Goal: Transaction & Acquisition: Purchase product/service

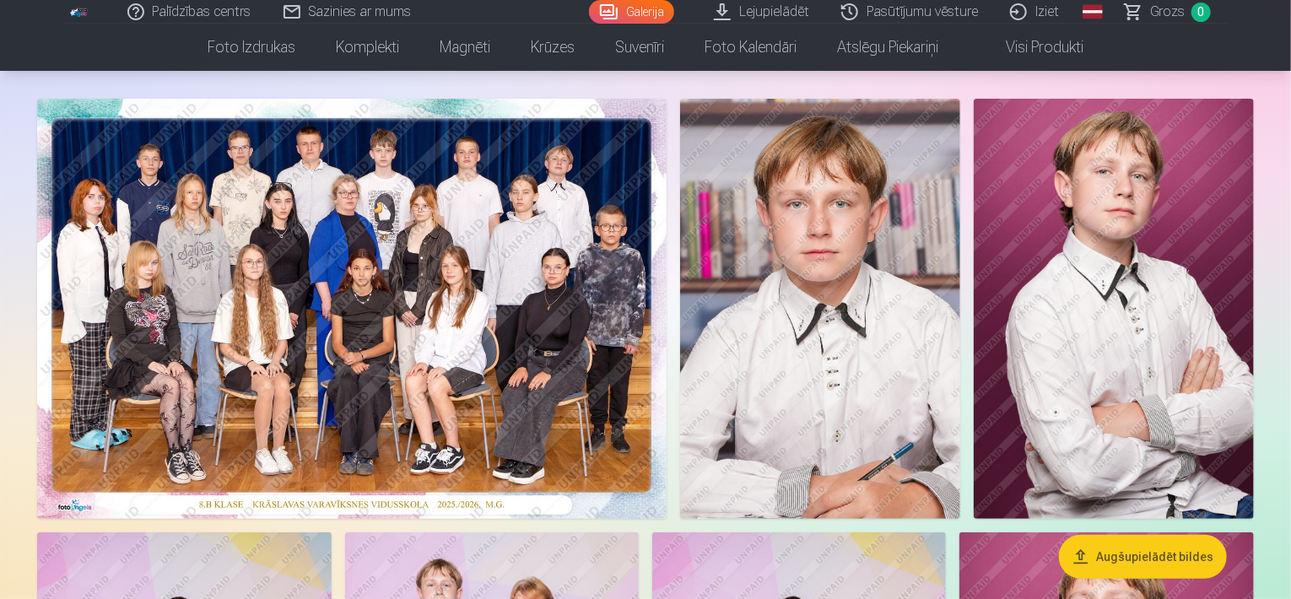
scroll to position [54, 0]
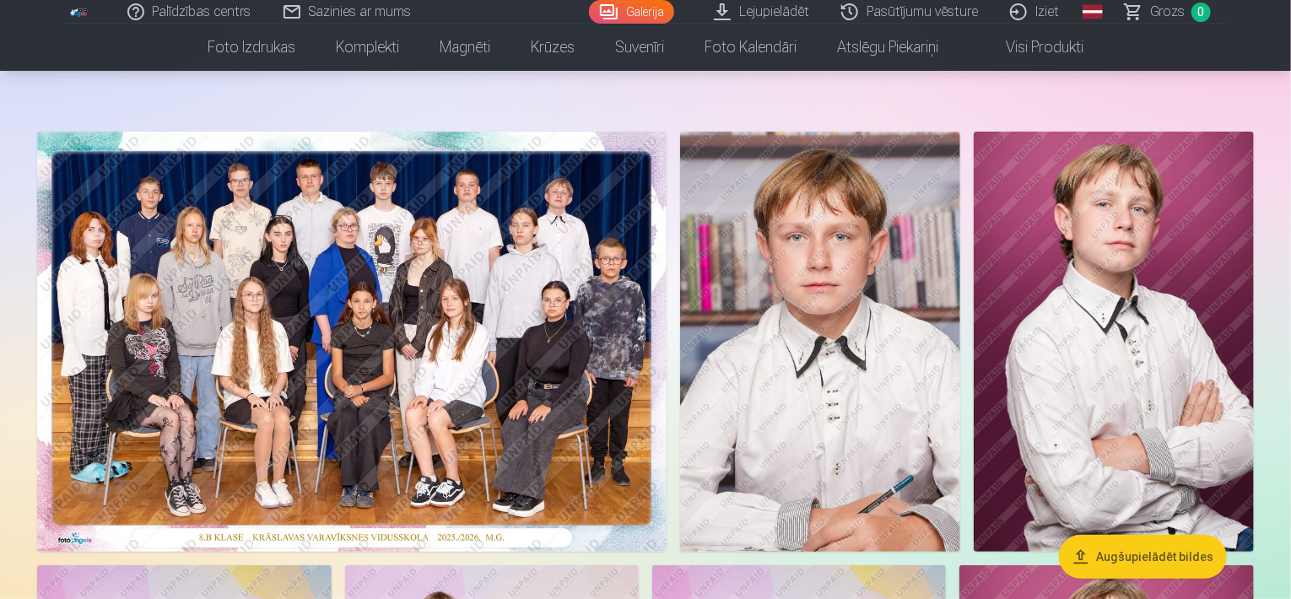
click at [362, 307] on img at bounding box center [351, 342] width 629 height 420
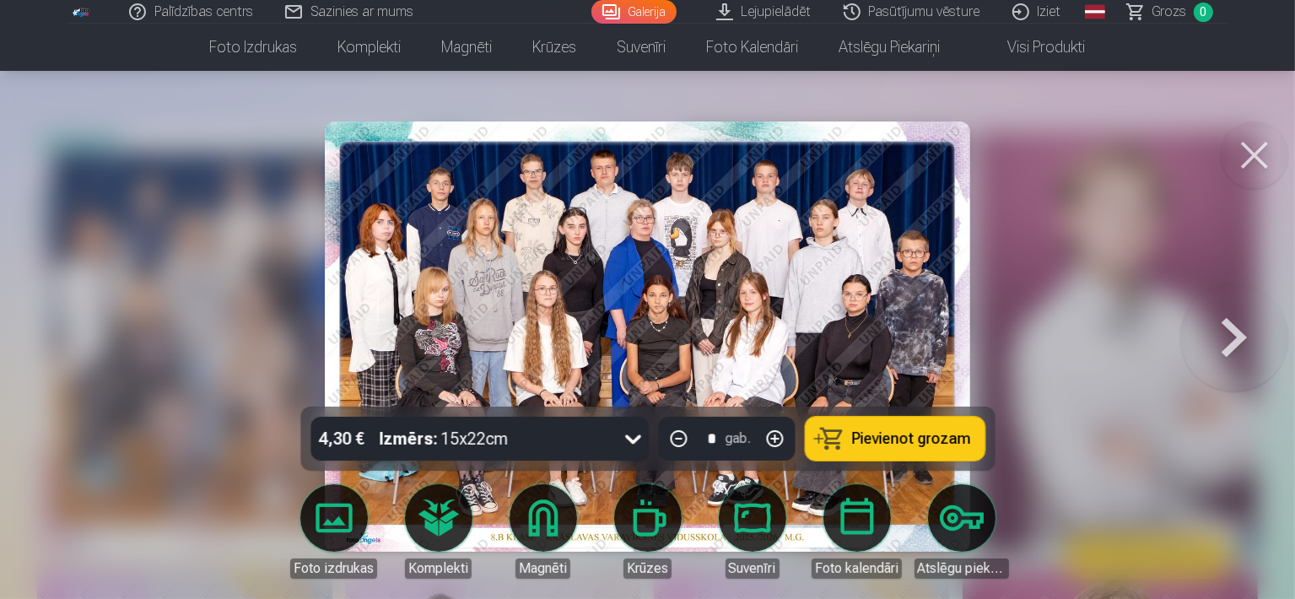
click at [1263, 156] on button at bounding box center [1255, 156] width 68 height 68
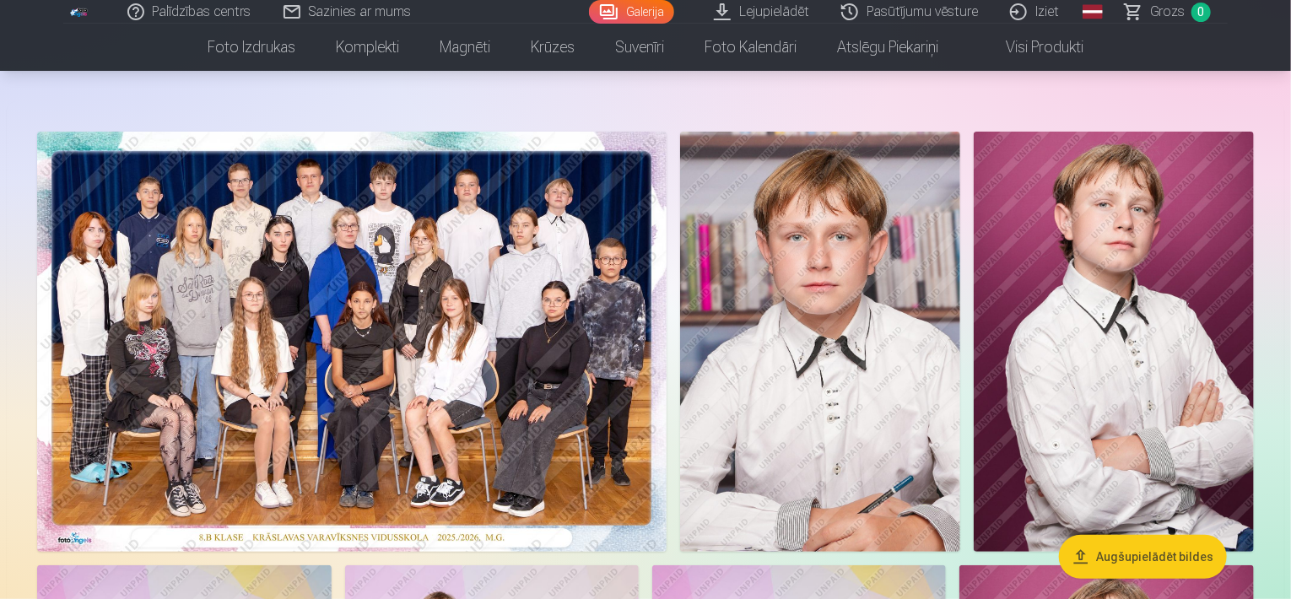
click at [287, 342] on img at bounding box center [351, 342] width 629 height 420
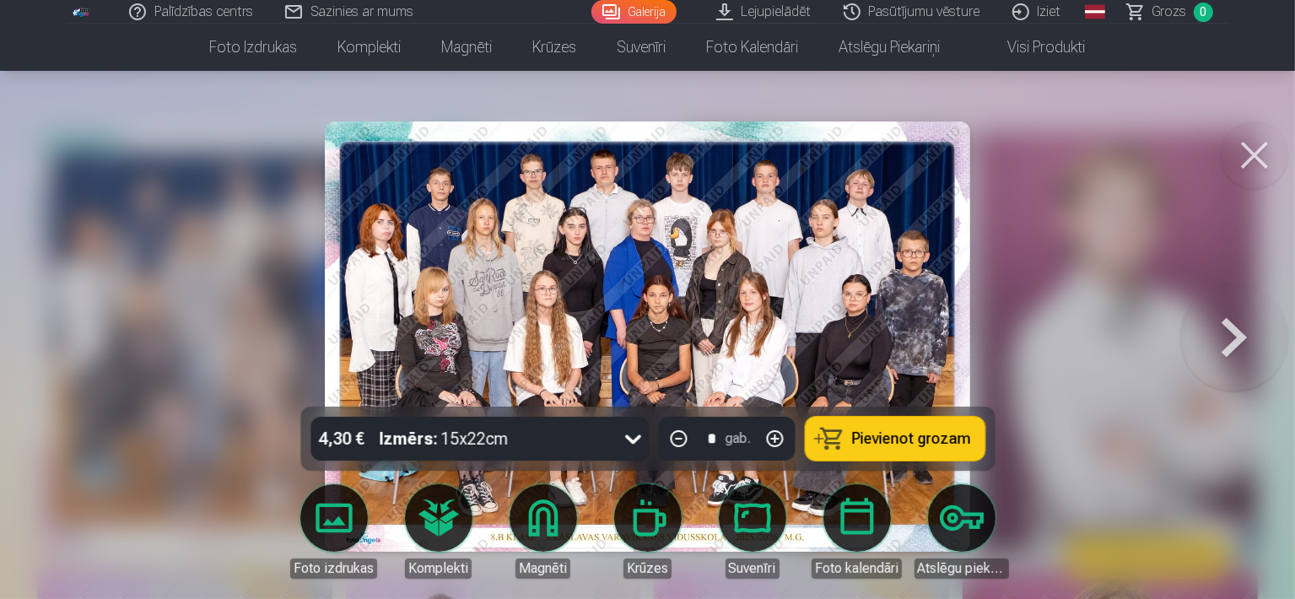
click at [1258, 156] on button at bounding box center [1255, 156] width 68 height 68
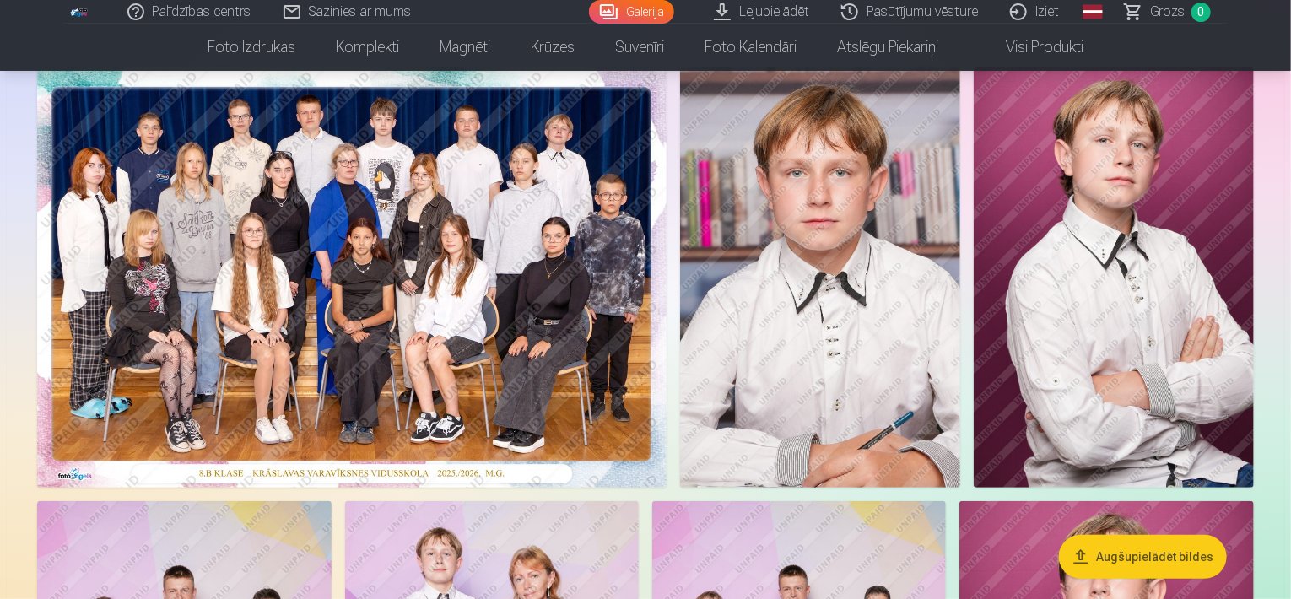
scroll to position [64, 0]
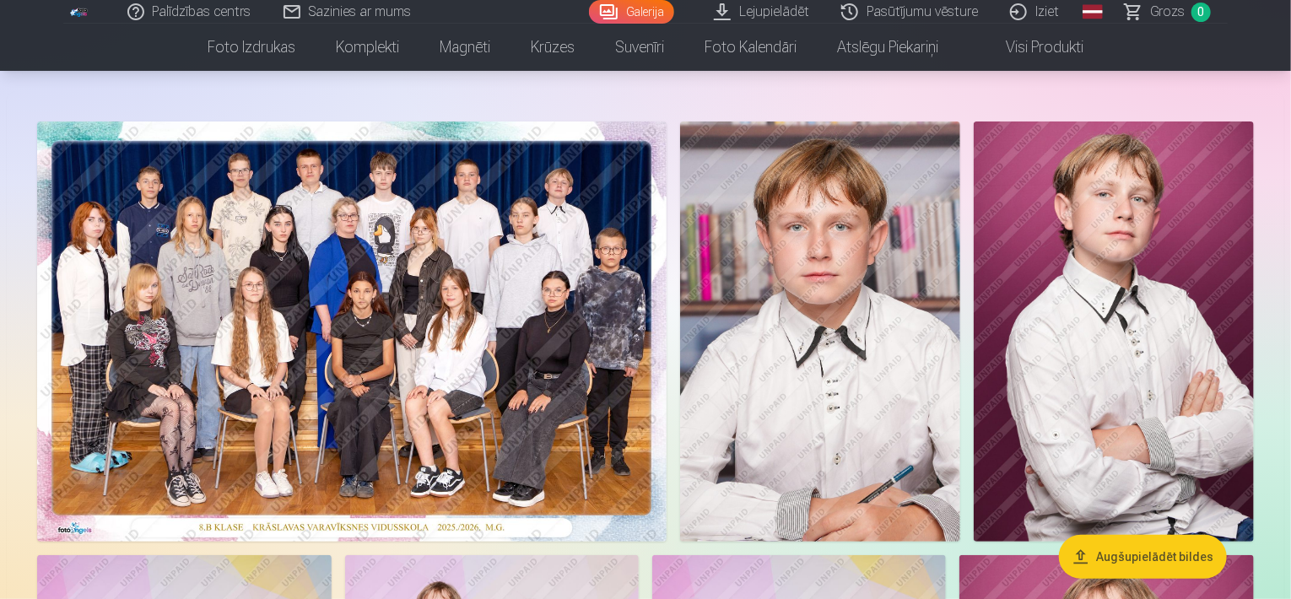
click at [570, 172] on img at bounding box center [351, 332] width 629 height 420
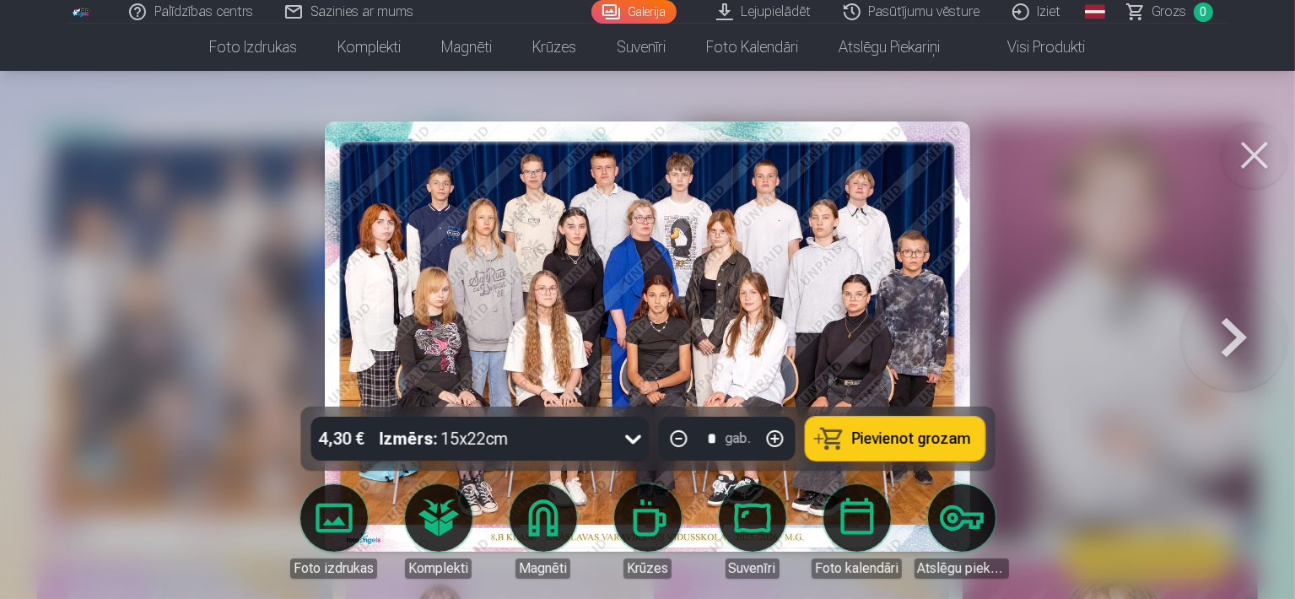
click at [1248, 143] on button at bounding box center [1255, 156] width 68 height 68
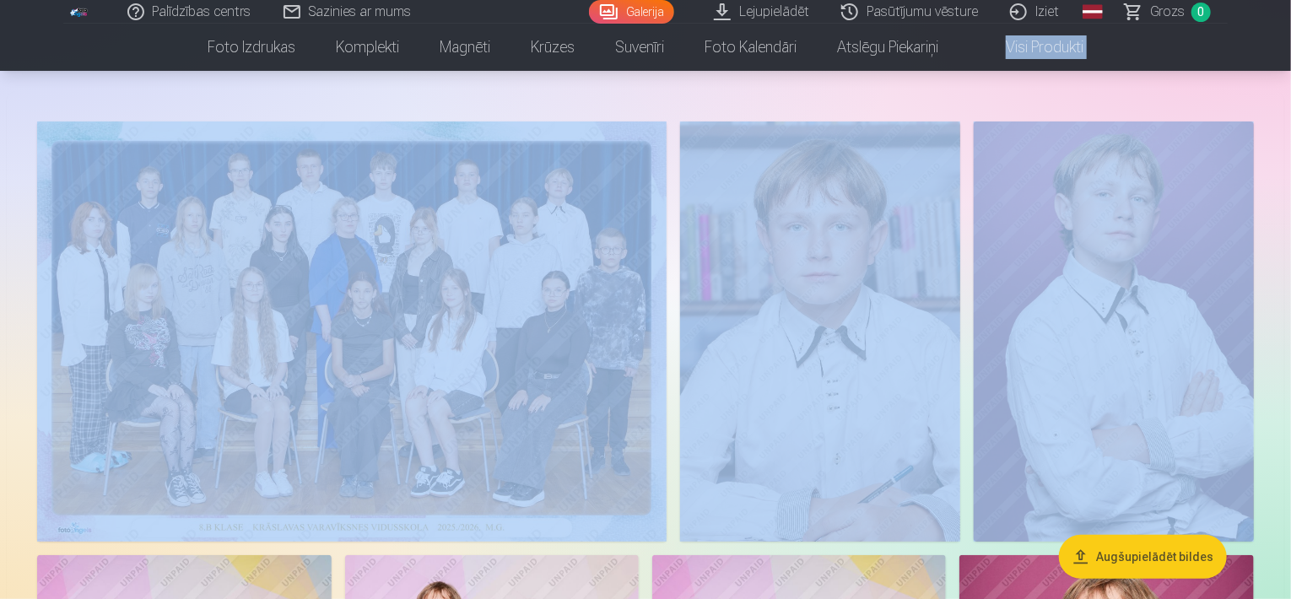
drag, startPoint x: 1289, startPoint y: 37, endPoint x: 1275, endPoint y: 86, distance: 51.0
click at [1276, 68] on nav "Foto izdrukas Augstas kvalitātes fotoattēlu izdrukas 210 gsm papīrs, piesātināt…" at bounding box center [645, 47] width 1291 height 47
drag, startPoint x: 1290, startPoint y: 68, endPoint x: 1279, endPoint y: 87, distance: 21.6
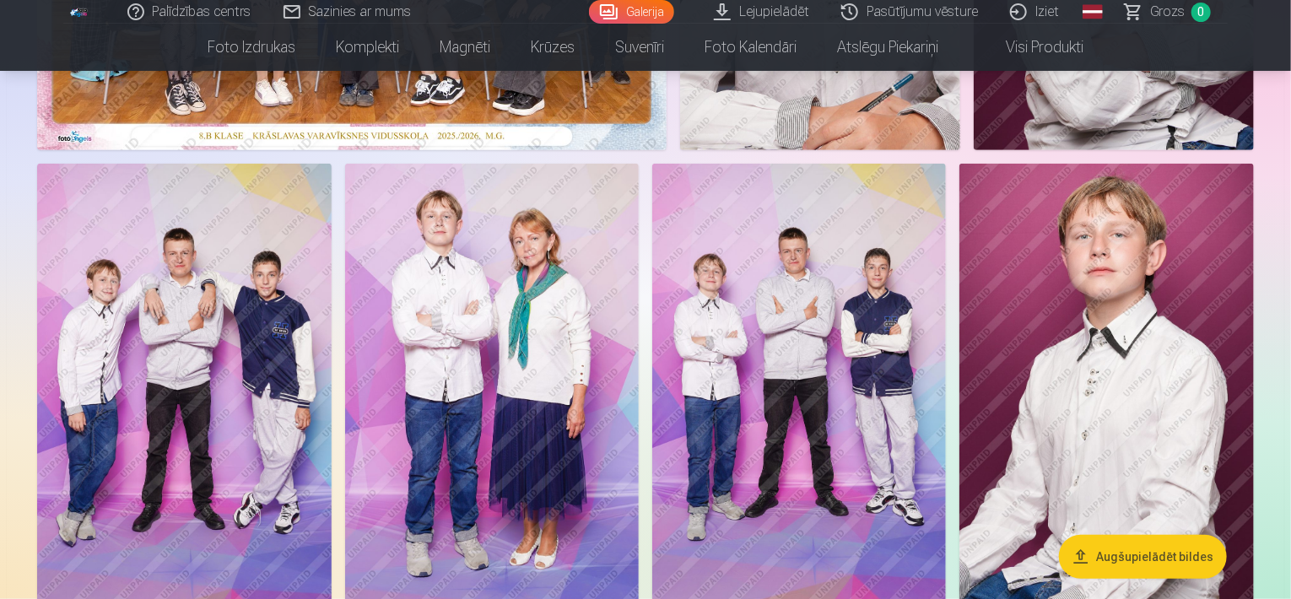
scroll to position [445, 0]
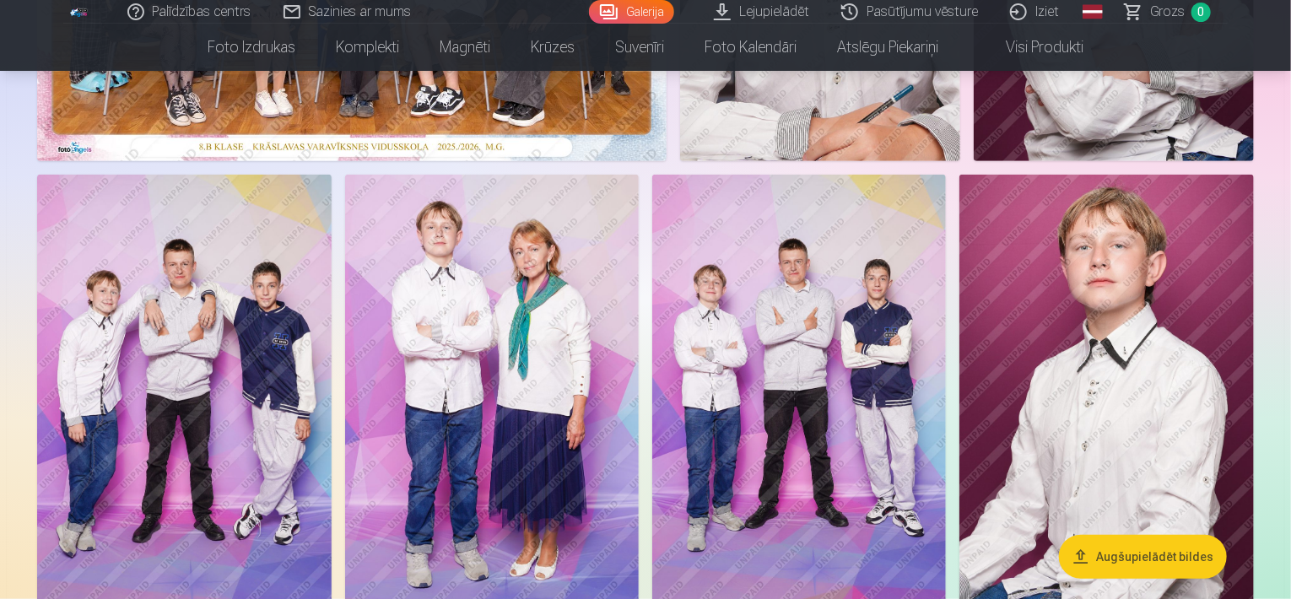
click at [731, 291] on img at bounding box center [799, 395] width 294 height 441
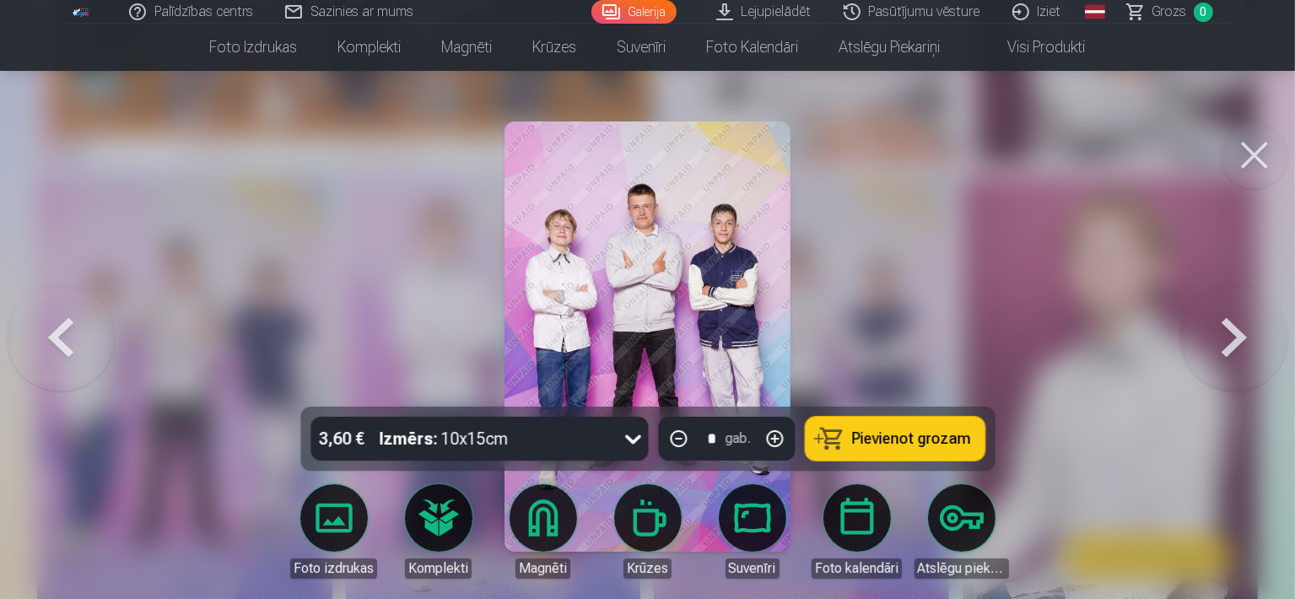
click at [819, 440] on button "Pievienot grozam" at bounding box center [895, 439] width 180 height 44
click at [1241, 162] on button at bounding box center [1255, 156] width 68 height 68
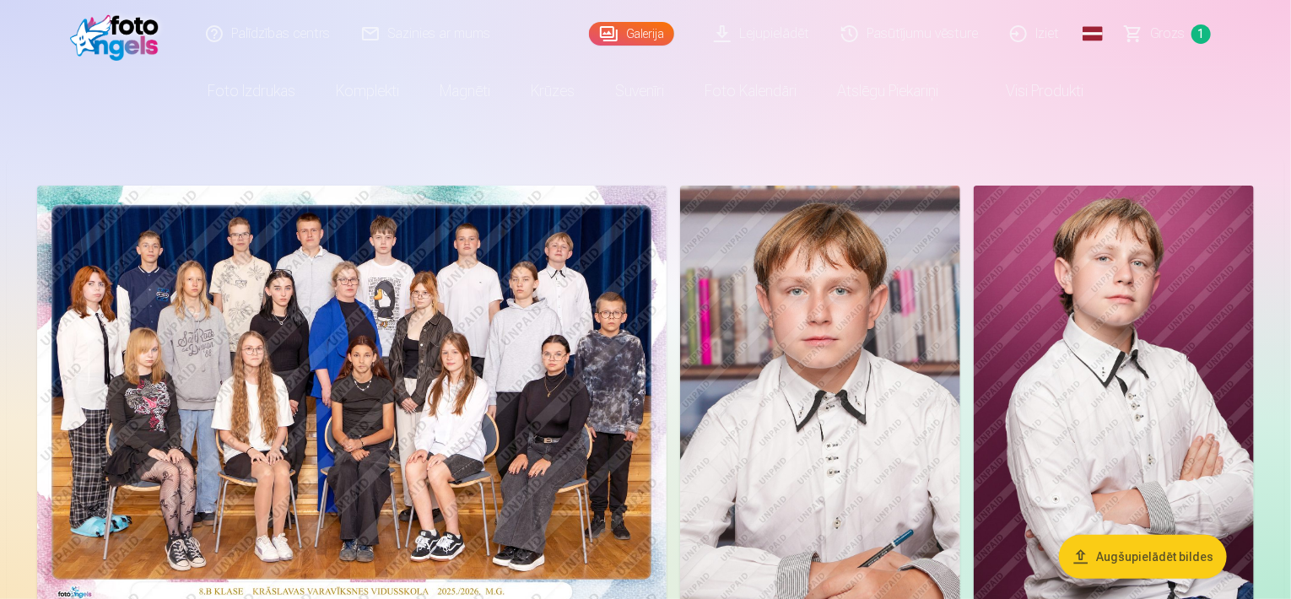
click at [1072, 321] on img at bounding box center [1114, 396] width 280 height 420
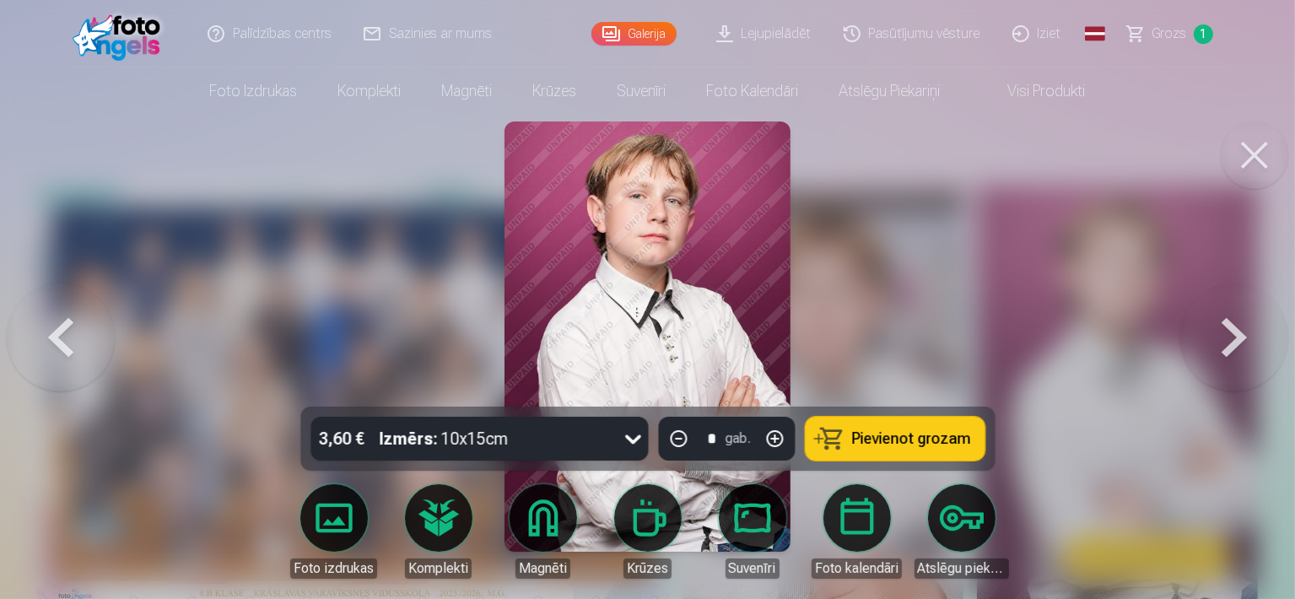
click at [863, 435] on span "Pievienot grozam" at bounding box center [911, 438] width 119 height 15
click at [1258, 141] on button at bounding box center [1255, 156] width 68 height 68
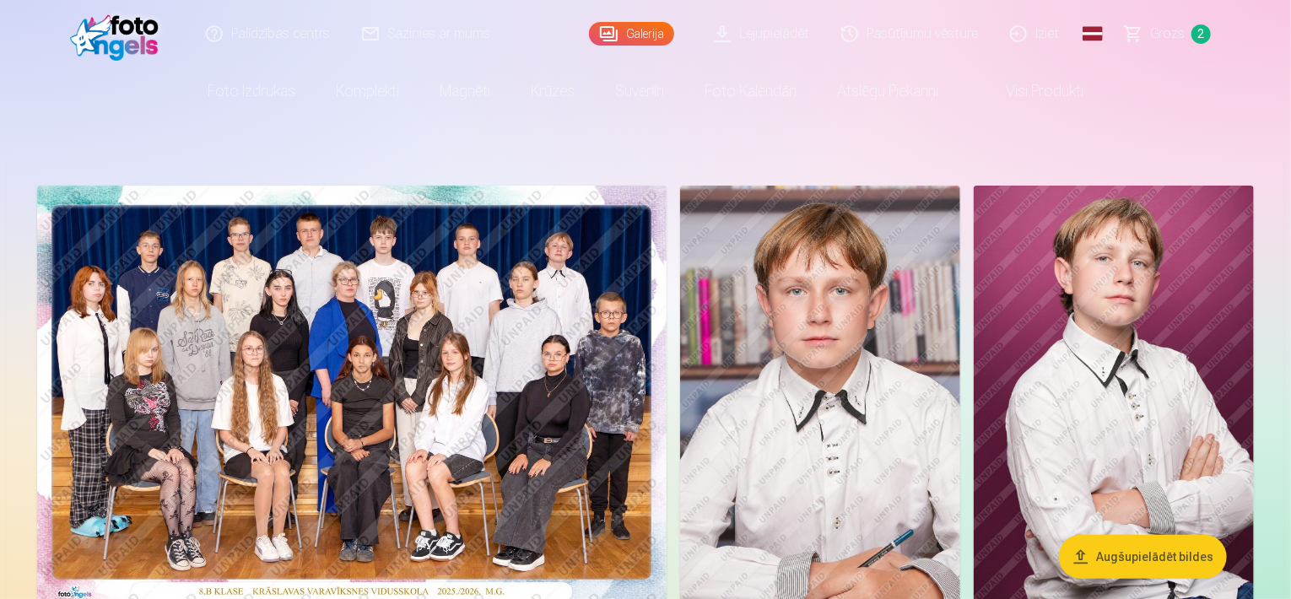
click at [509, 332] on img at bounding box center [351, 396] width 629 height 420
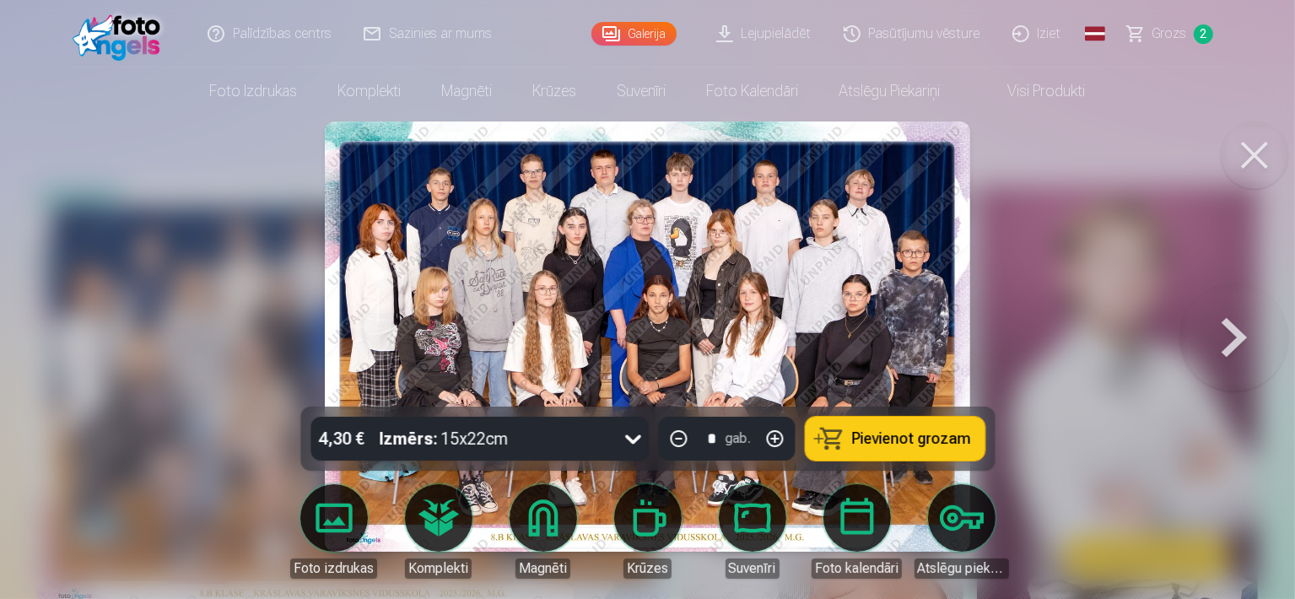
click at [835, 413] on div "4,30 € Izmērs : 15x22cm * gab. Pievienot grozam" at bounding box center [647, 439] width 694 height 64
click at [851, 434] on button "Pievienot grozam" at bounding box center [895, 439] width 180 height 44
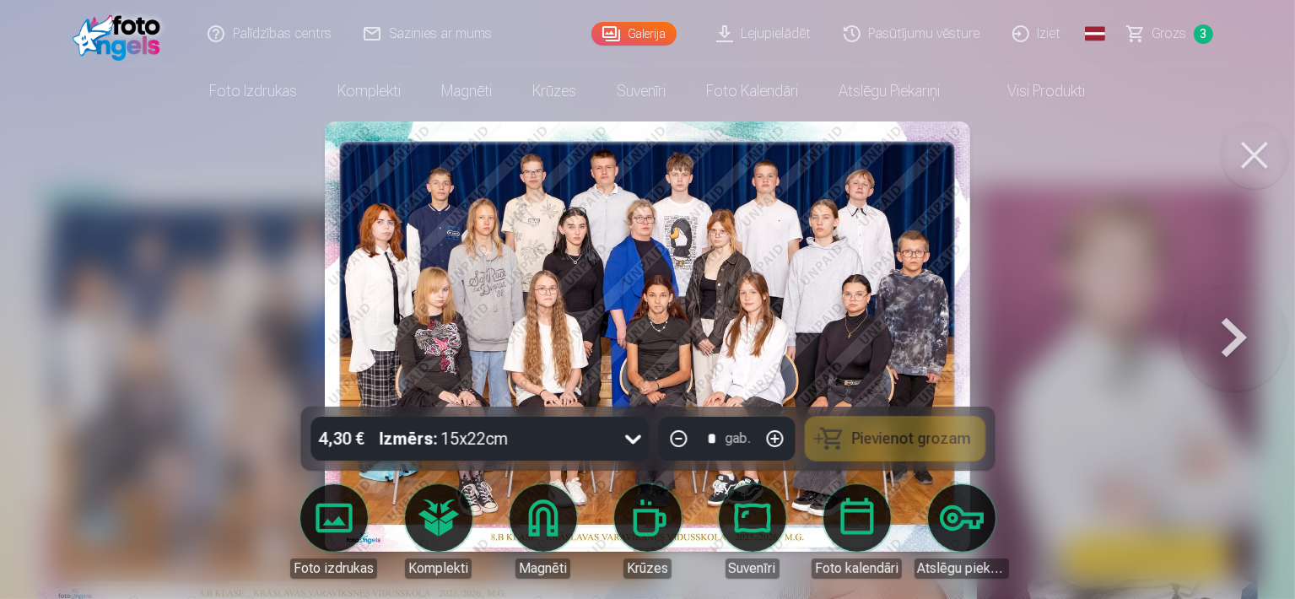
click at [1255, 163] on button at bounding box center [1255, 156] width 68 height 68
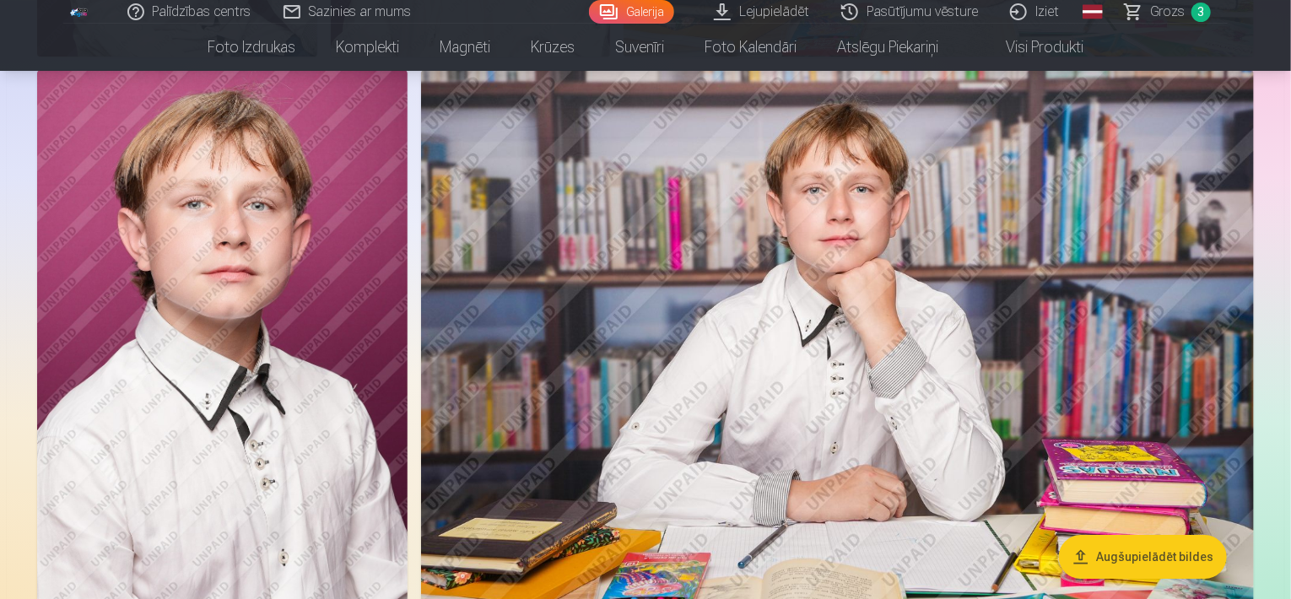
scroll to position [2375, 0]
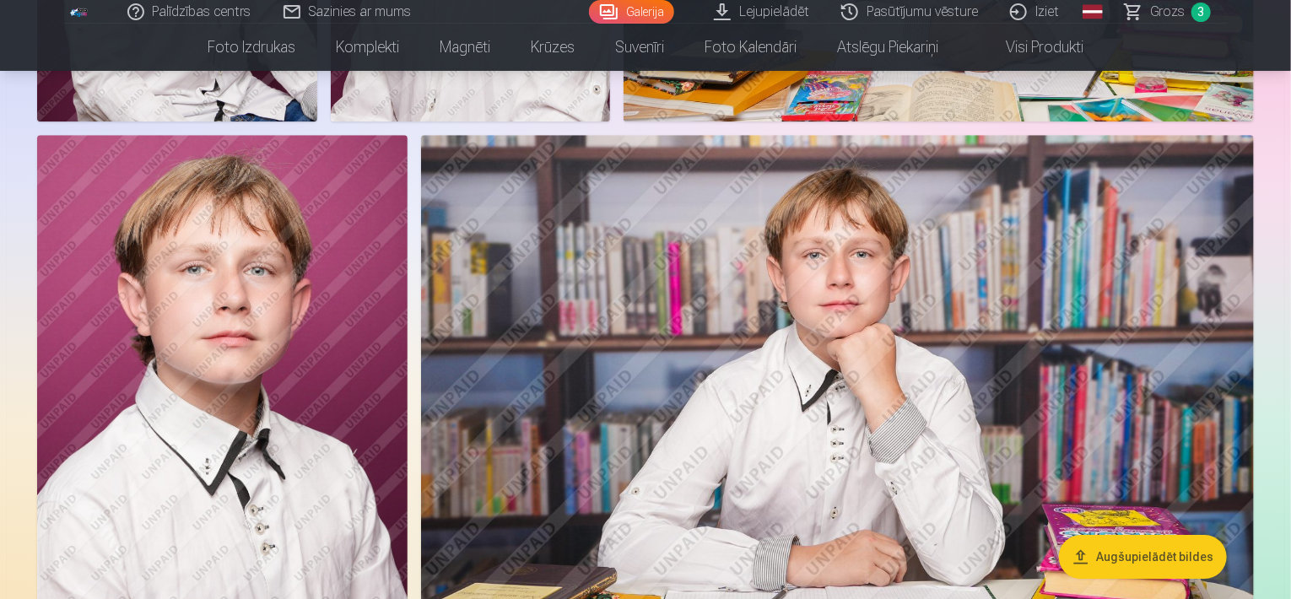
click at [215, 276] on img at bounding box center [222, 412] width 370 height 555
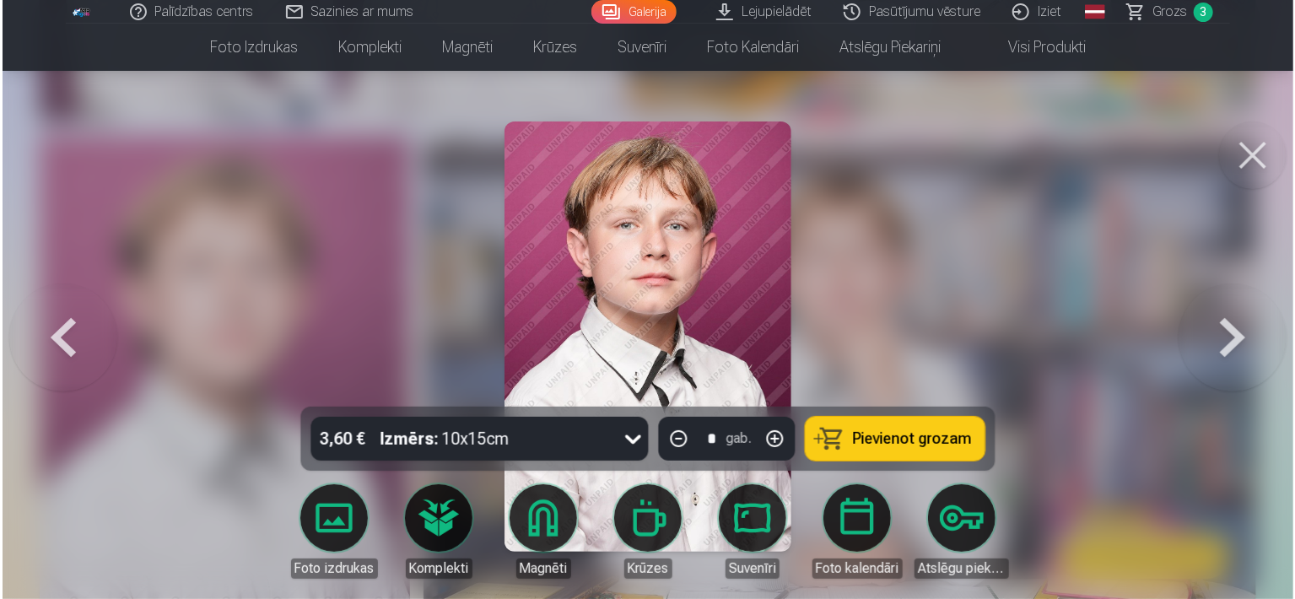
scroll to position [2381, 0]
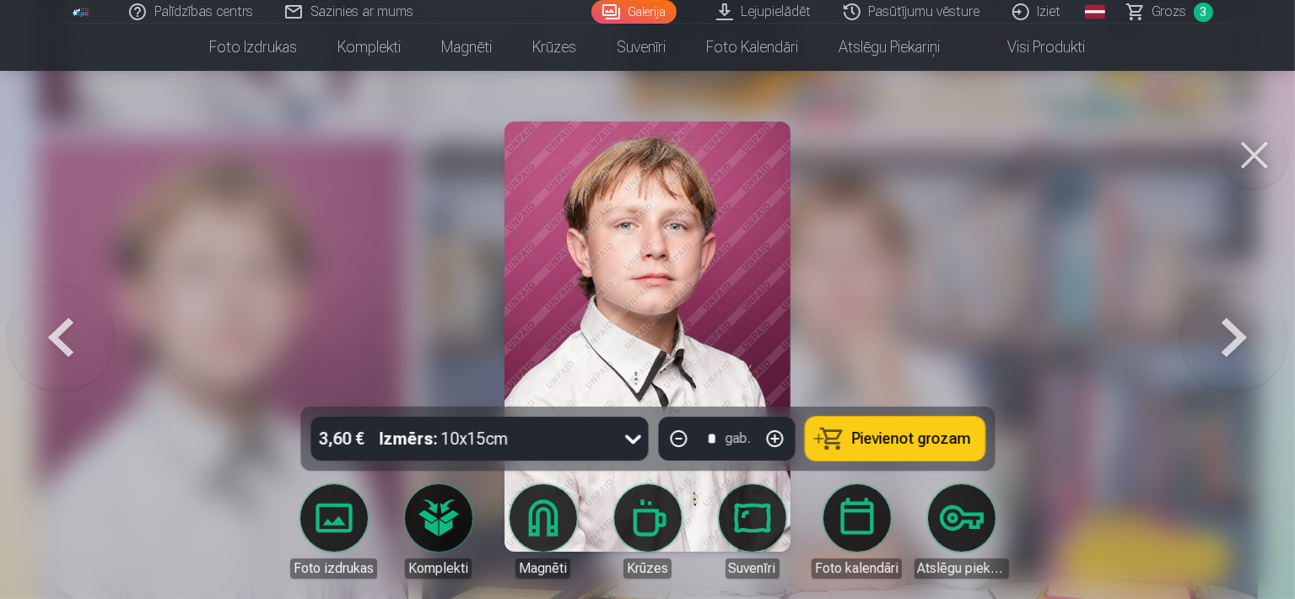
click at [854, 417] on button "Pievienot grozam" at bounding box center [895, 439] width 180 height 44
click at [1255, 149] on button at bounding box center [1255, 156] width 68 height 68
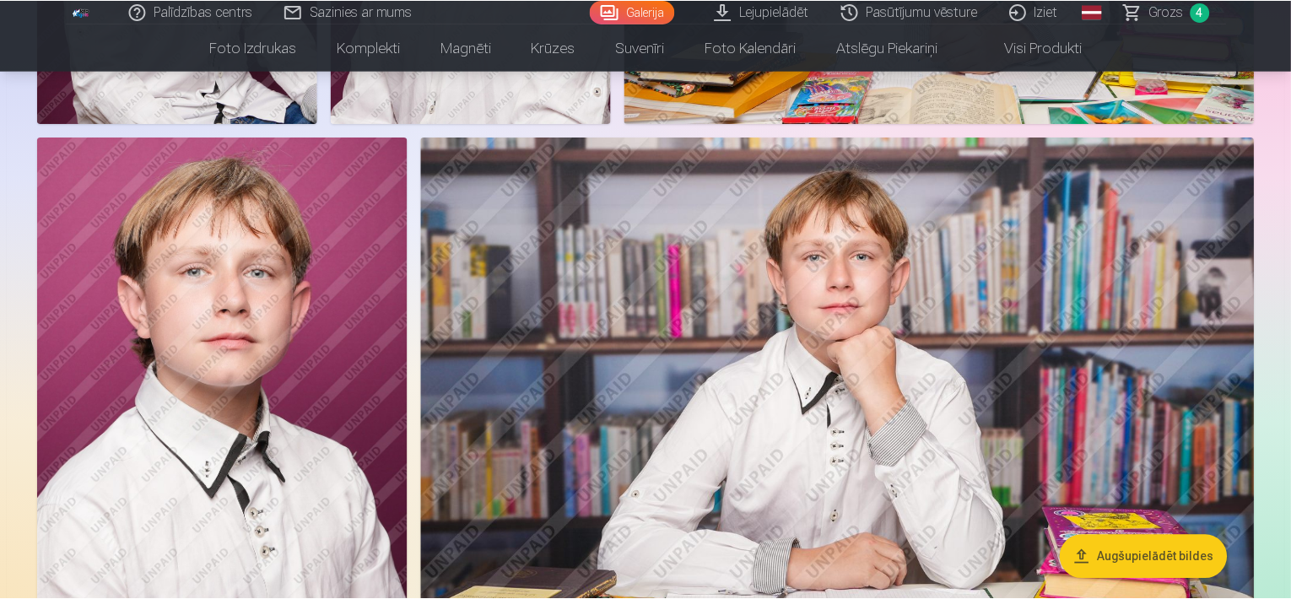
scroll to position [2375, 0]
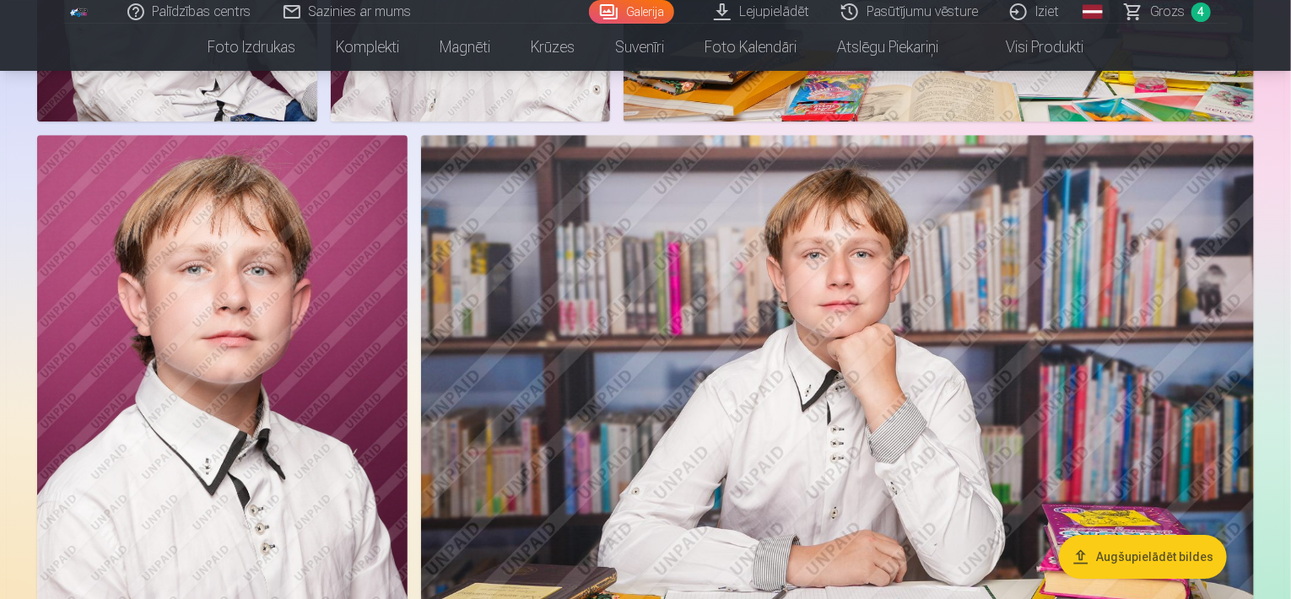
click at [1167, 13] on span "Grozs" at bounding box center [1167, 12] width 35 height 20
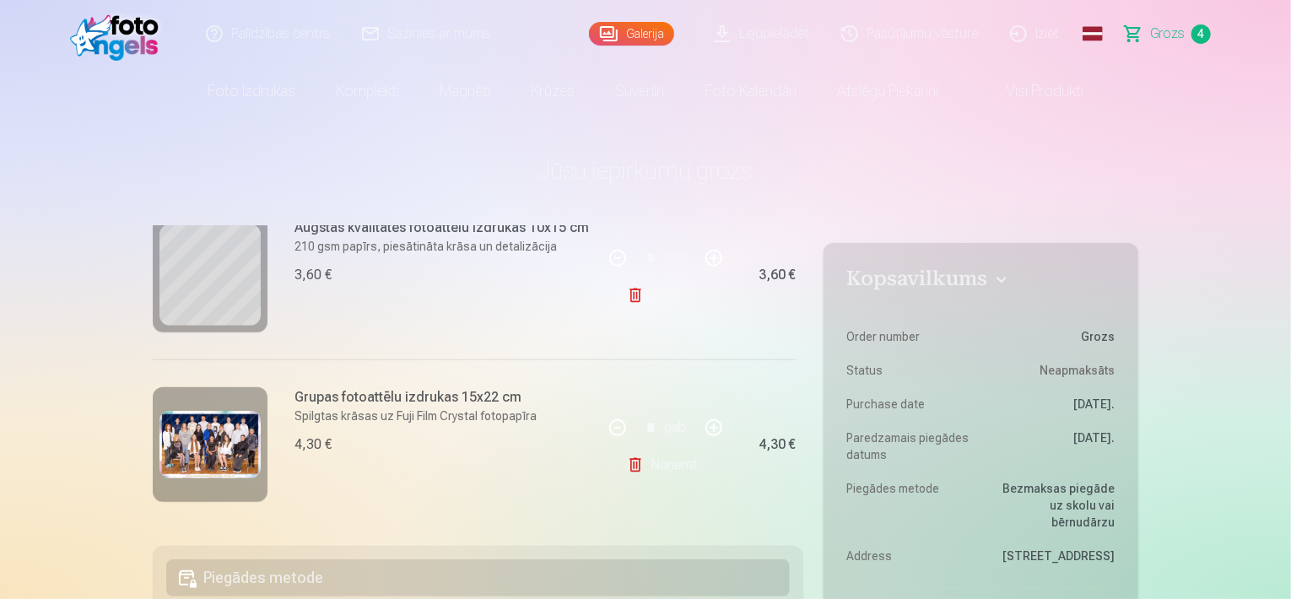
scroll to position [333, 0]
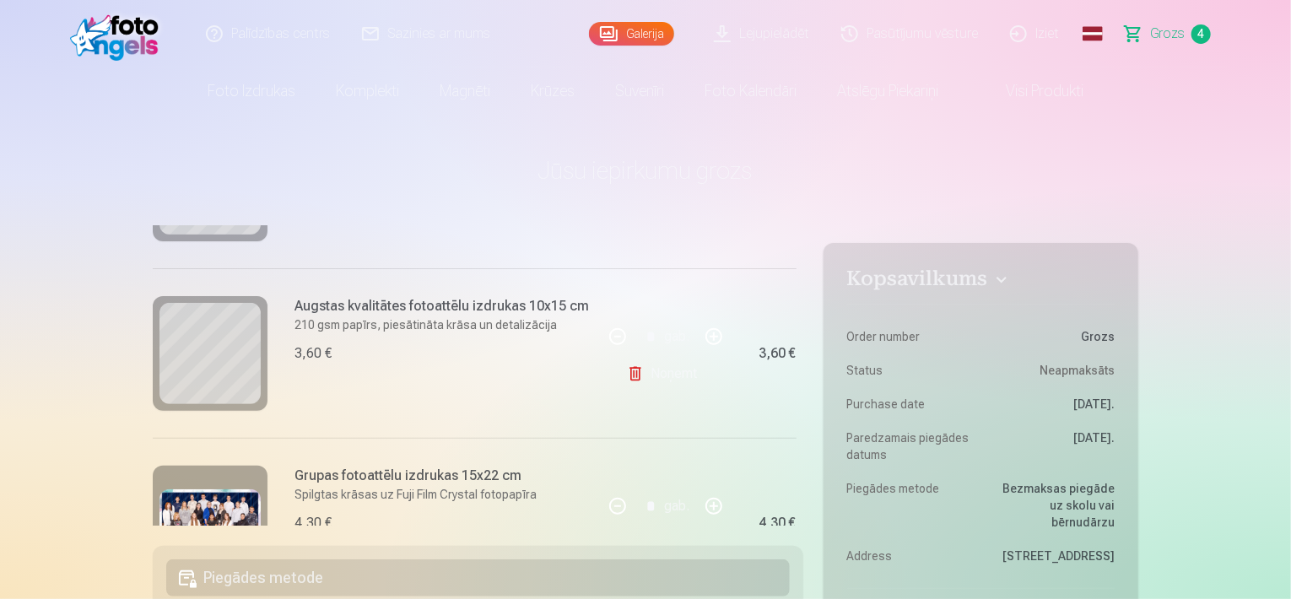
click at [640, 379] on link "Noņemt" at bounding box center [665, 374] width 77 height 34
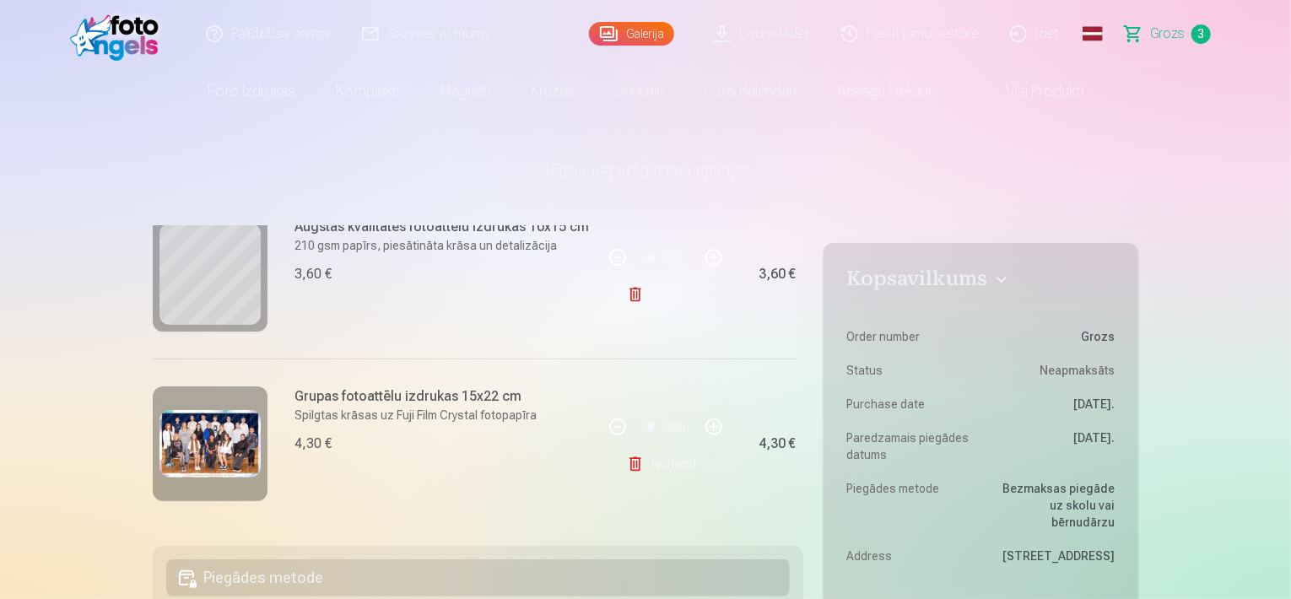
scroll to position [419, 0]
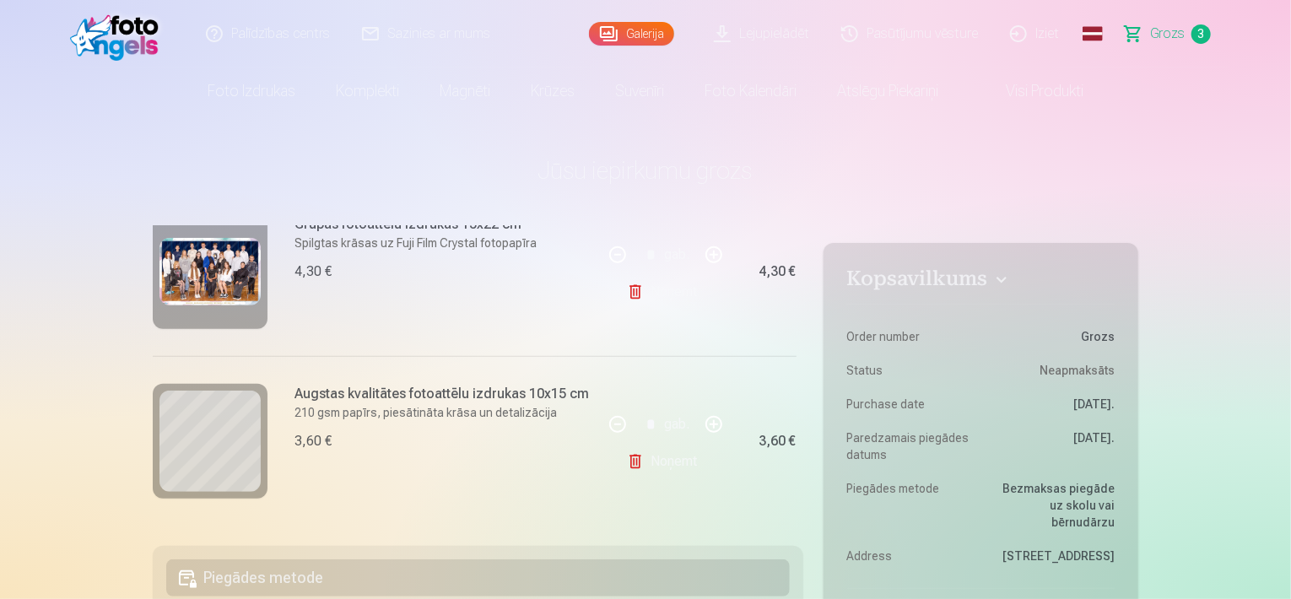
click at [635, 458] on link "Noņemt" at bounding box center [665, 462] width 77 height 34
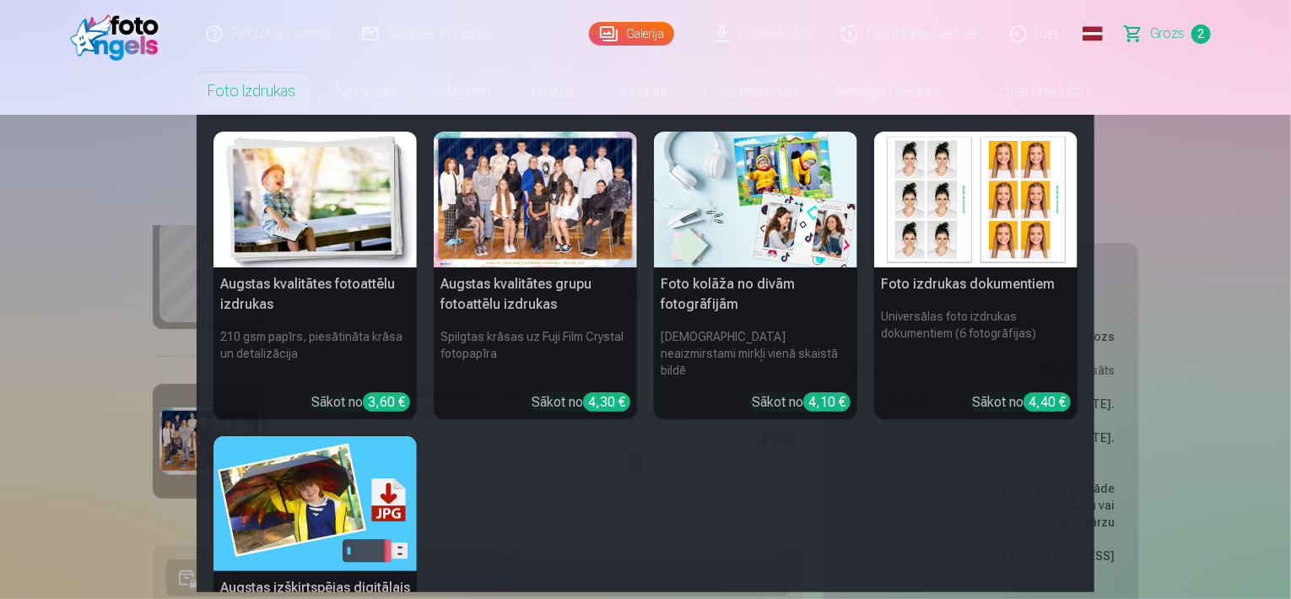
click at [246, 112] on link "Foto izdrukas" at bounding box center [251, 91] width 128 height 47
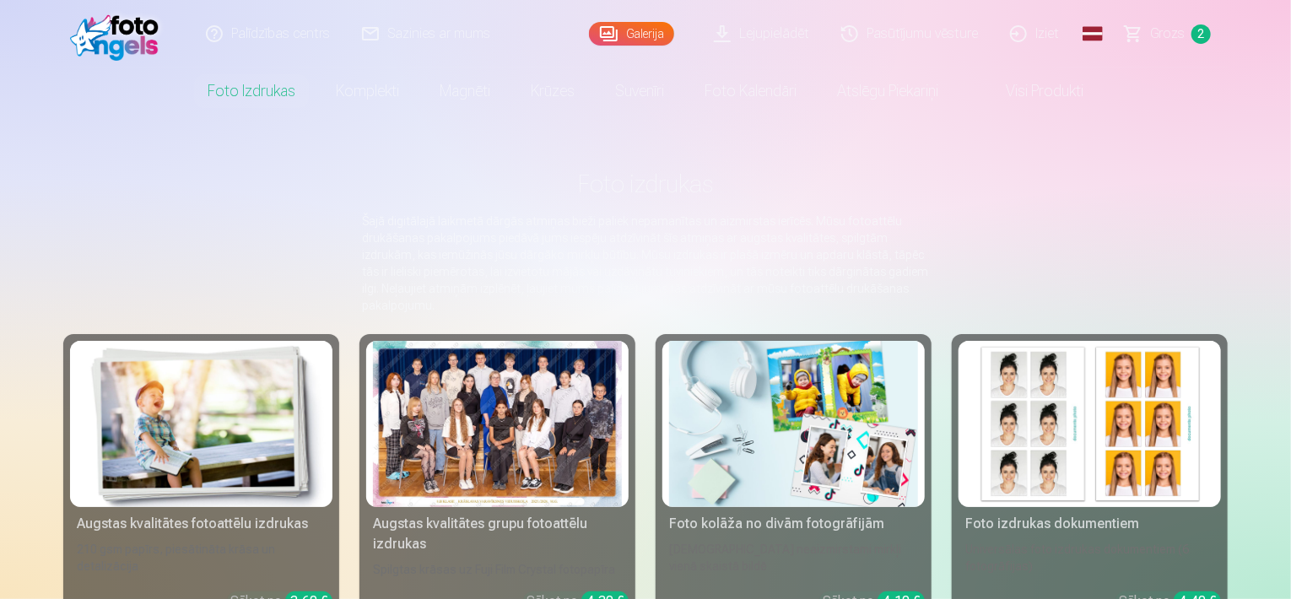
click at [449, 463] on div at bounding box center [497, 424] width 249 height 166
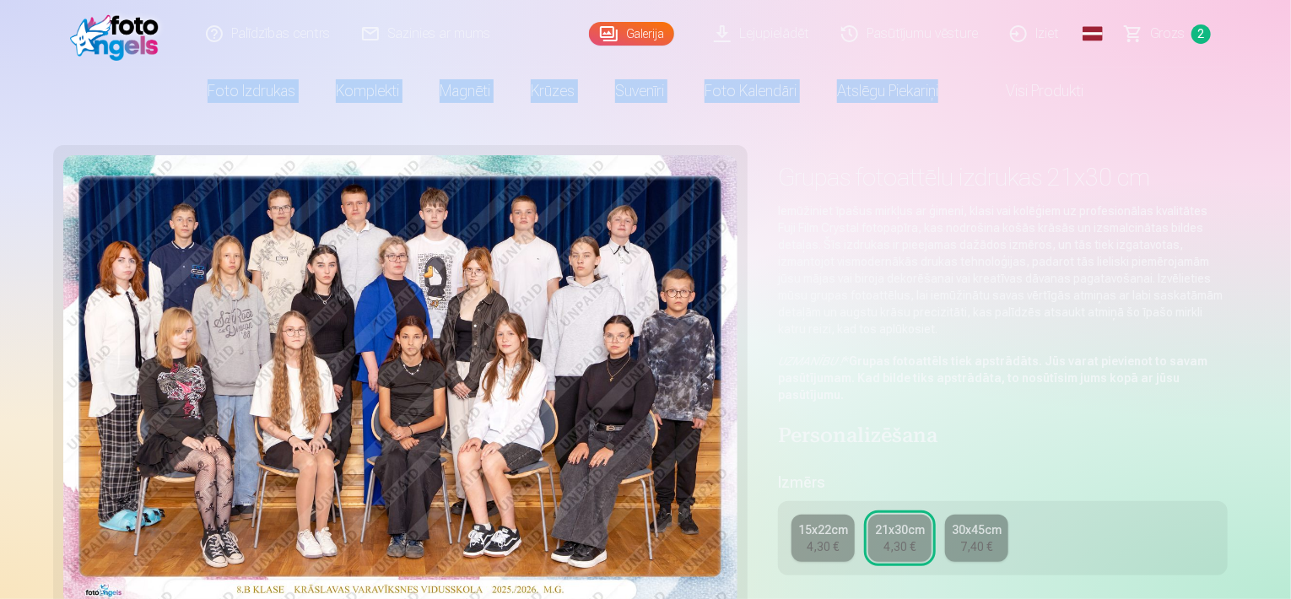
drag, startPoint x: 1281, startPoint y: 45, endPoint x: 1275, endPoint y: 79, distance: 35.1
click at [1275, 82] on header "Palīdzības centrs Sazinies ar mums Galerija Lejupielādēt Pasūtījumu vēsture Izi…" at bounding box center [645, 57] width 1291 height 115
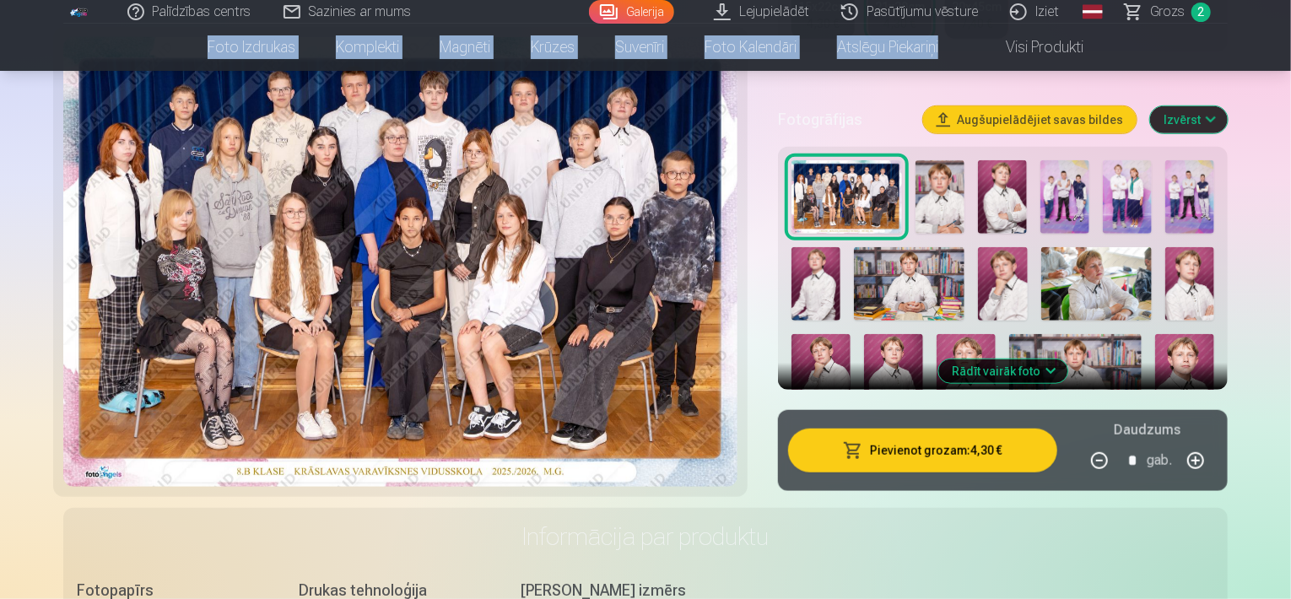
click at [954, 173] on img at bounding box center [940, 196] width 49 height 73
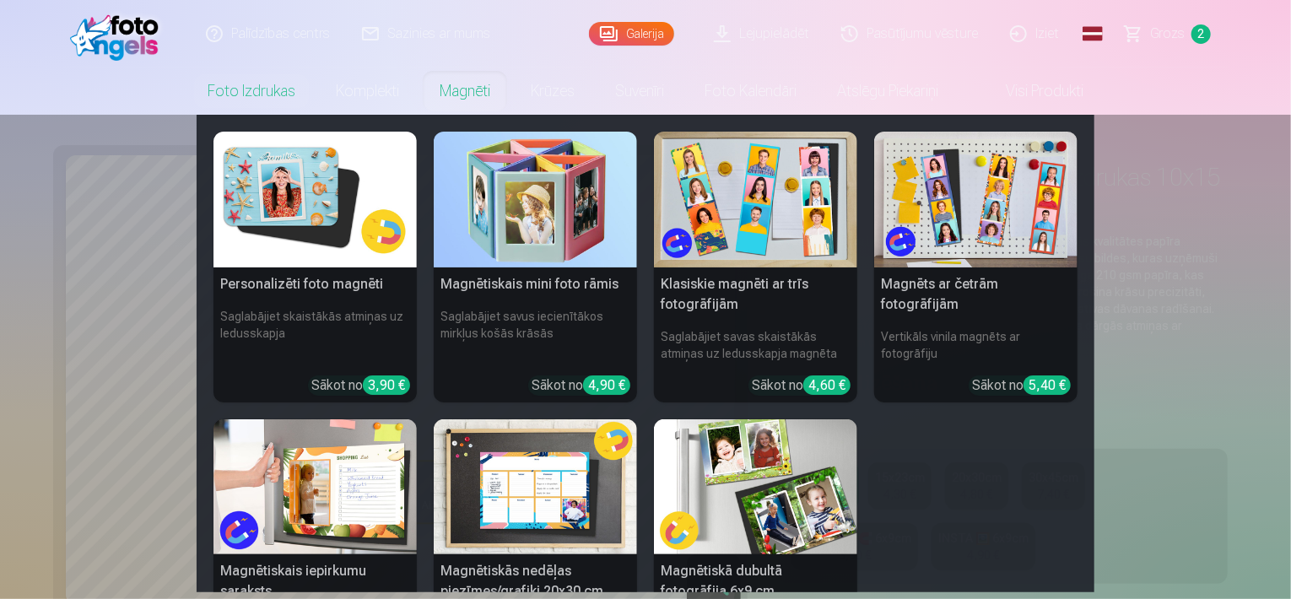
click at [451, 87] on link "Magnēti" at bounding box center [464, 91] width 91 height 47
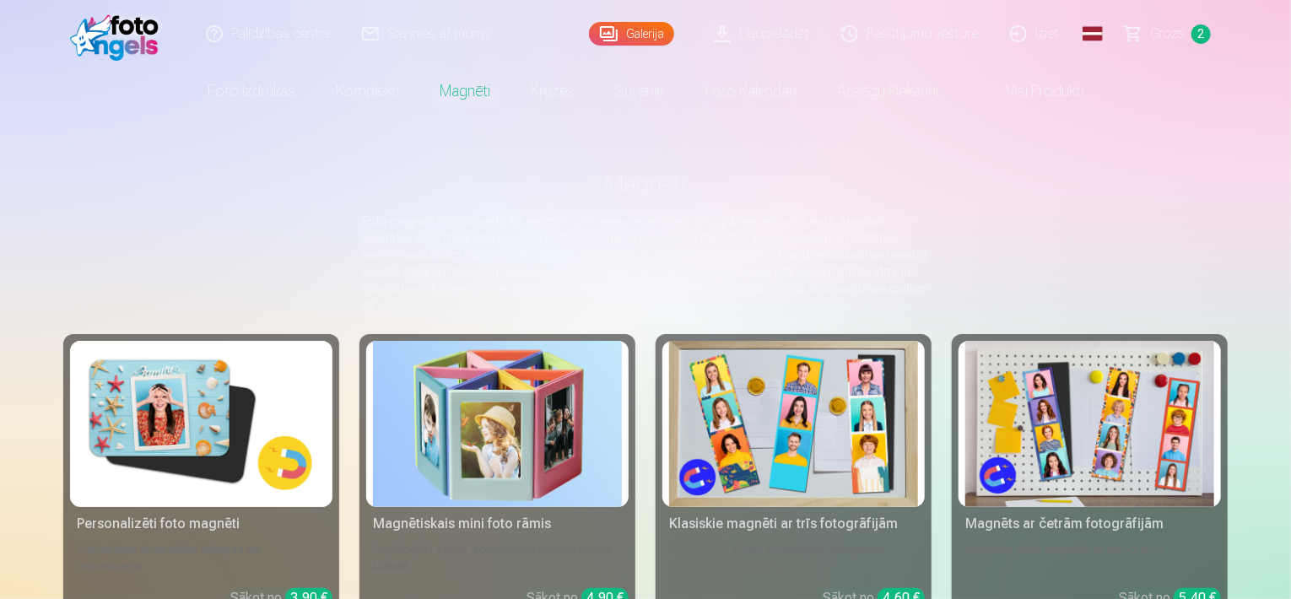
click at [1019, 75] on link "Visi produkti" at bounding box center [1031, 91] width 145 height 47
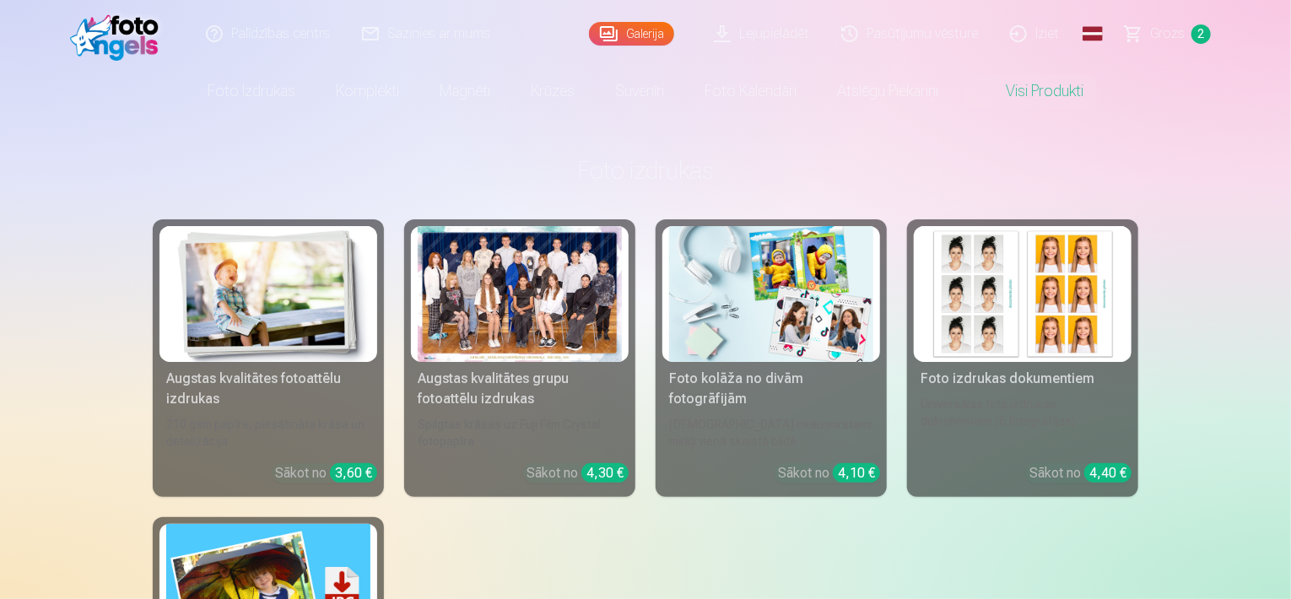
click at [582, 386] on div "Augstas kvalitātes grupu fotoattēlu izdrukas" at bounding box center [520, 389] width 218 height 41
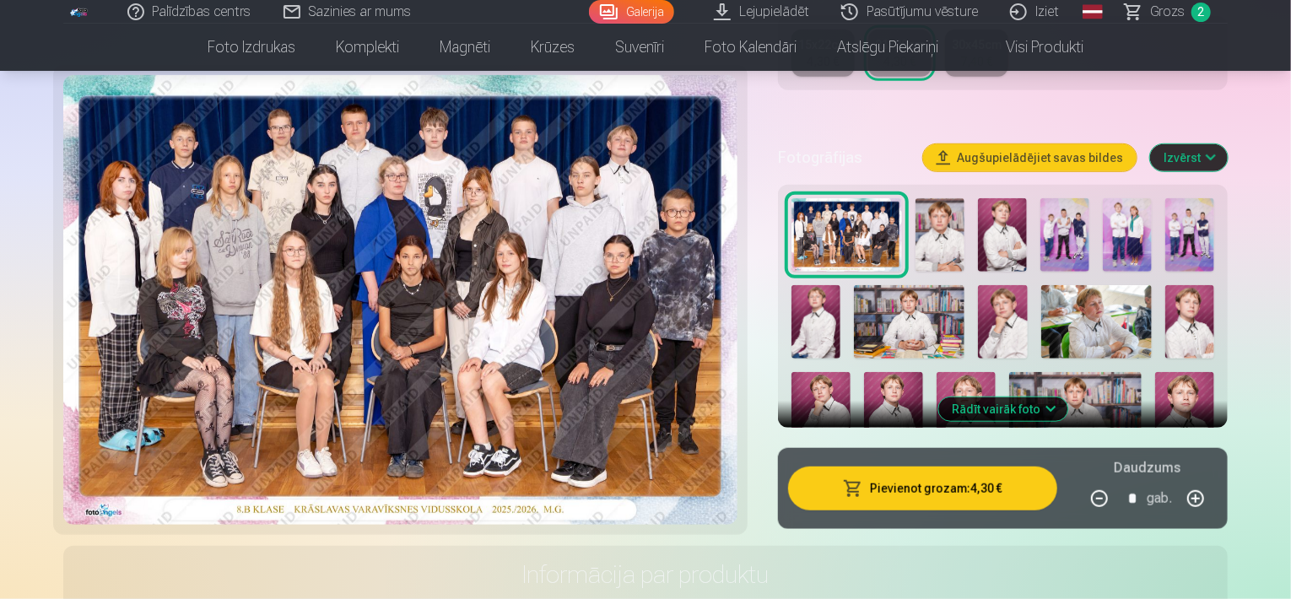
scroll to position [493, 0]
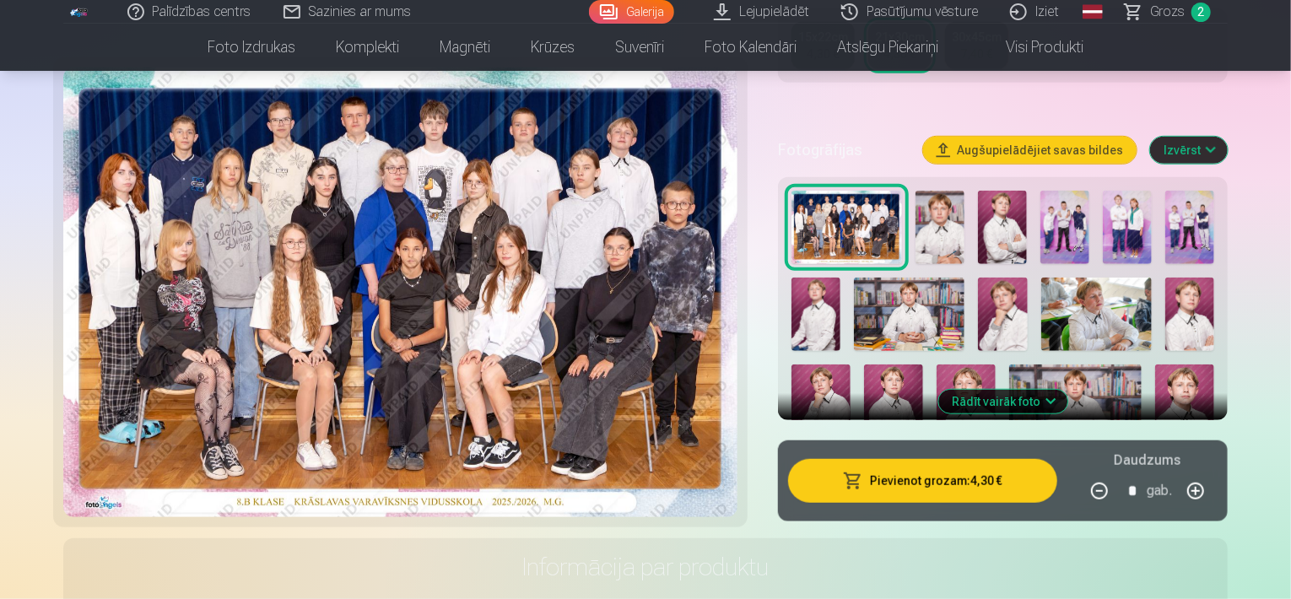
drag, startPoint x: 1229, startPoint y: 298, endPoint x: 1226, endPoint y: 316, distance: 18.7
click at [1192, 381] on img at bounding box center [1184, 409] width 59 height 89
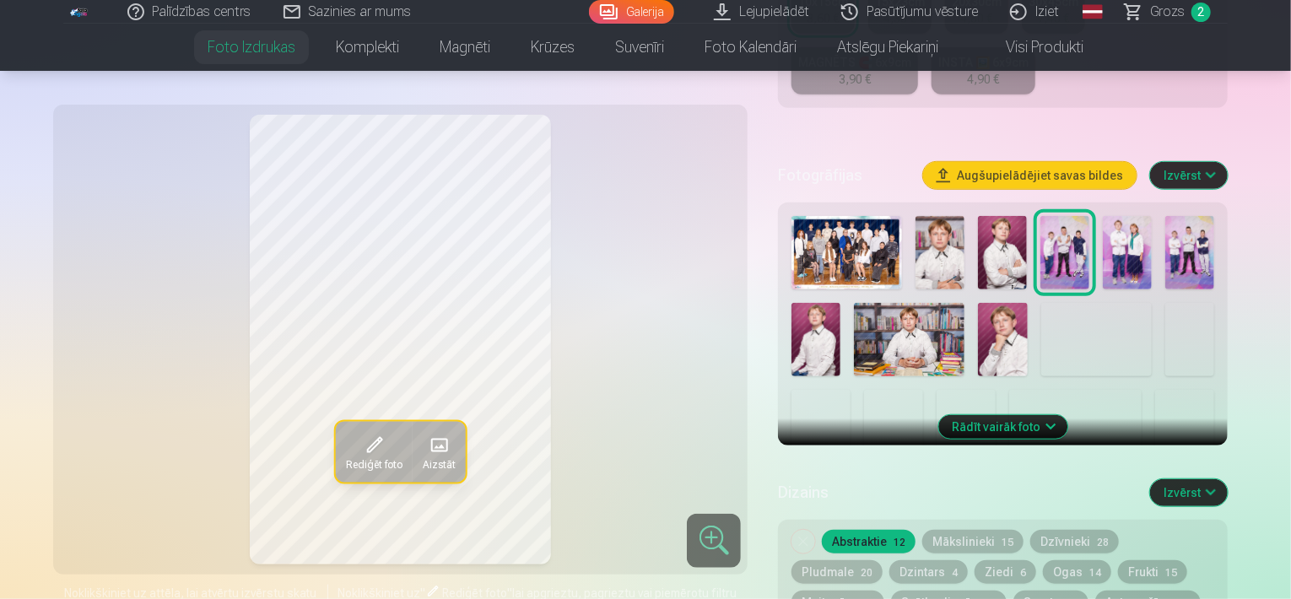
scroll to position [543, 0]
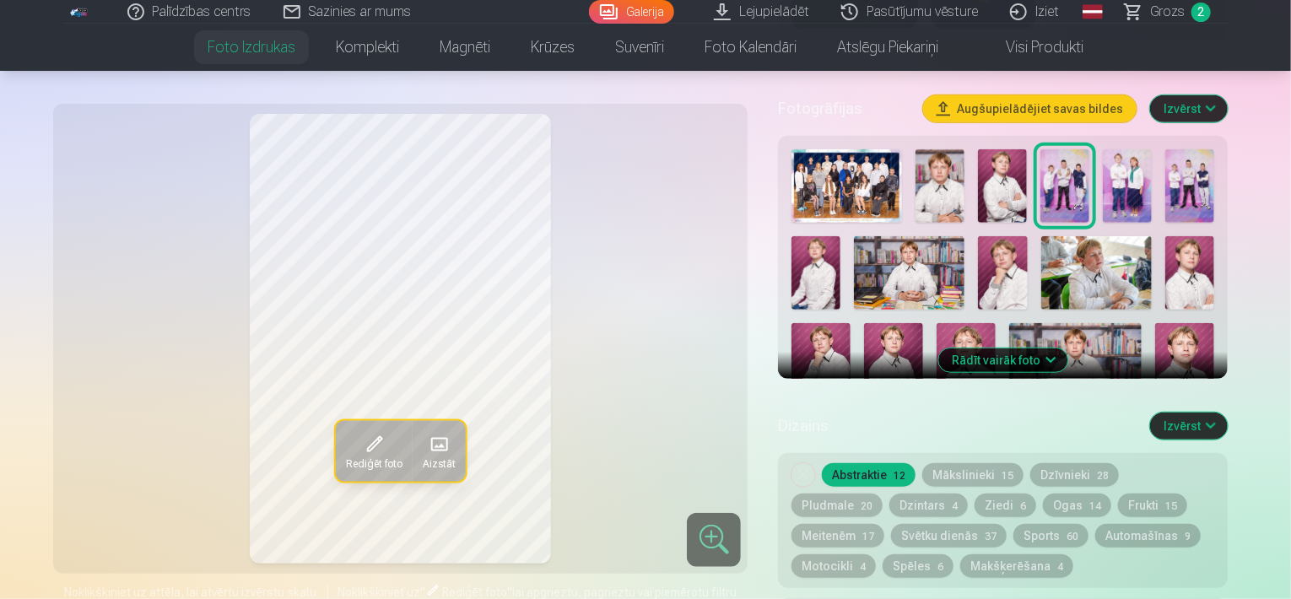
click at [949, 335] on img at bounding box center [966, 367] width 59 height 89
click at [1195, 338] on img at bounding box center [1184, 367] width 59 height 89
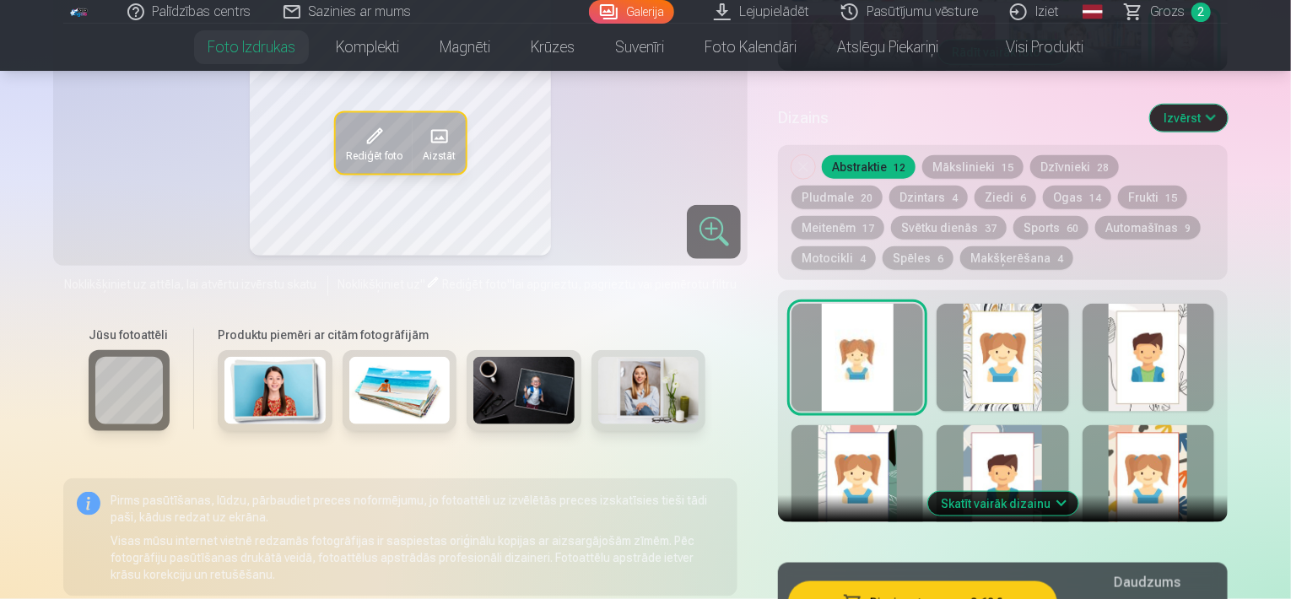
scroll to position [884, 0]
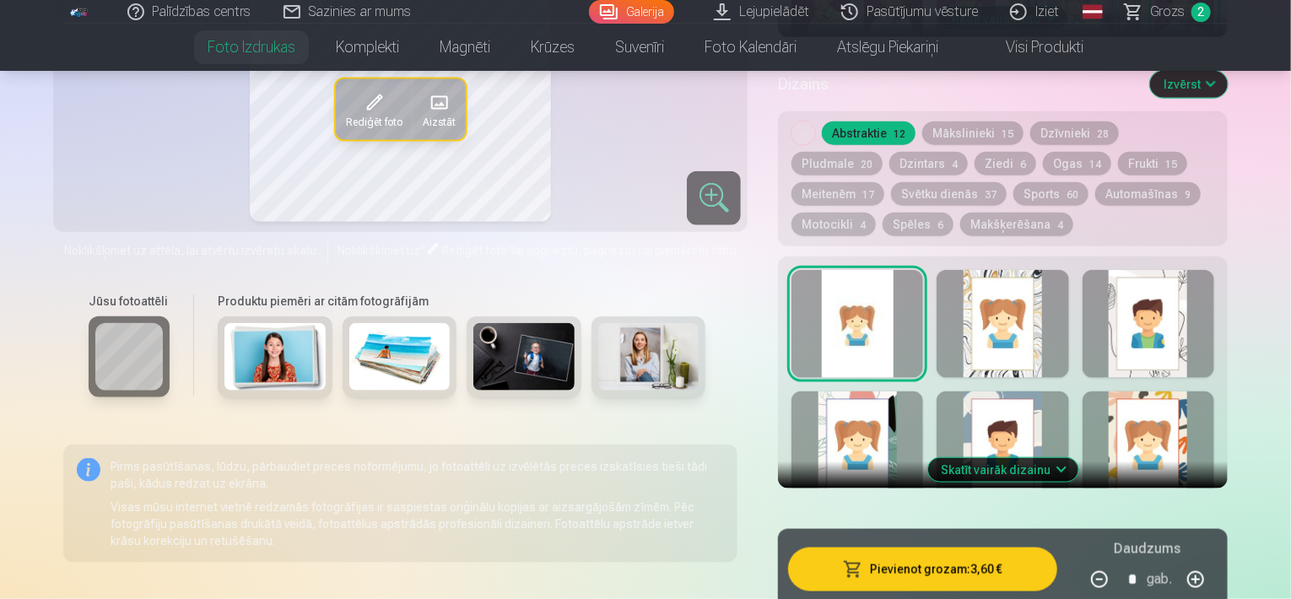
click at [1046, 137] on button "Dzīvnieki 28" at bounding box center [1074, 134] width 89 height 24
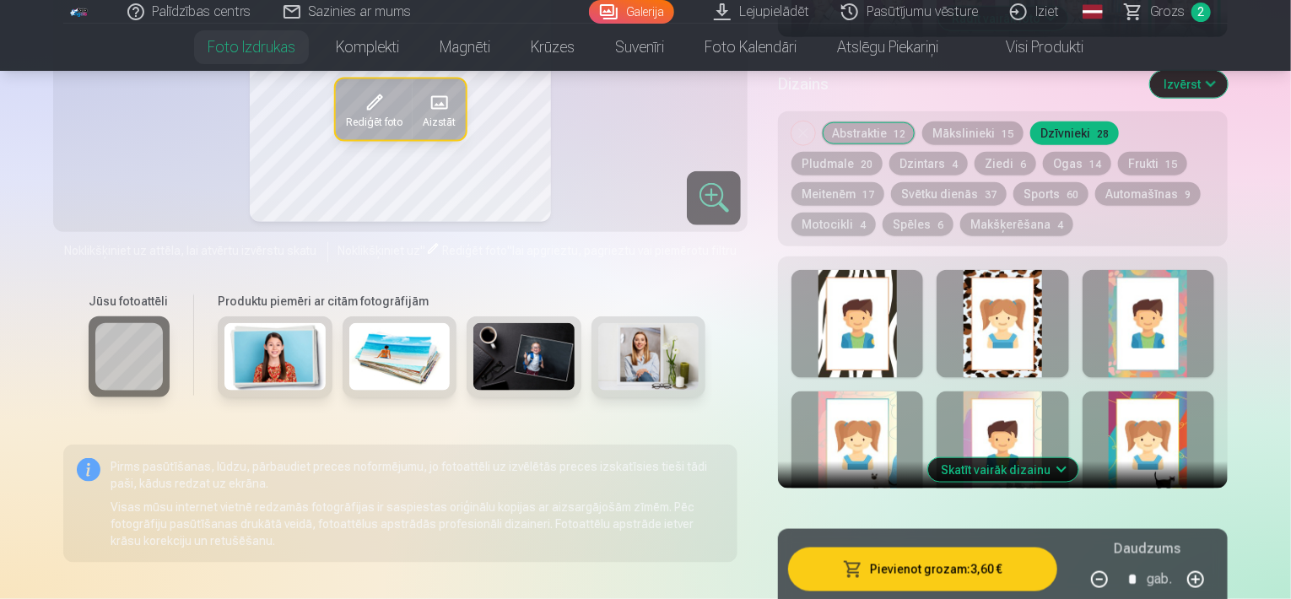
click at [1043, 165] on button "Ogas 14" at bounding box center [1077, 164] width 68 height 24
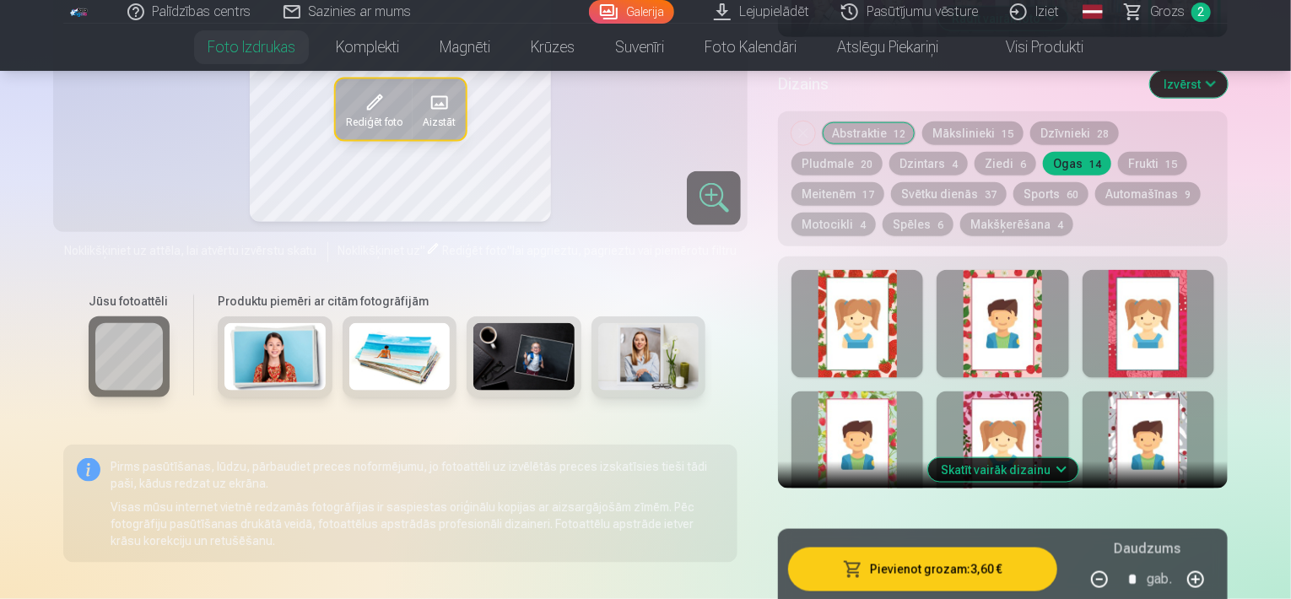
click at [884, 182] on button "Meitenēm 17" at bounding box center [837, 194] width 93 height 24
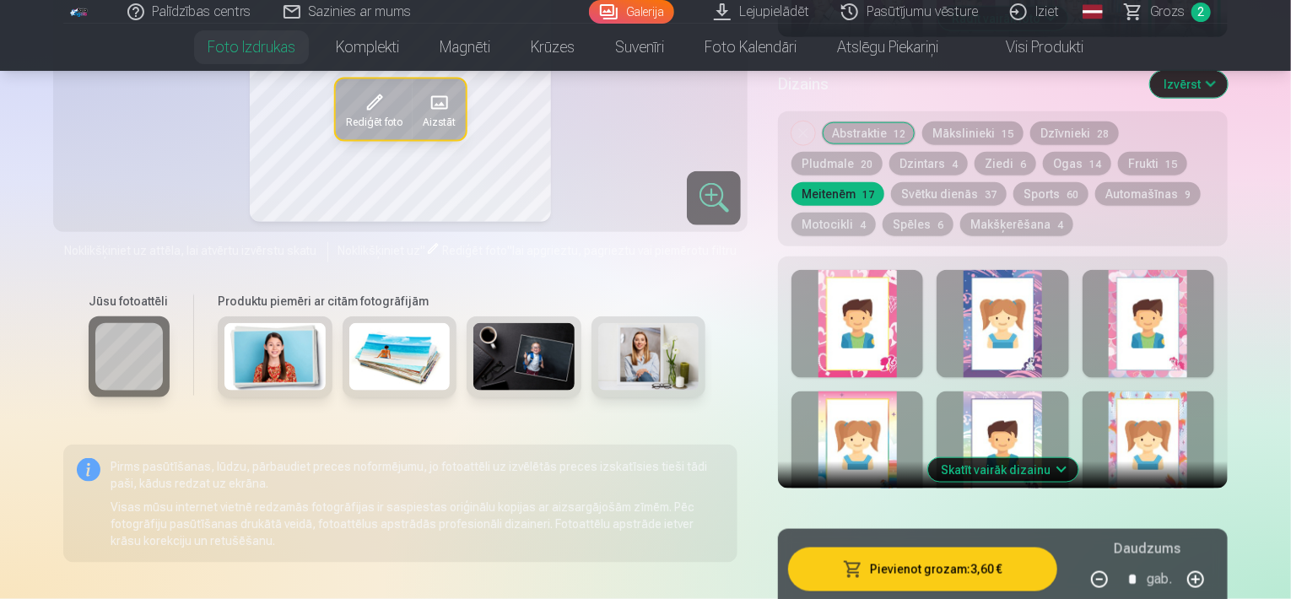
click at [889, 173] on button "Dzintars 4" at bounding box center [928, 164] width 78 height 24
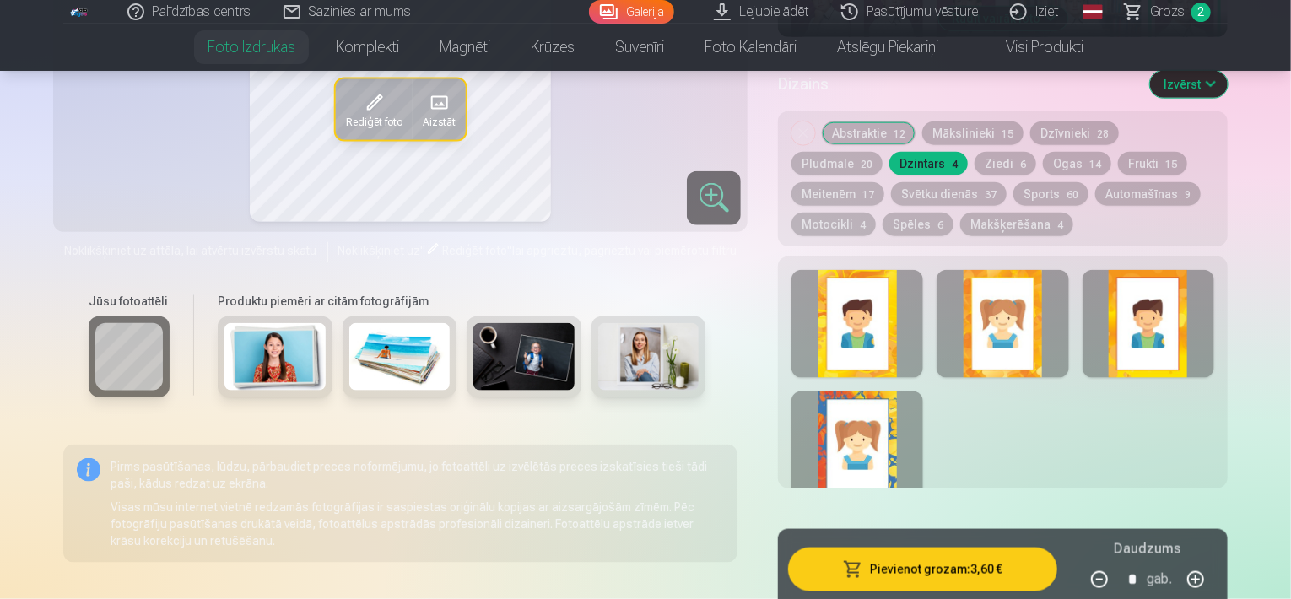
click at [827, 417] on div at bounding box center [857, 446] width 132 height 108
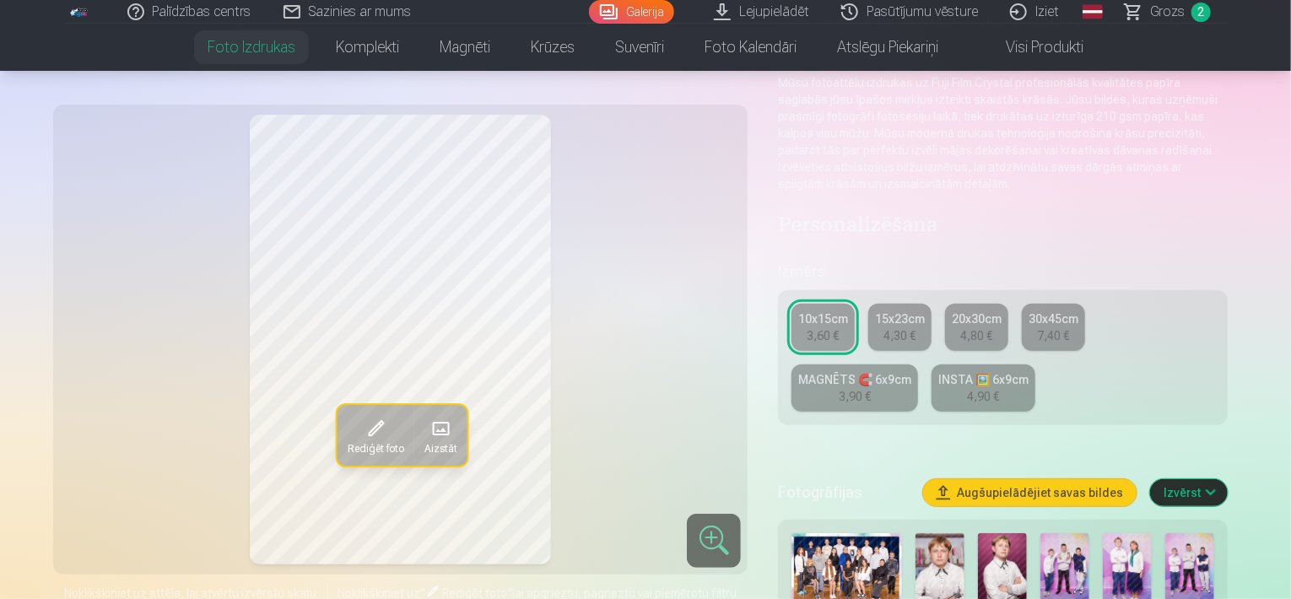
scroll to position [175, 0]
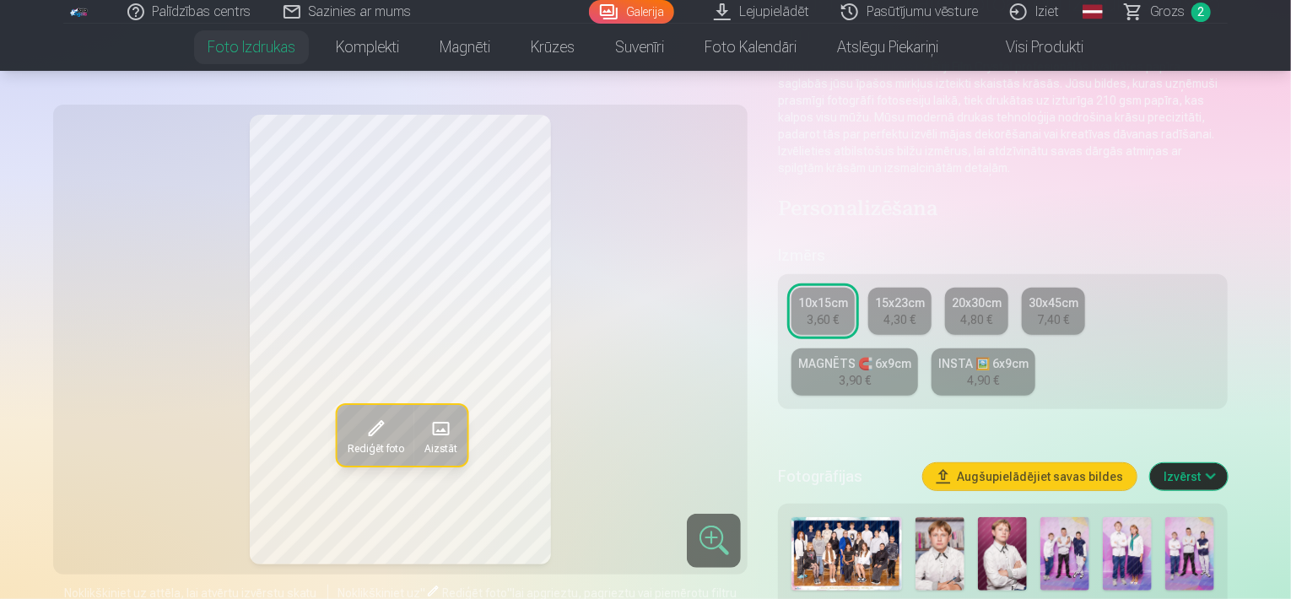
click at [883, 361] on div "MAGNĒTS 🧲 6x9cm" at bounding box center [854, 363] width 113 height 17
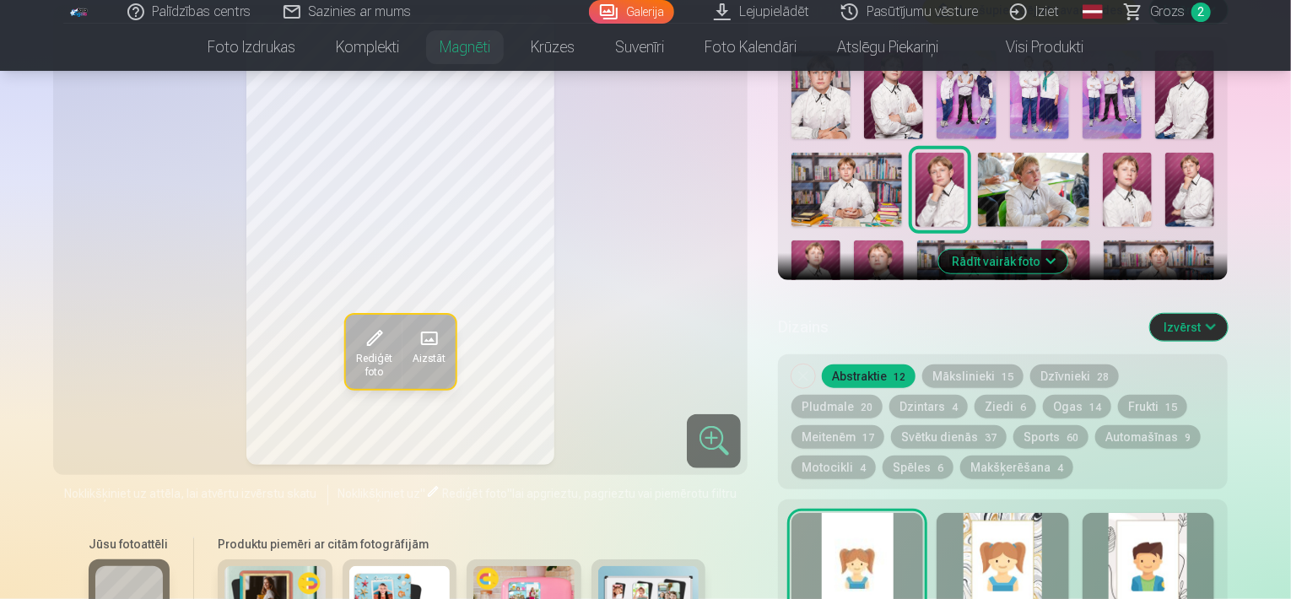
scroll to position [600, 0]
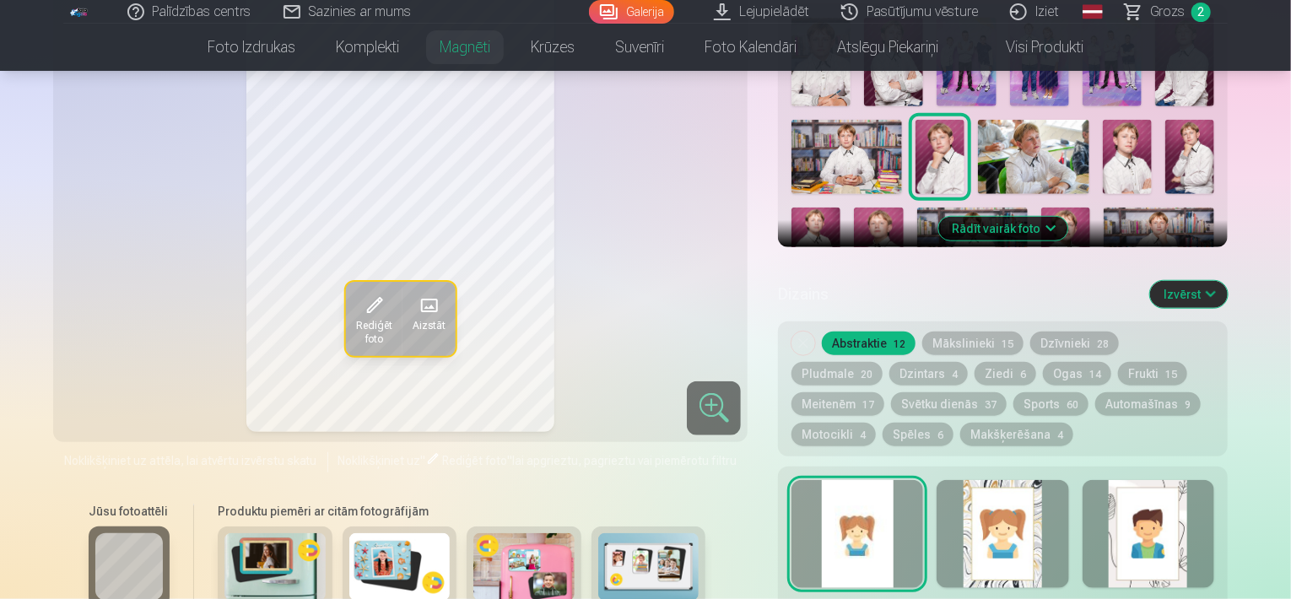
click at [960, 434] on button "Makšķerēšana 4" at bounding box center [1016, 435] width 113 height 24
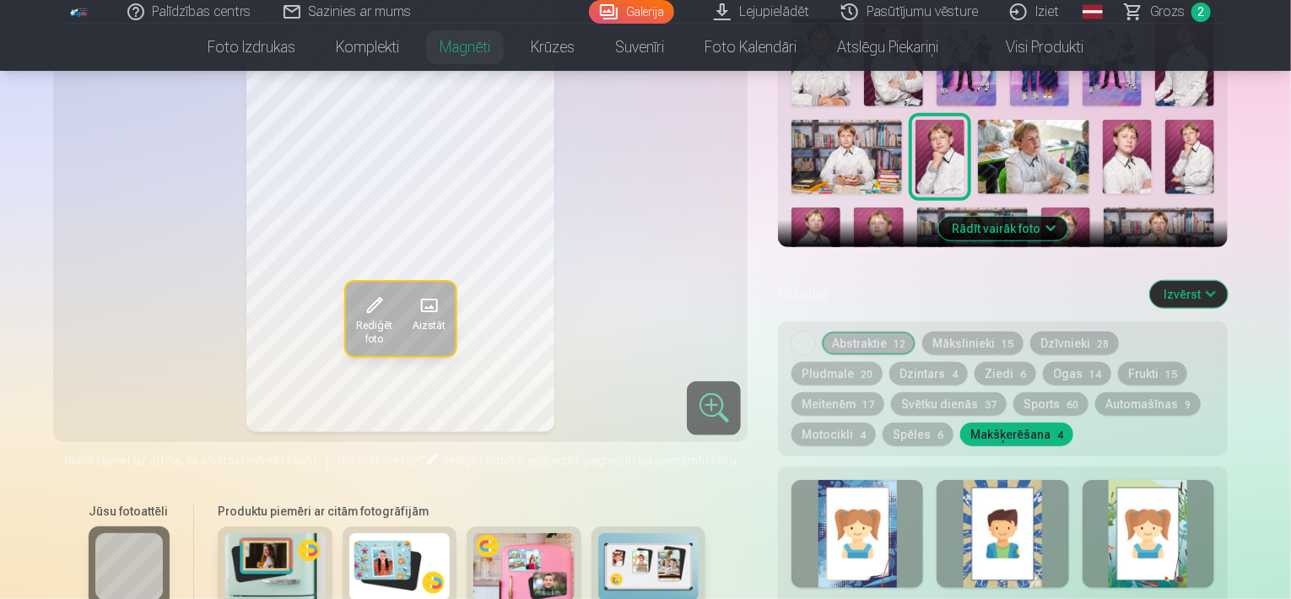
click at [1153, 537] on div at bounding box center [1149, 534] width 132 height 108
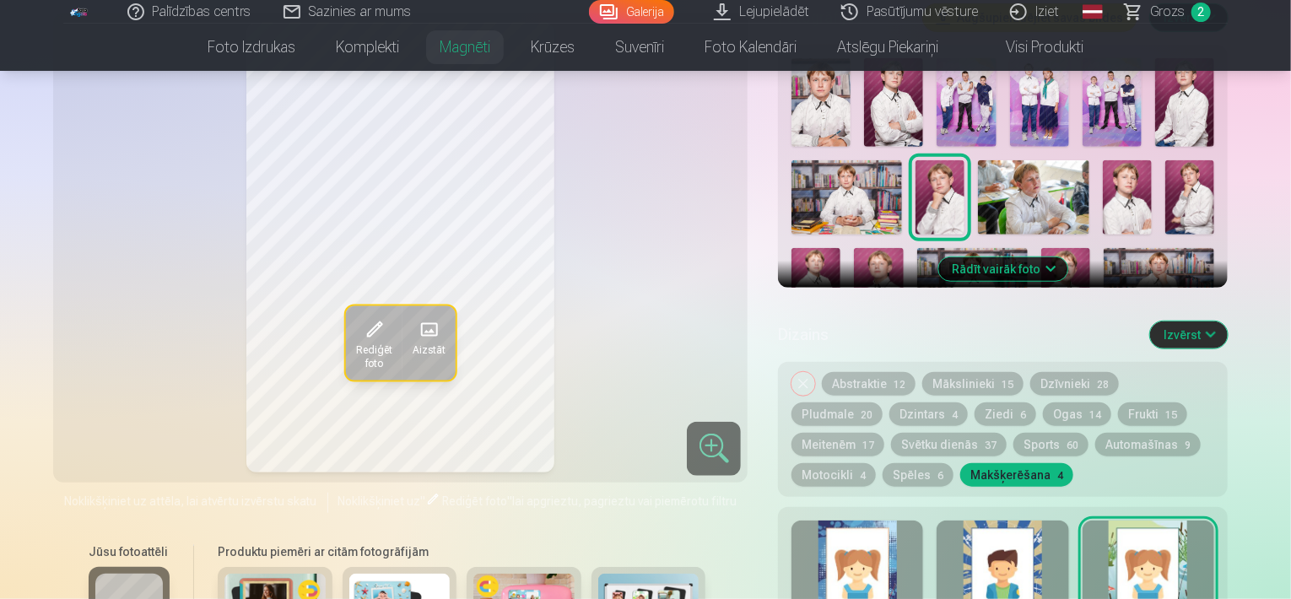
scroll to position [567, 0]
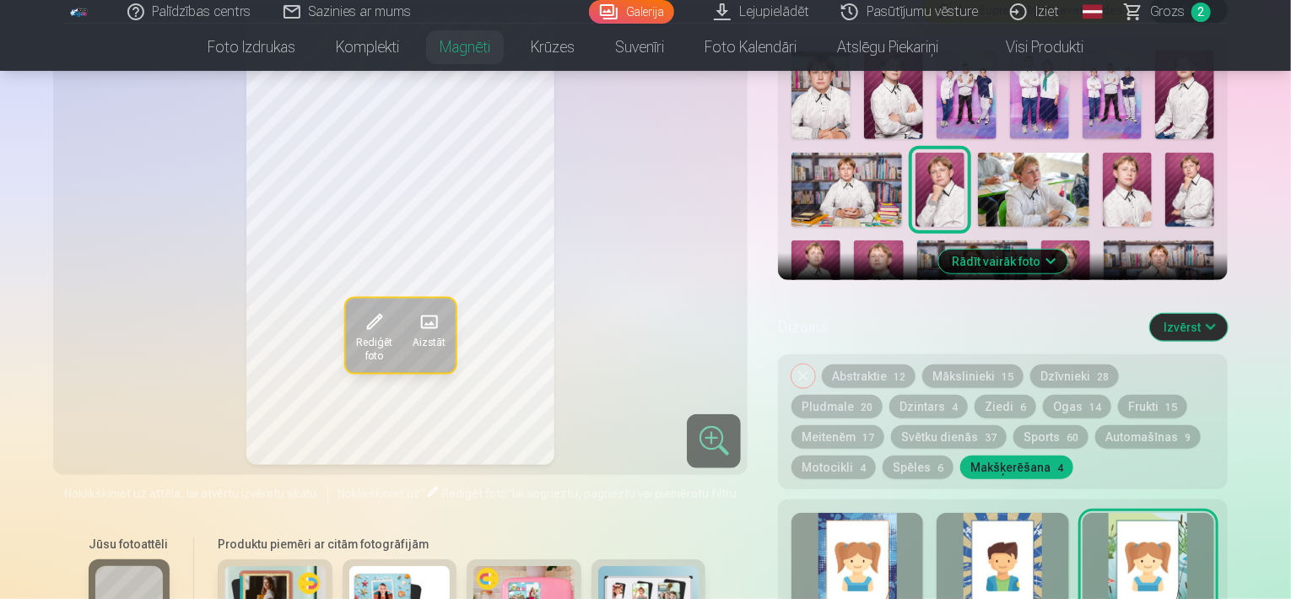
click at [1118, 197] on img at bounding box center [1127, 189] width 49 height 73
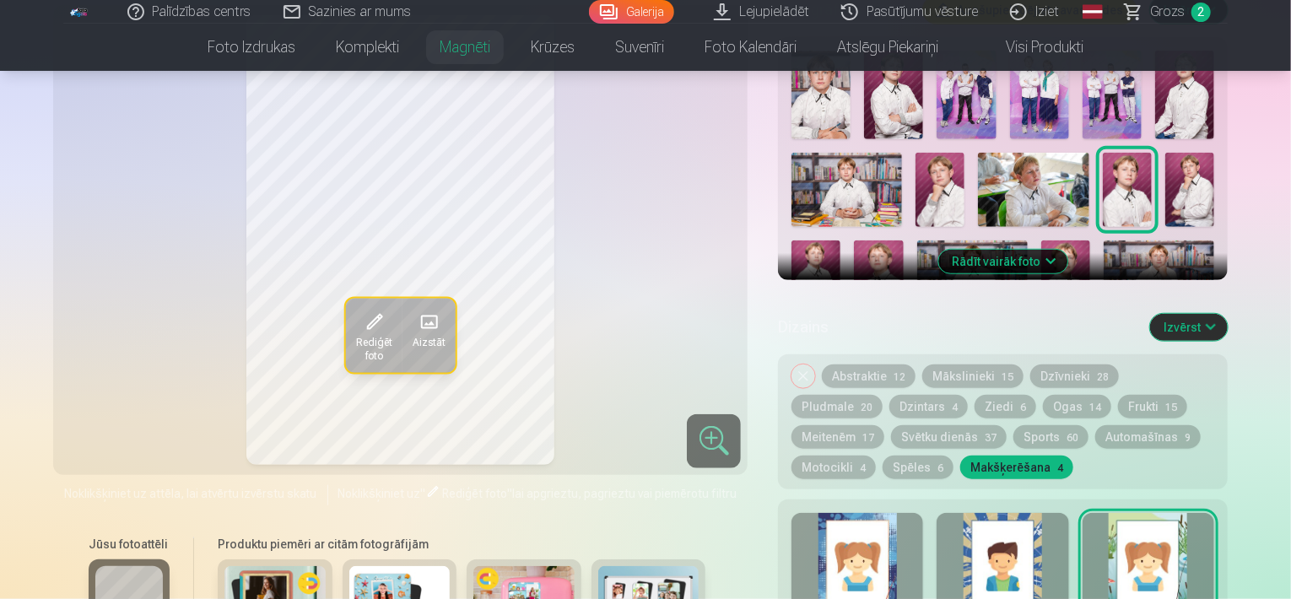
click at [927, 220] on img at bounding box center [940, 189] width 49 height 73
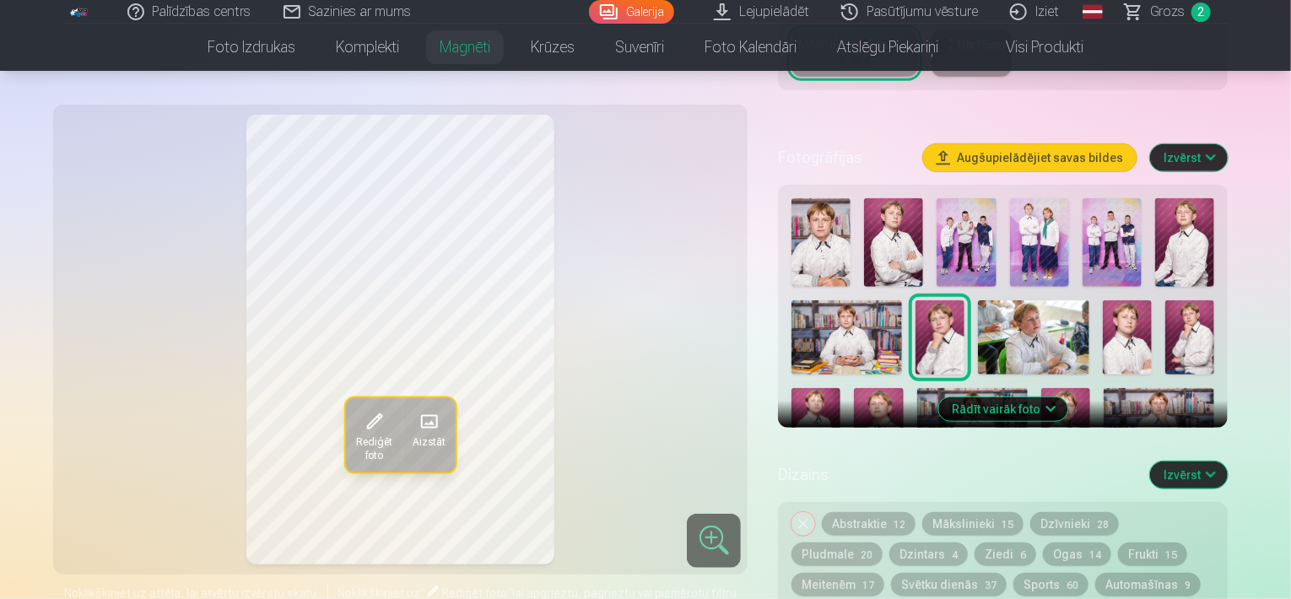
scroll to position [493, 0]
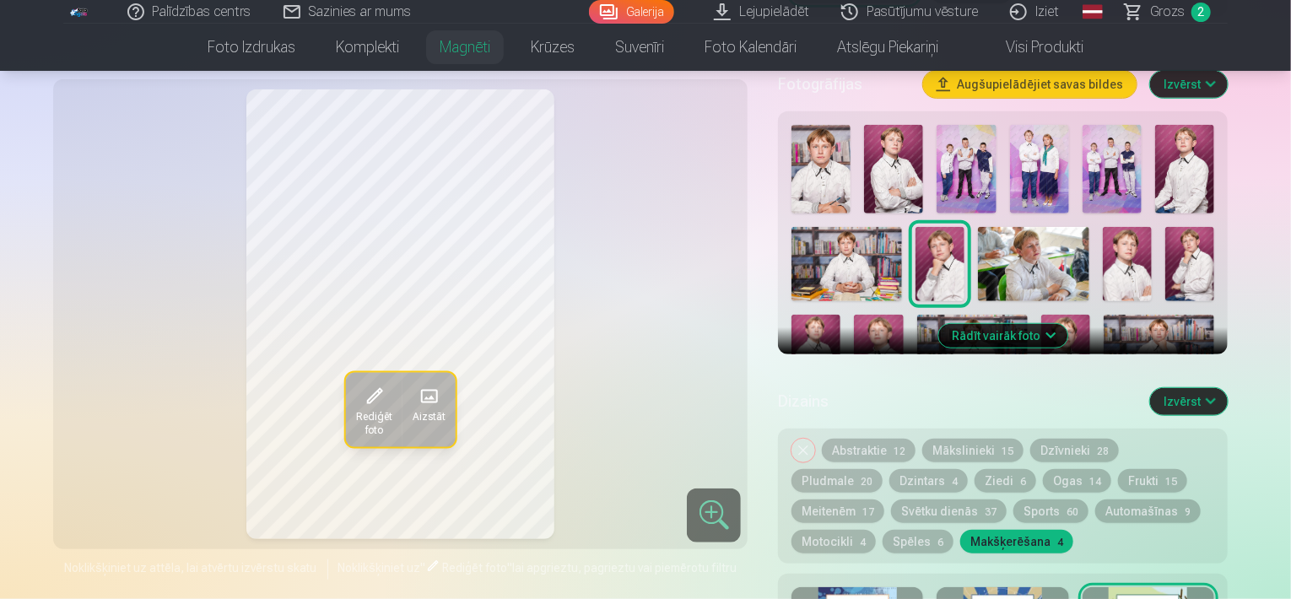
click at [816, 317] on img at bounding box center [815, 351] width 49 height 73
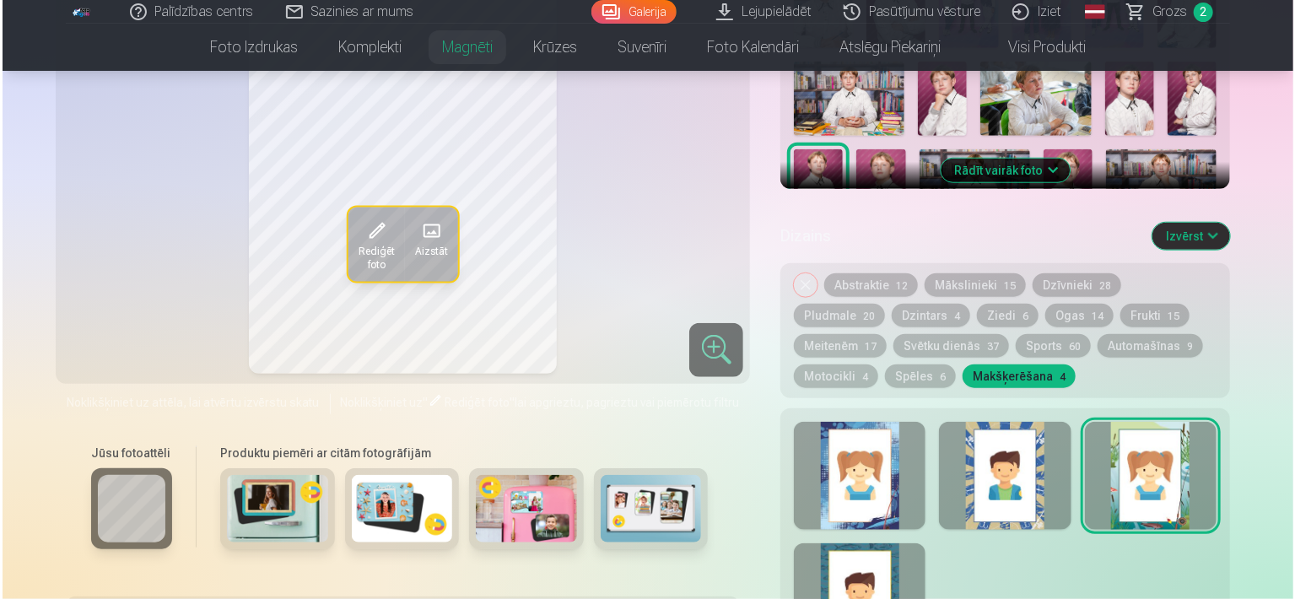
scroll to position [823, 0]
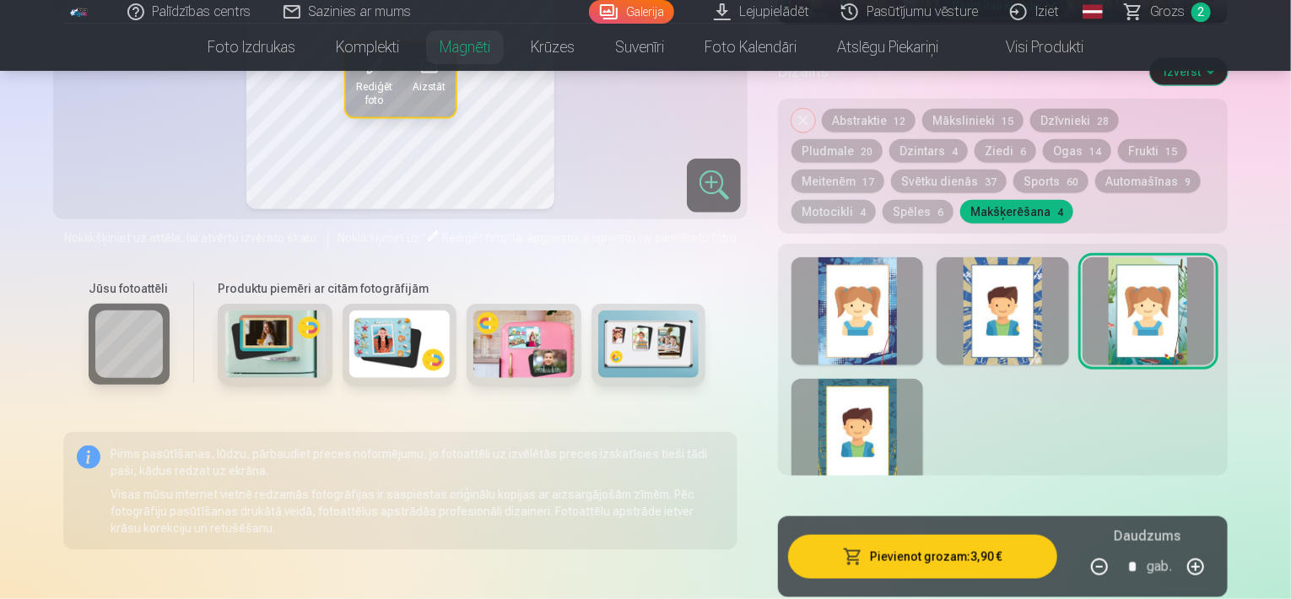
click at [982, 563] on button "Pievienot grozam : 3,90 €" at bounding box center [922, 557] width 269 height 44
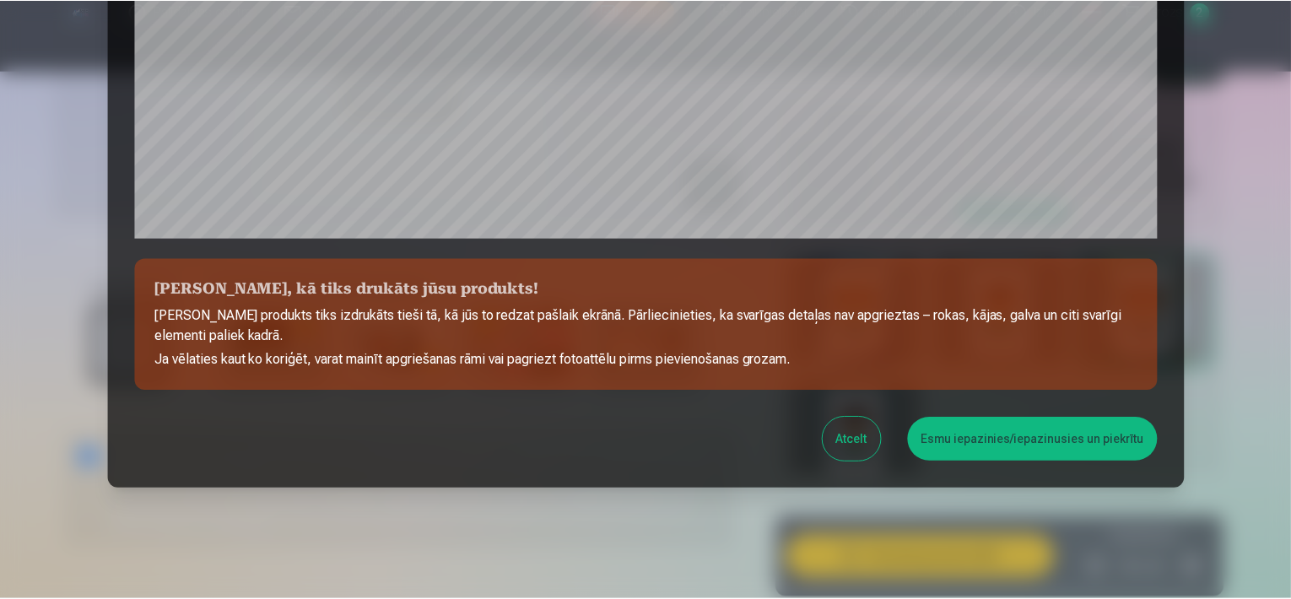
scroll to position [616, 0]
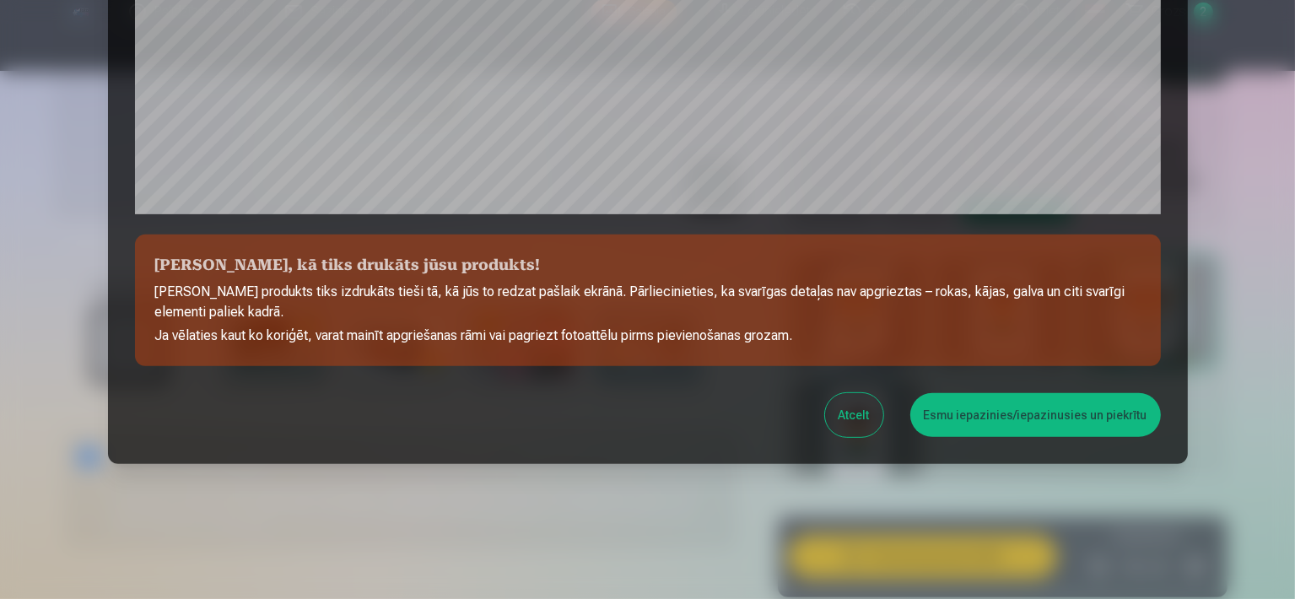
drag, startPoint x: 1176, startPoint y: 68, endPoint x: 1186, endPoint y: 163, distance: 95.0
click at [996, 405] on button "Esmu iepazinies/iepazinusies un piekrītu" at bounding box center [1035, 415] width 251 height 44
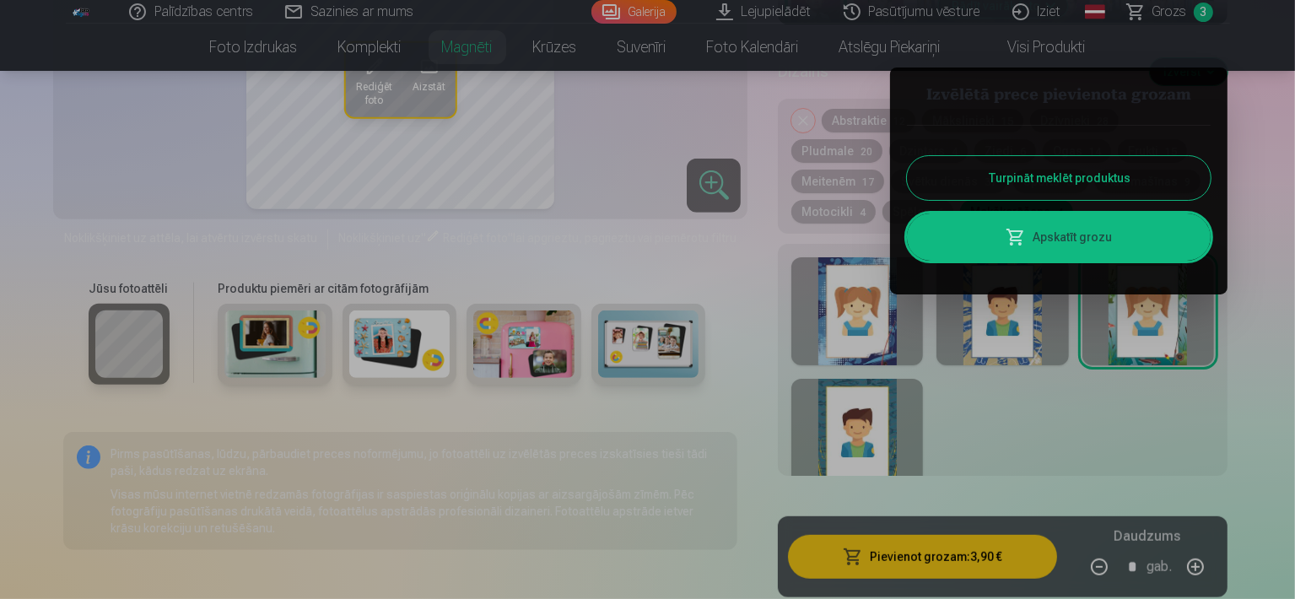
click at [1040, 202] on div "Turpināt meklēt produktus Apskatīt grozu" at bounding box center [1059, 193] width 304 height 170
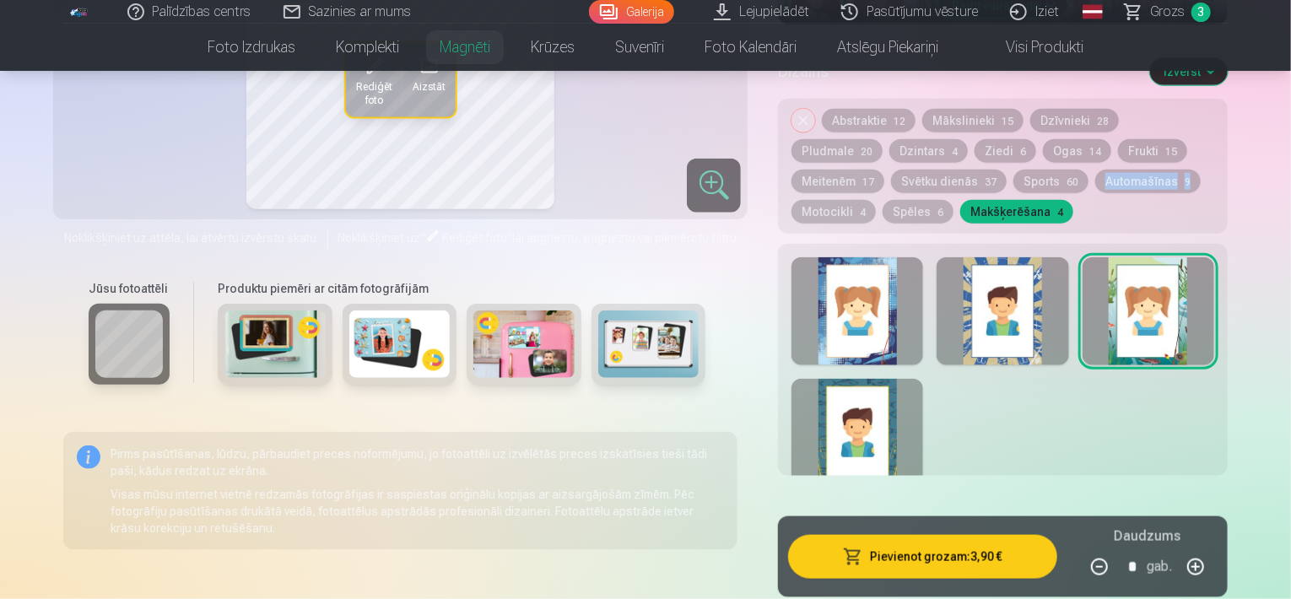
click at [1040, 202] on div "Noņemiet dizainu Abstraktie 12 Mākslinieki 15 Dzīvnieki 28 Pludmale 20 Dzintars…" at bounding box center [1003, 166] width 450 height 135
click at [1049, 205] on div "Noņemiet dizainu Abstraktie 12 Mākslinieki 15 Dzīvnieki 28 Pludmale 20 Dzintars…" at bounding box center [1003, 166] width 450 height 135
click at [1180, 8] on span "Grozs" at bounding box center [1167, 12] width 35 height 20
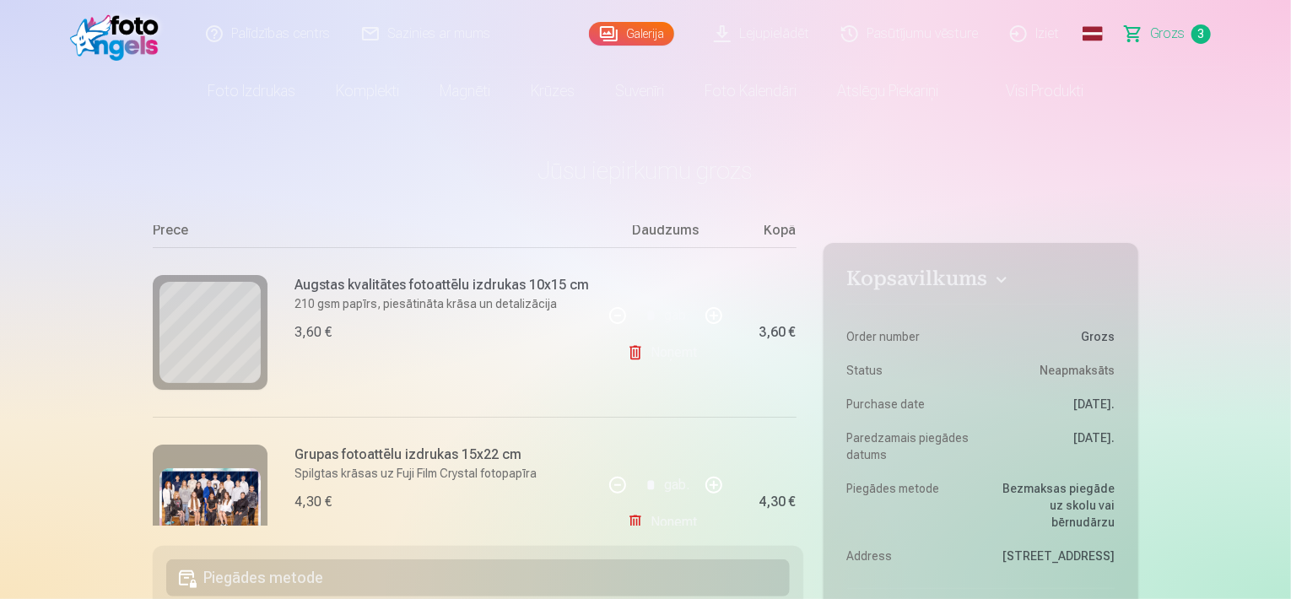
scroll to position [168, 0]
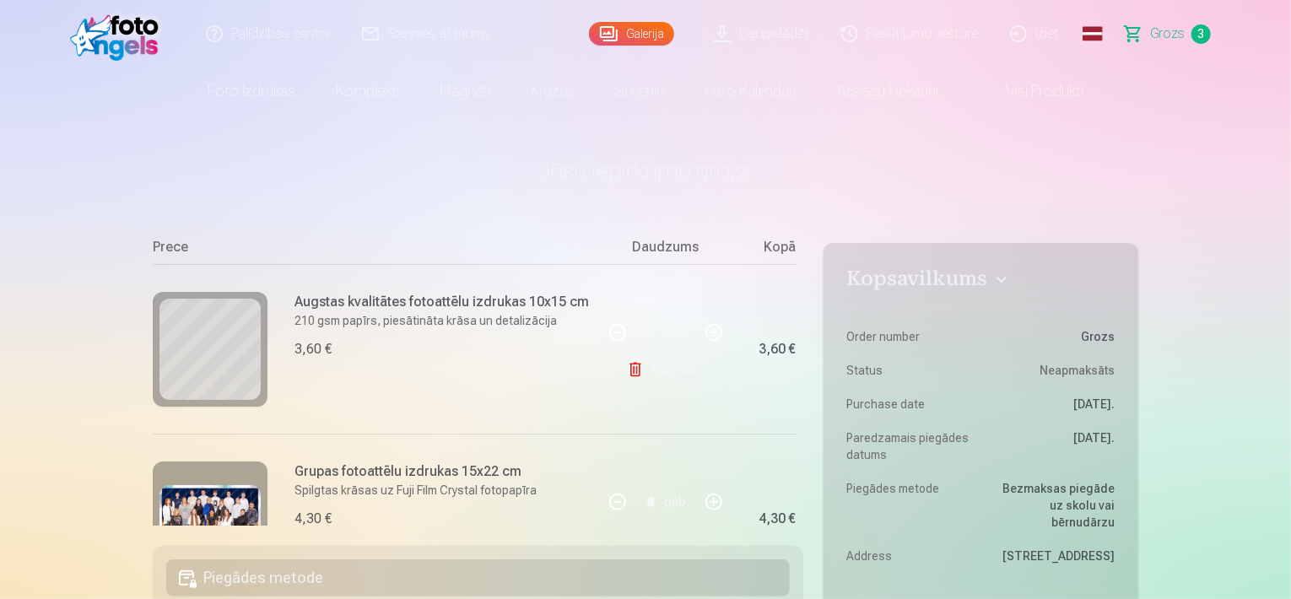
click at [646, 376] on link "Noņemt" at bounding box center [665, 370] width 77 height 34
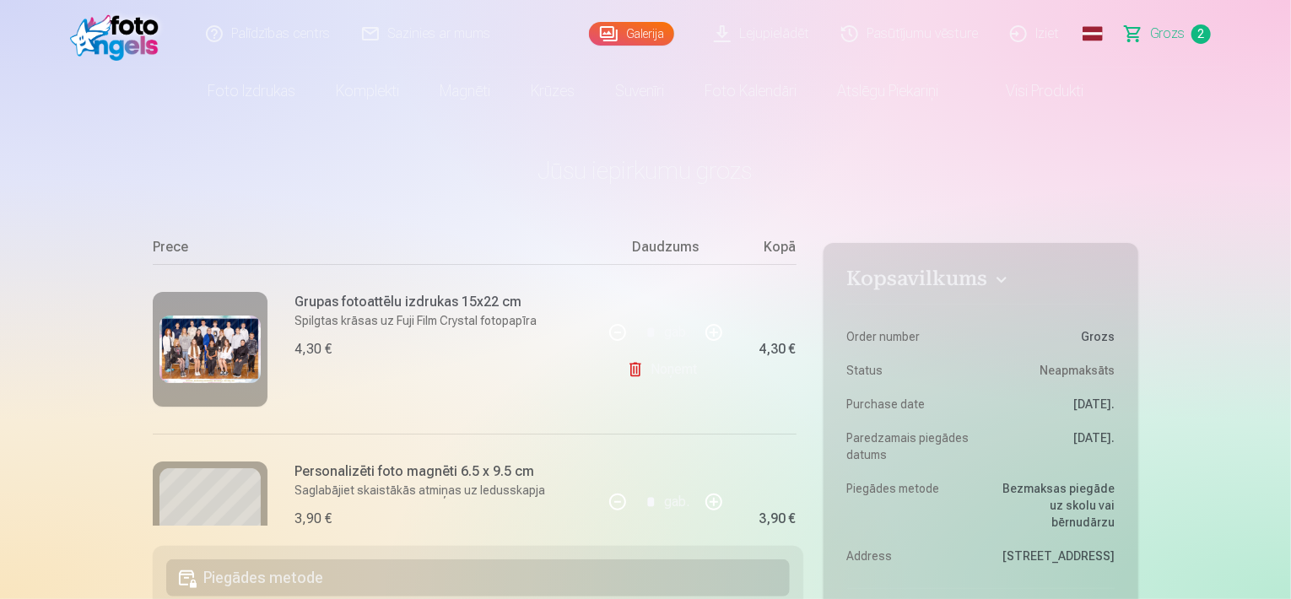
click at [1032, 79] on link "Visi produkti" at bounding box center [1031, 91] width 145 height 47
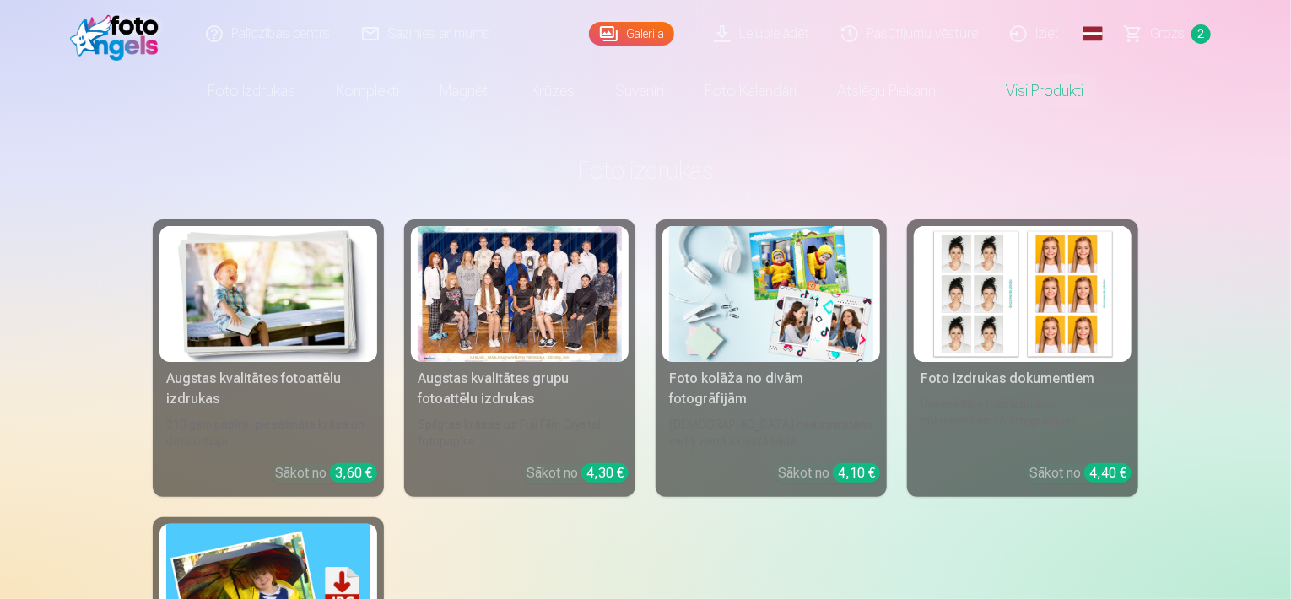
click at [373, 382] on link "Augstas kvalitātes fotoattēlu izdrukas 210 gsm papīrs, piesātināta krāsa un det…" at bounding box center [268, 358] width 231 height 278
click at [506, 377] on div "Augstas kvalitātes grupu fotoattēlu izdrukas" at bounding box center [520, 389] width 218 height 41
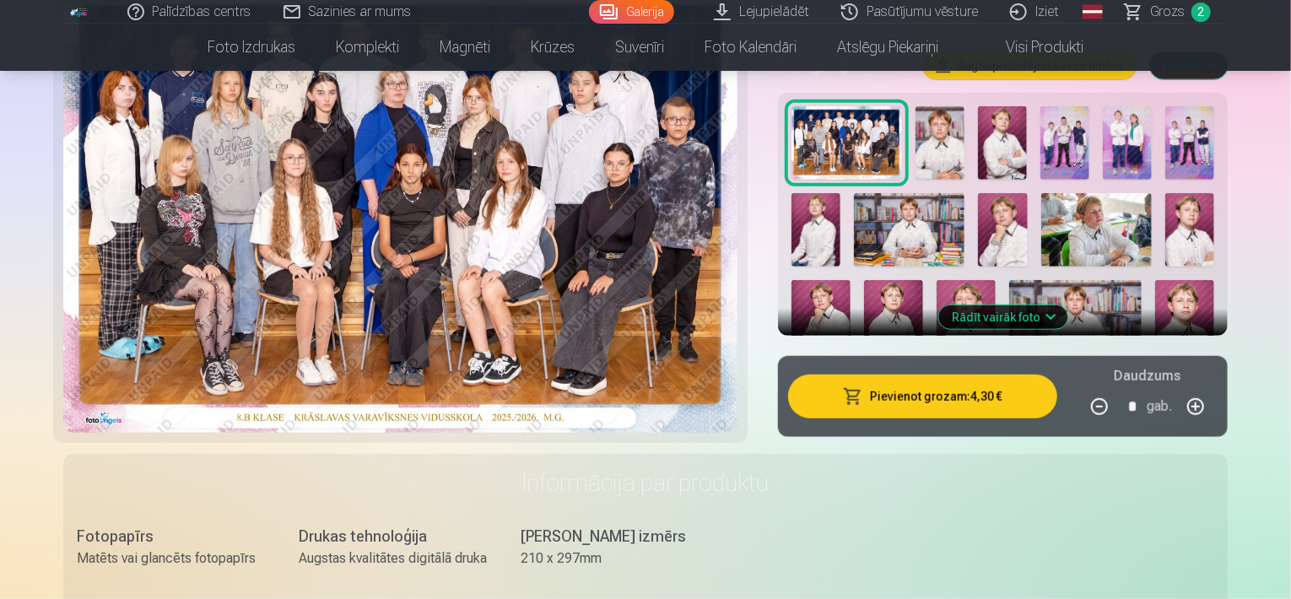
scroll to position [554, 0]
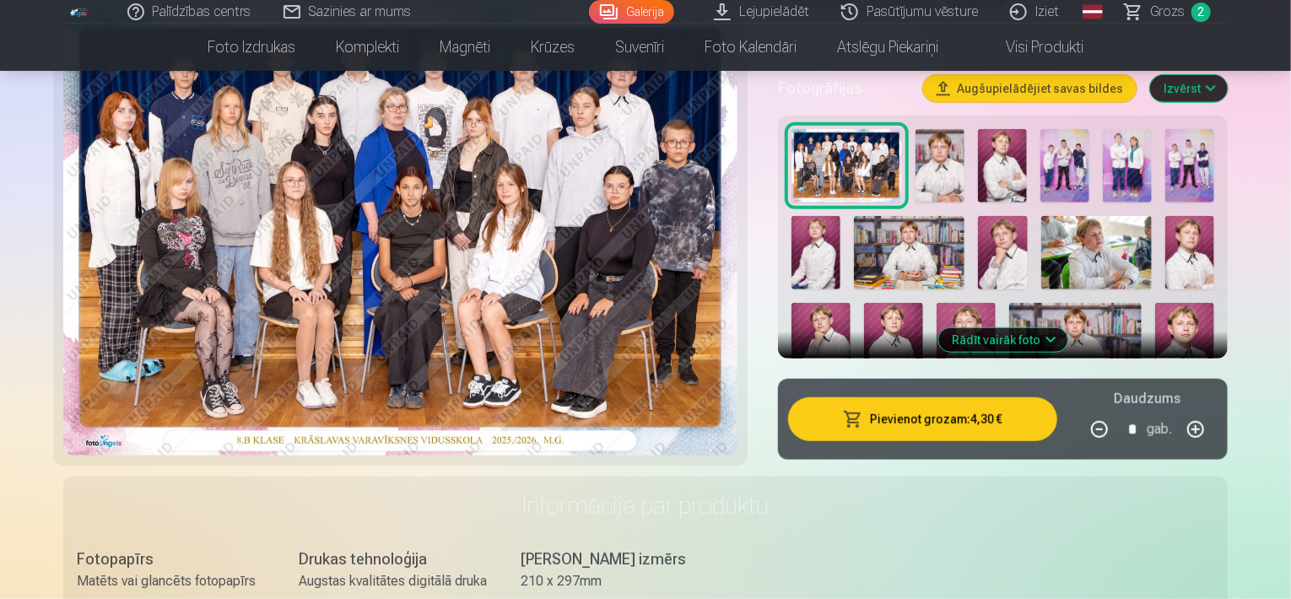
click at [1217, 170] on div at bounding box center [1003, 344] width 436 height 445
click at [1179, 166] on img at bounding box center [1189, 165] width 49 height 73
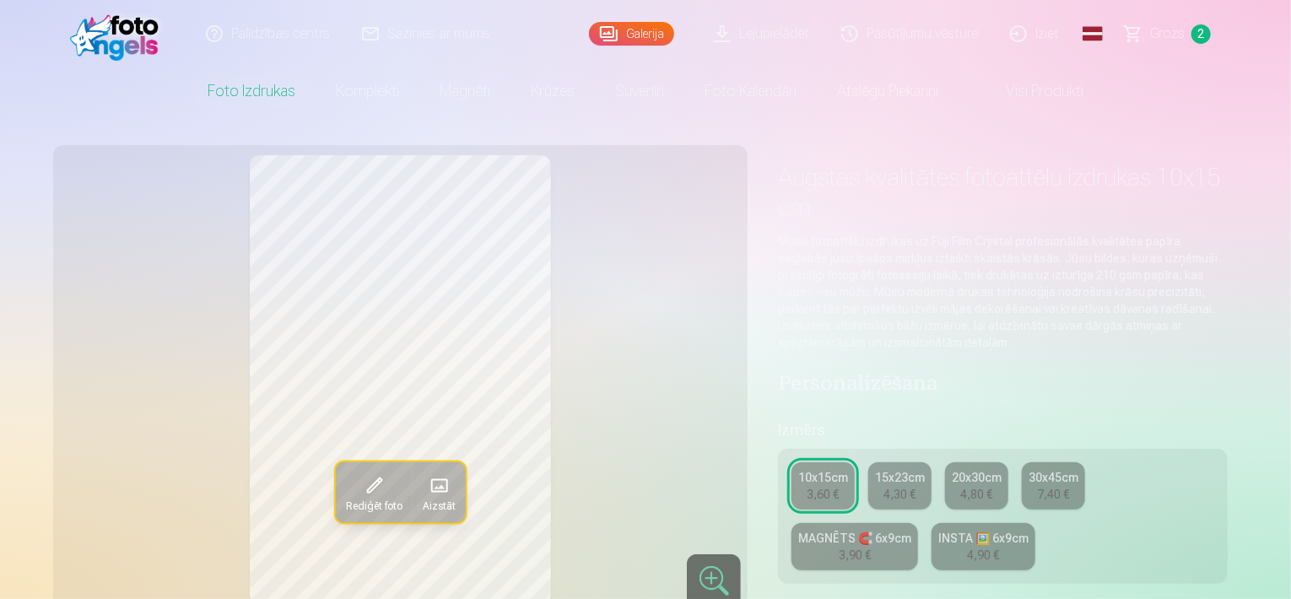
scroll to position [442, 0]
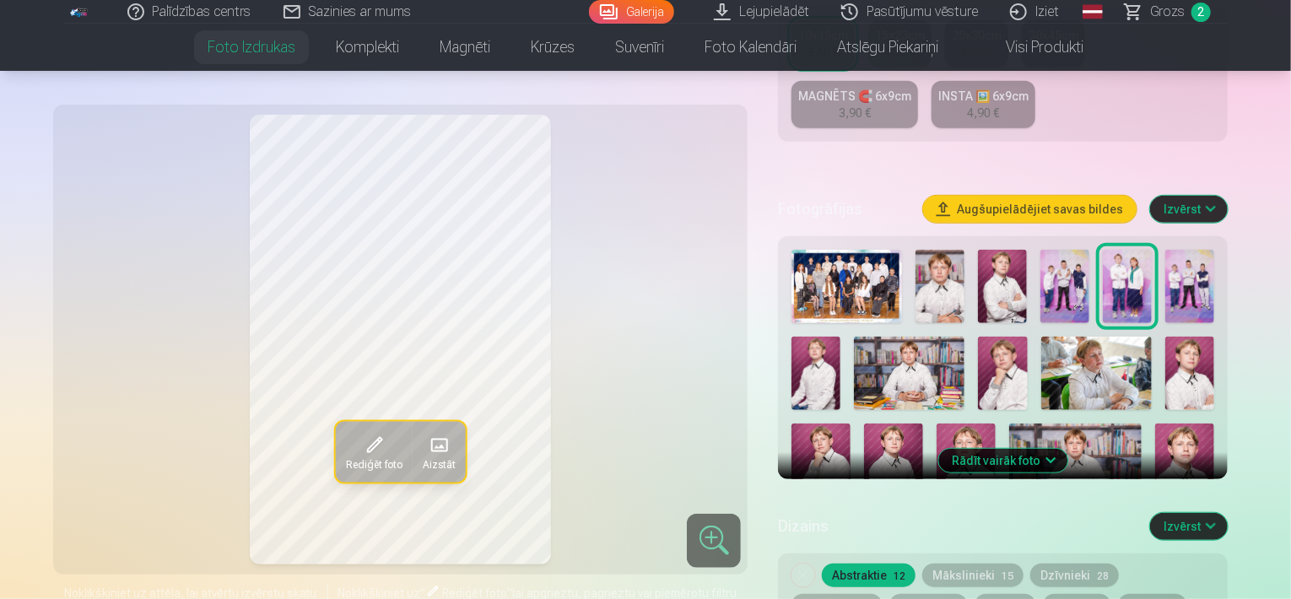
click at [1193, 282] on img at bounding box center [1189, 286] width 49 height 73
click at [1038, 303] on div at bounding box center [1003, 465] width 436 height 445
click at [1052, 305] on img at bounding box center [1064, 286] width 49 height 73
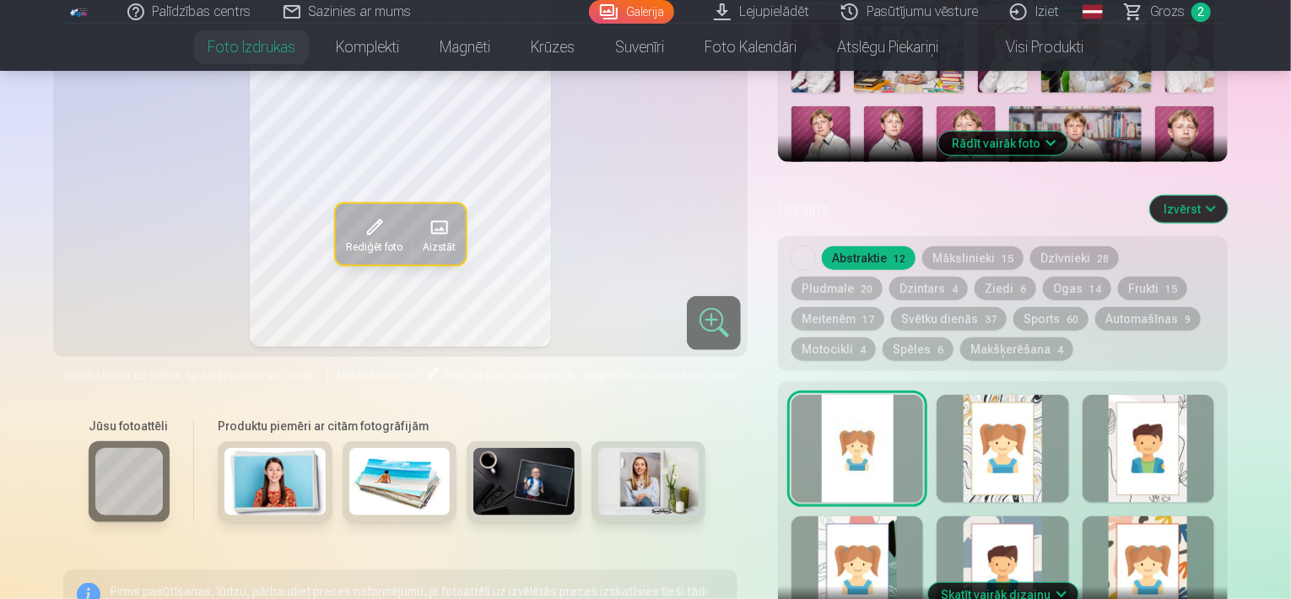
scroll to position [792, 0]
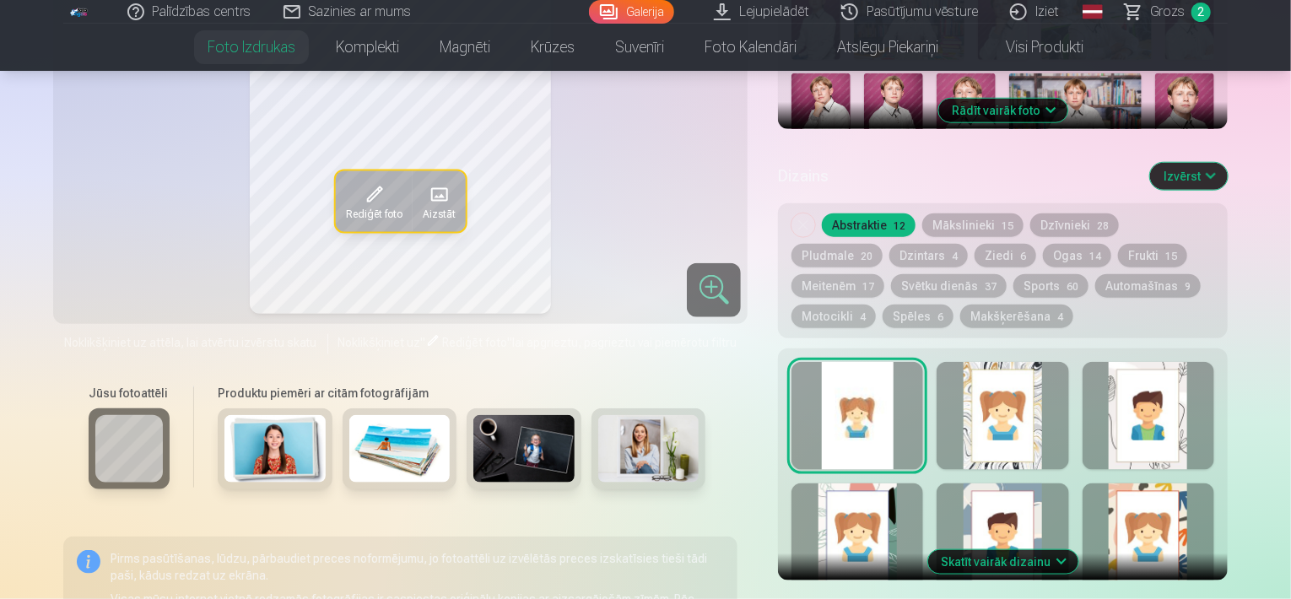
click at [883, 326] on button "Spēles 6" at bounding box center [918, 317] width 71 height 24
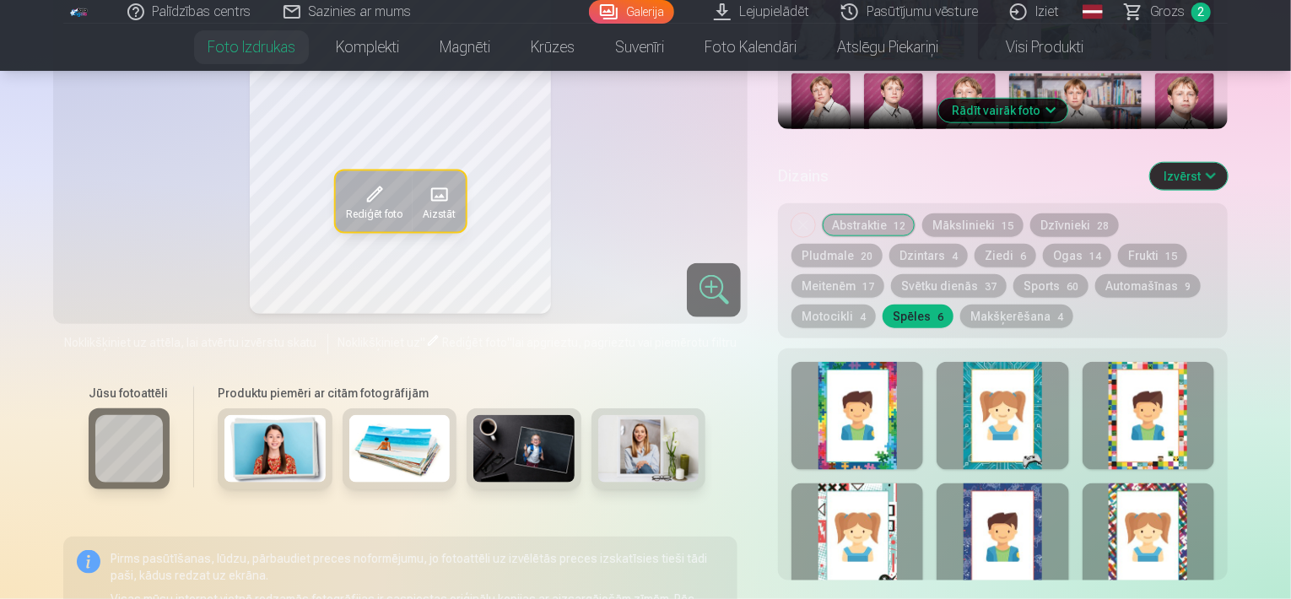
click at [1033, 500] on div at bounding box center [1003, 537] width 132 height 108
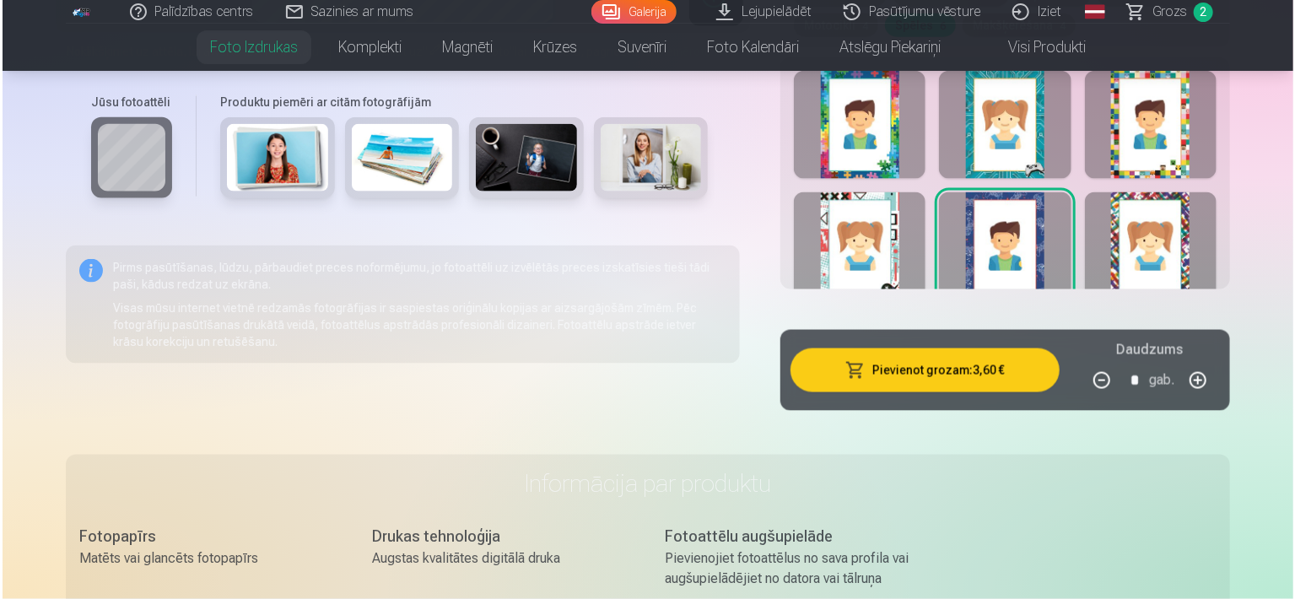
scroll to position [1126, 0]
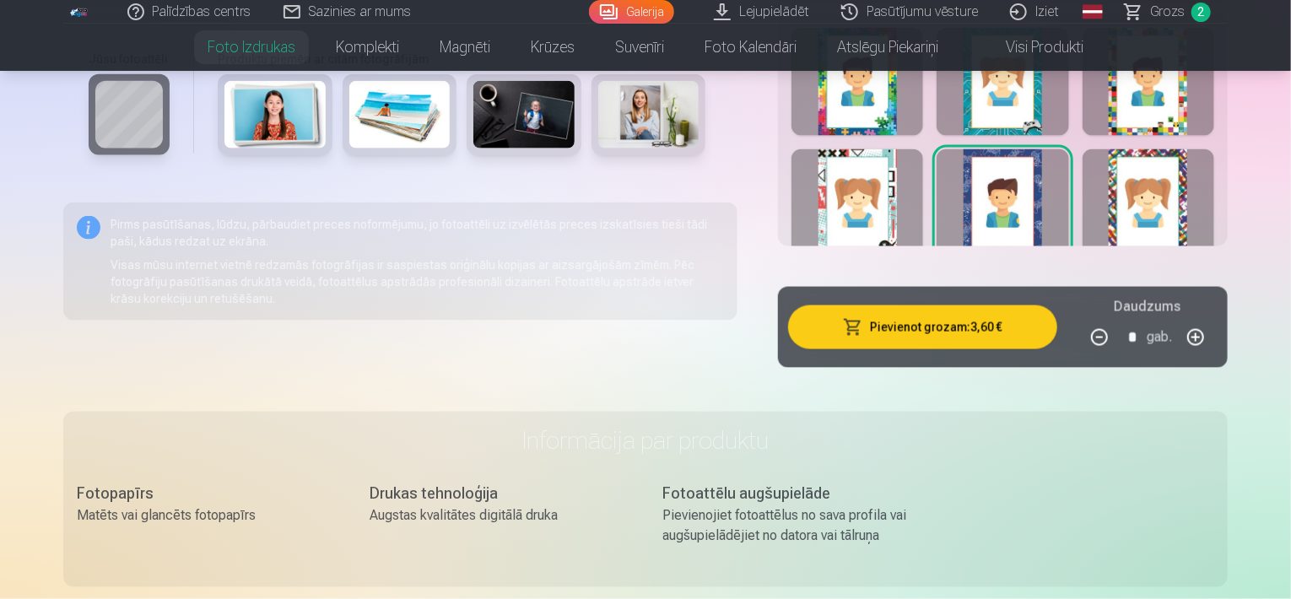
click at [1005, 318] on button "Pievienot grozam : 3,60 €" at bounding box center [922, 327] width 269 height 44
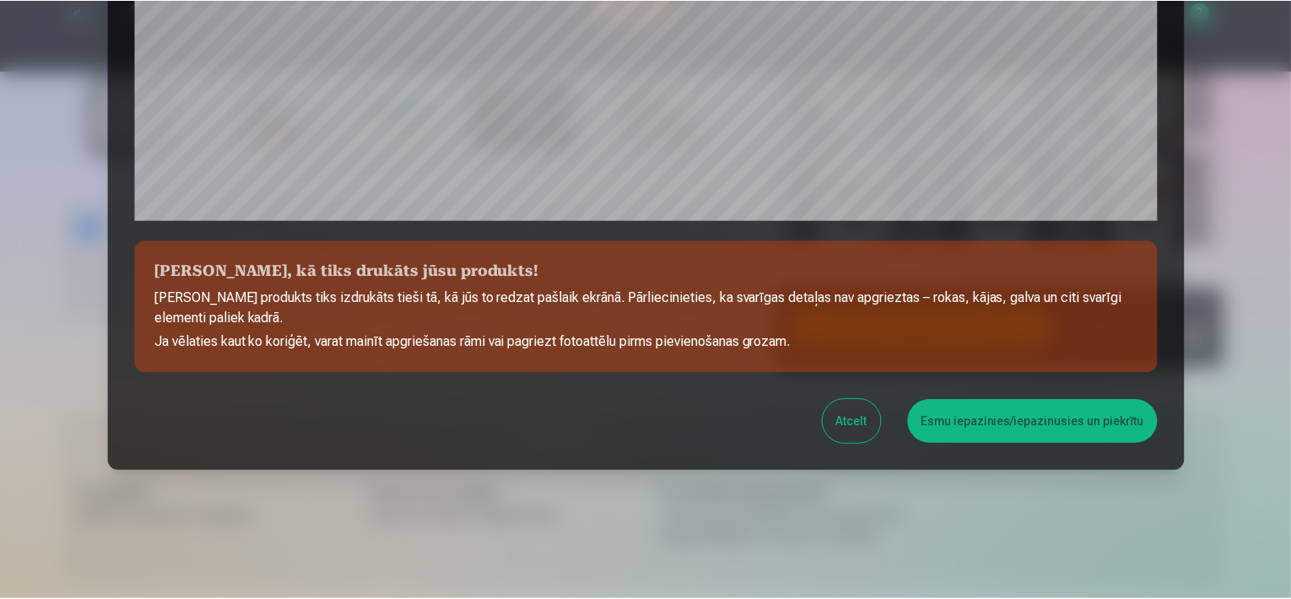
scroll to position [616, 0]
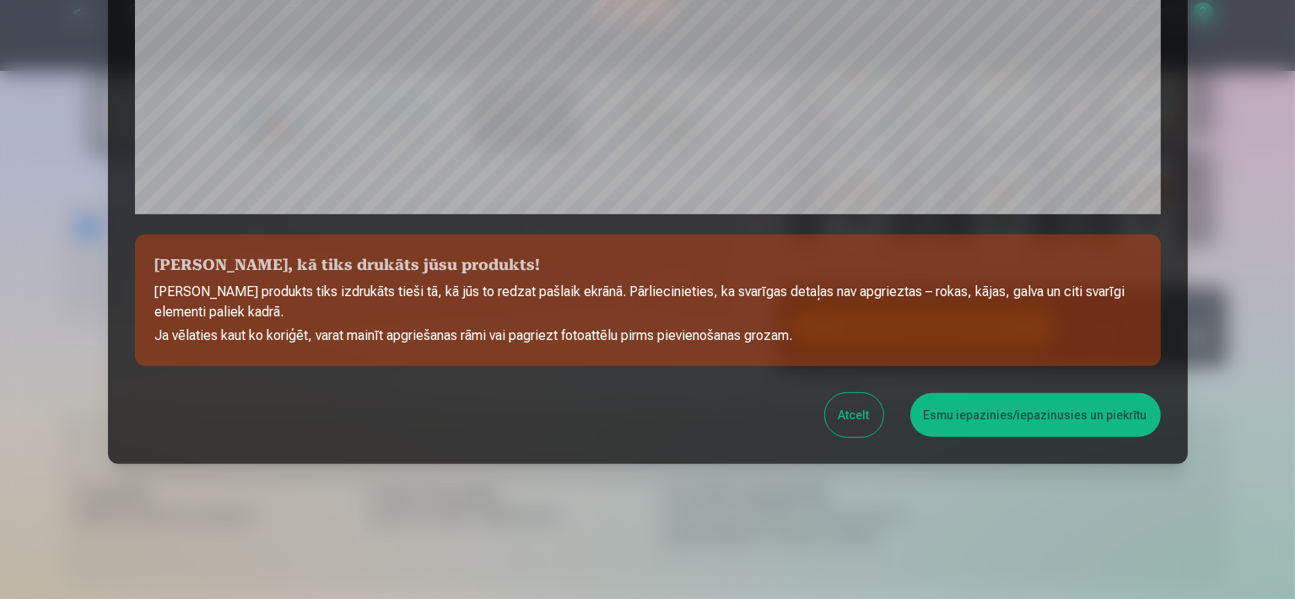
click at [971, 406] on button "Esmu iepazinies/iepazinusies un piekrītu" at bounding box center [1035, 415] width 251 height 44
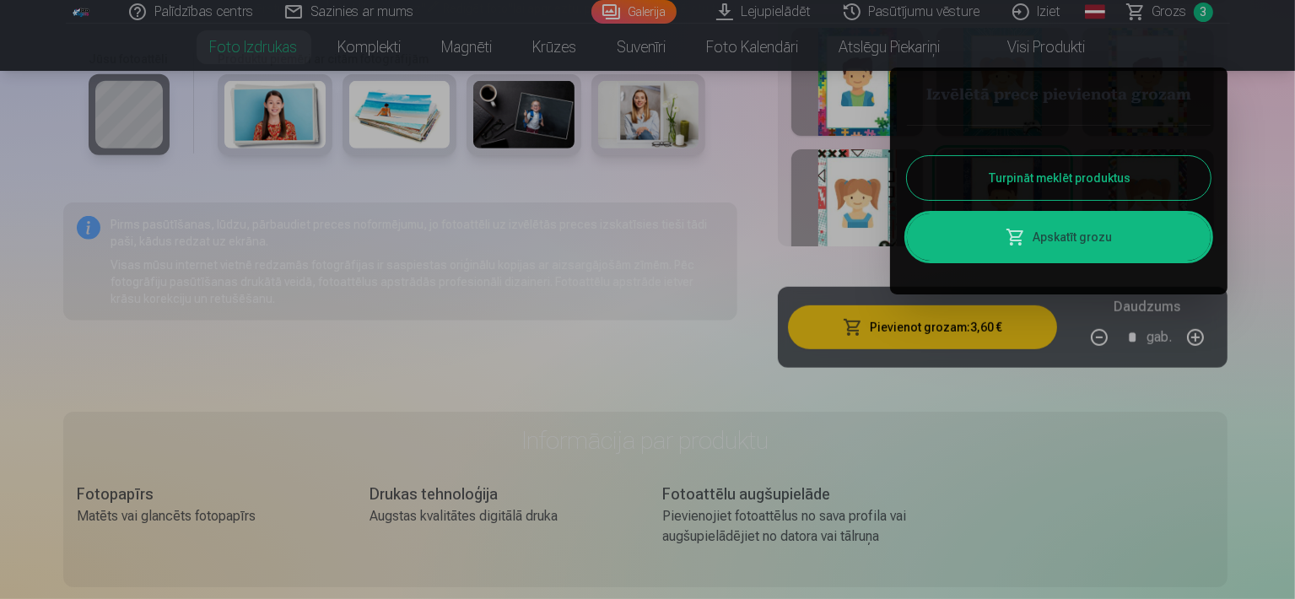
click at [1017, 193] on button "Turpināt meklēt produktus" at bounding box center [1059, 178] width 304 height 44
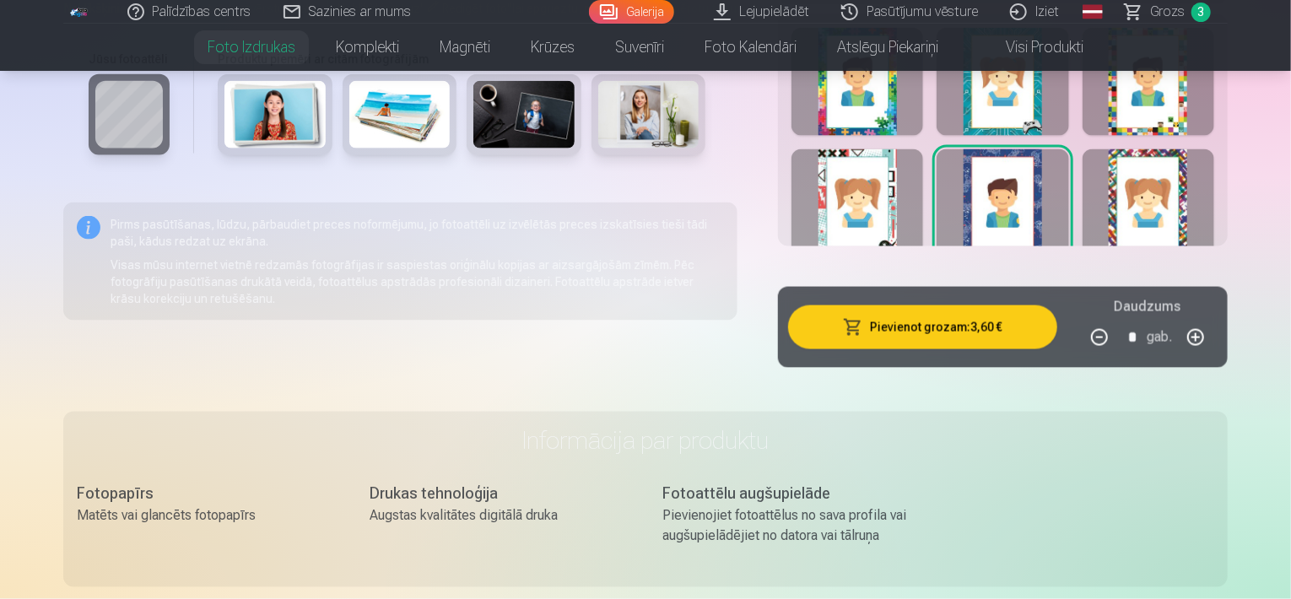
click at [1138, 18] on link "Grozs 3" at bounding box center [1169, 12] width 118 height 24
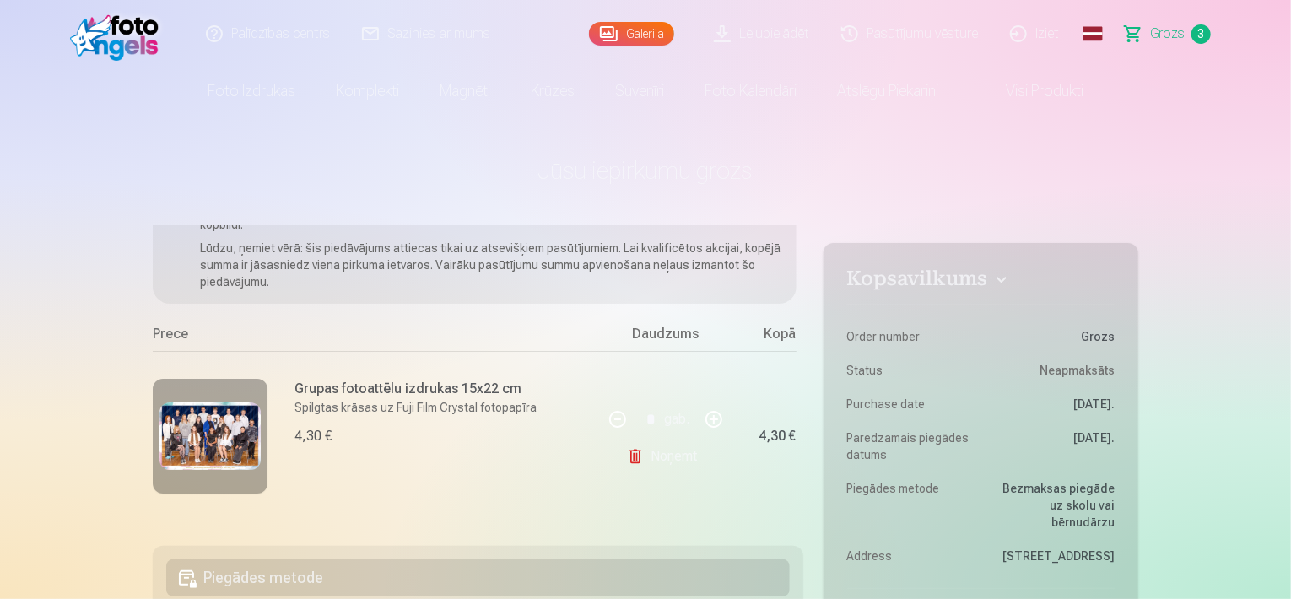
scroll to position [170, 0]
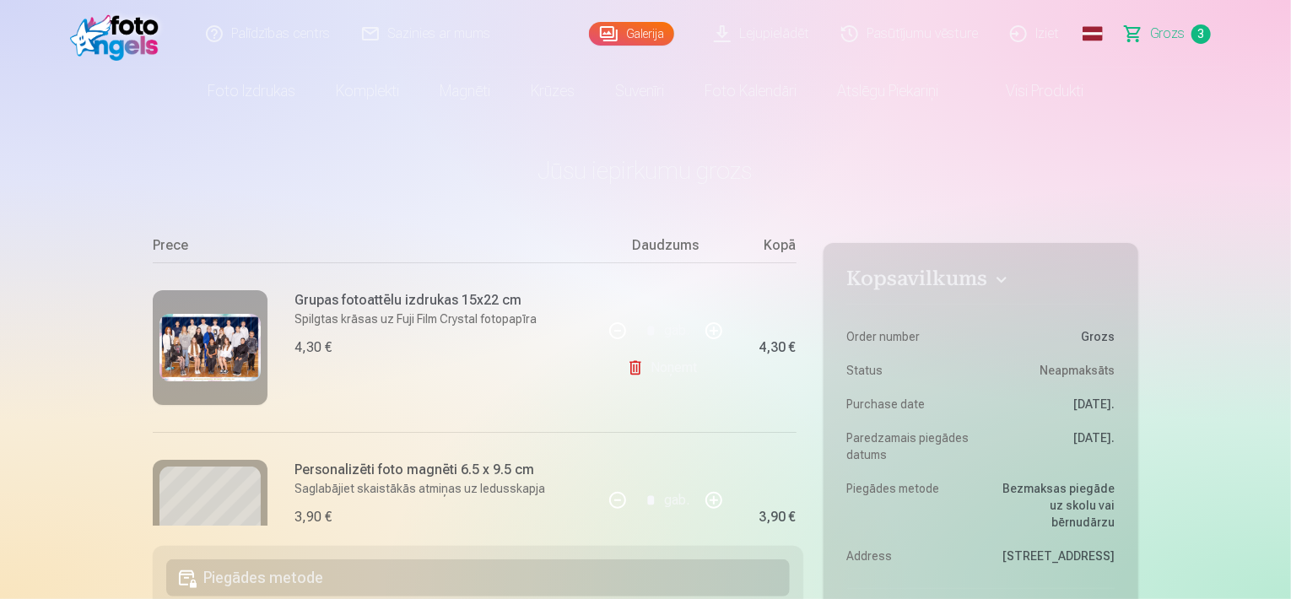
click at [796, 337] on div "Ja pievienosiet grozam papildus preces uz 17,20 € , tad saņemsiet dāvanā visas …" at bounding box center [478, 376] width 651 height 300
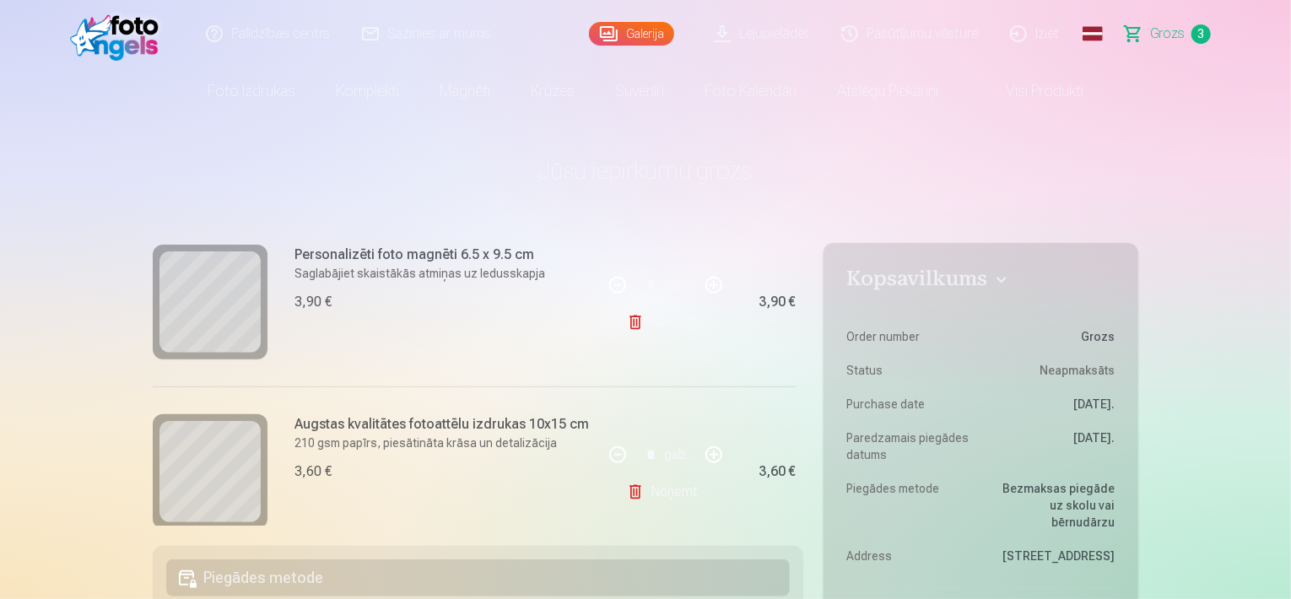
scroll to position [419, 0]
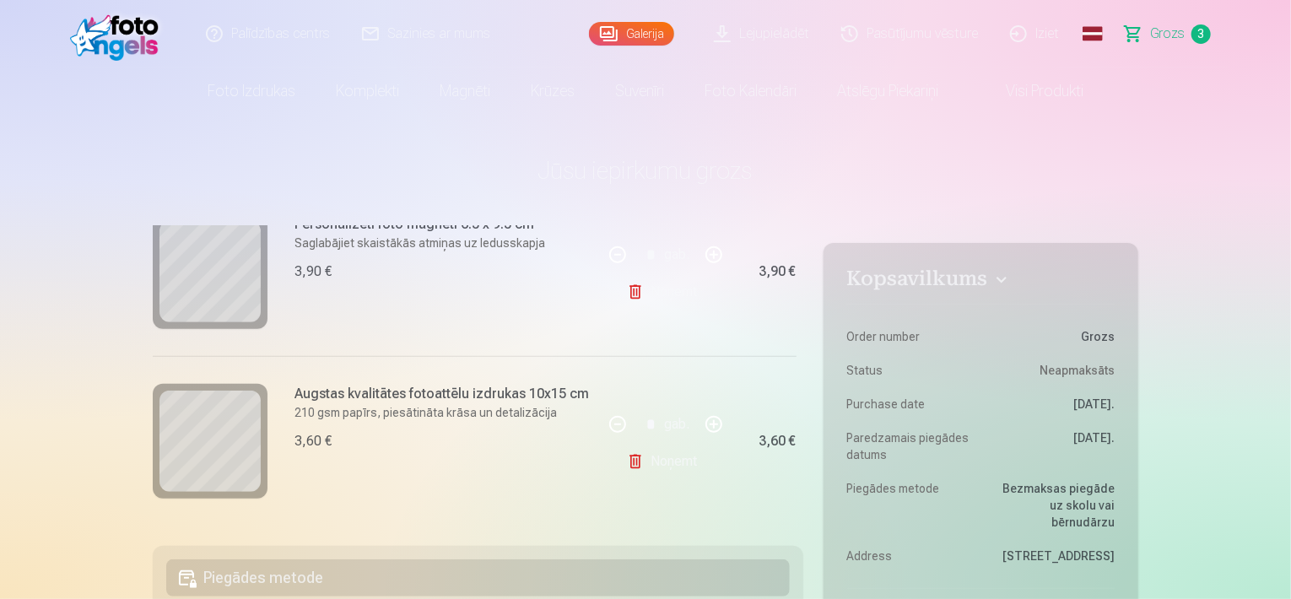
click at [1002, 107] on link "Visi produkti" at bounding box center [1031, 91] width 145 height 47
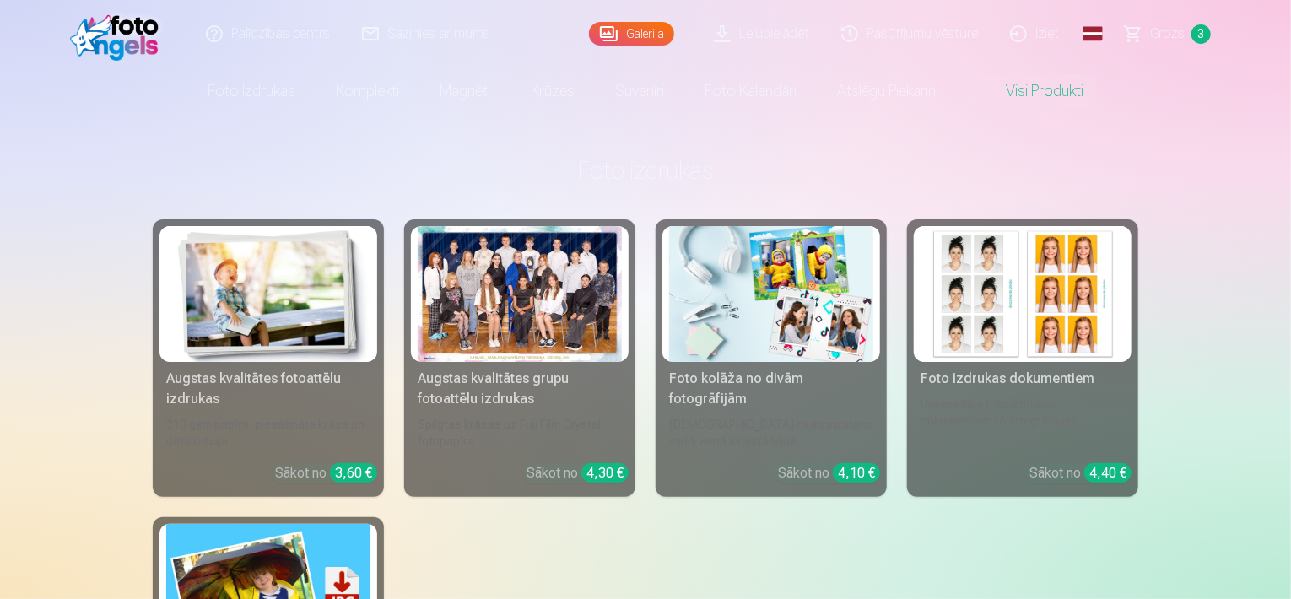
click at [607, 446] on link "Augstas kvalitātes grupu fotoattēlu izdrukas Spilgtas krāsas uz Fuji Film Cryst…" at bounding box center [519, 358] width 231 height 278
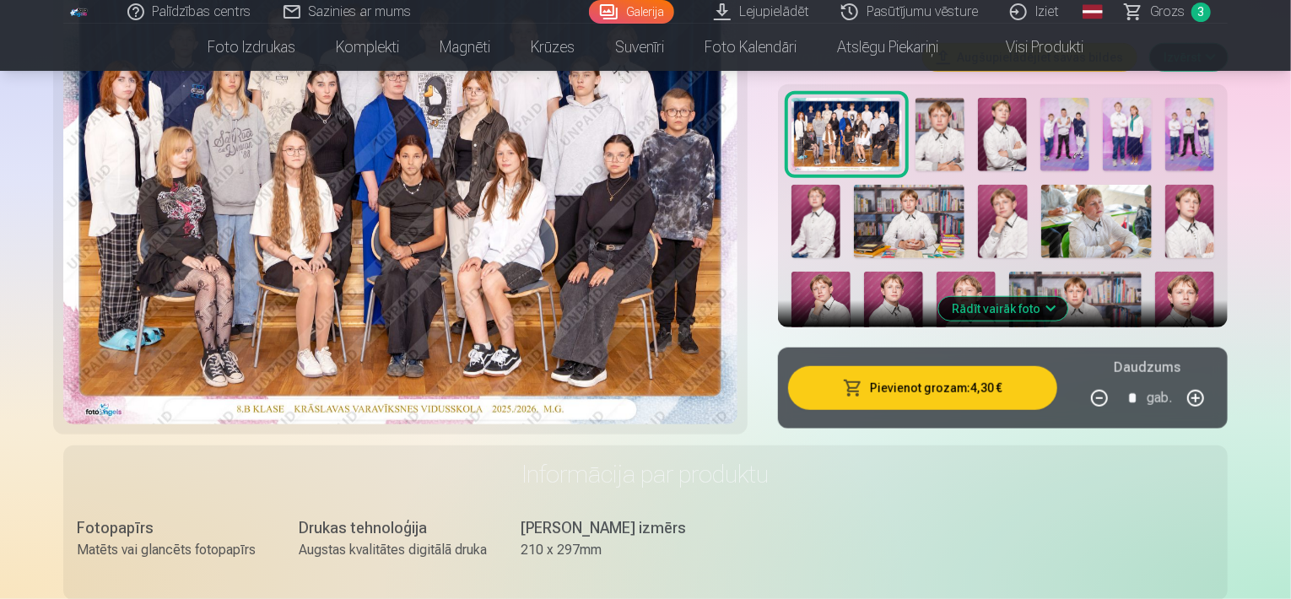
scroll to position [608, 0]
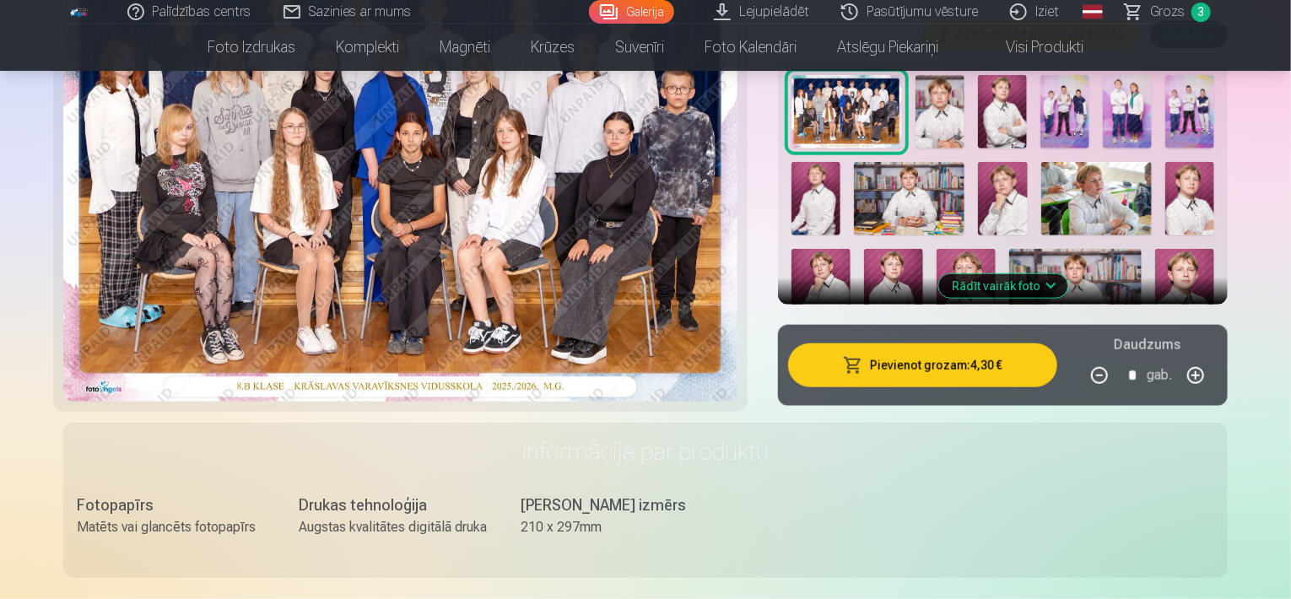
click at [1112, 129] on img at bounding box center [1127, 111] width 49 height 73
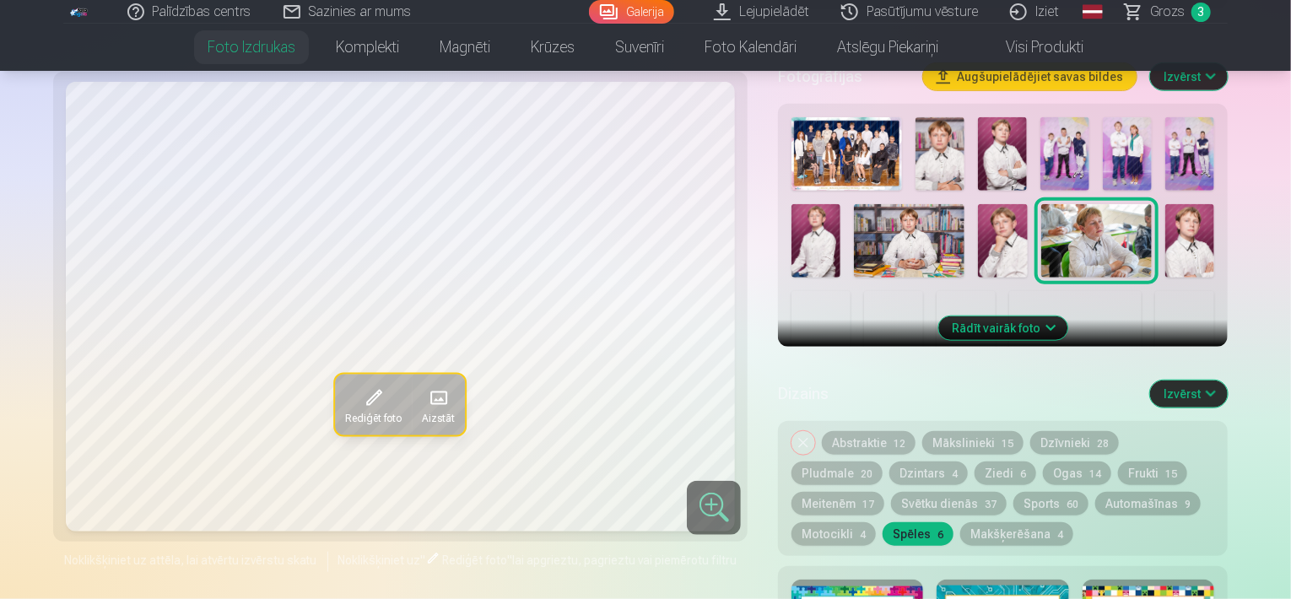
scroll to position [459, 0]
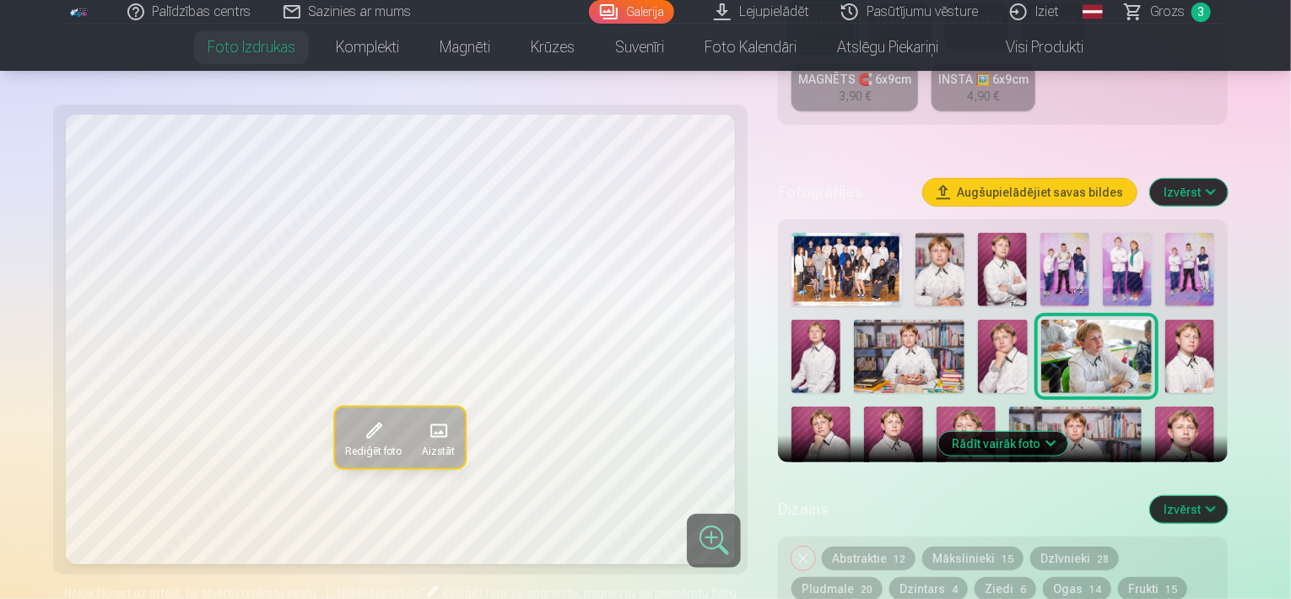
click at [1121, 251] on img at bounding box center [1127, 269] width 49 height 73
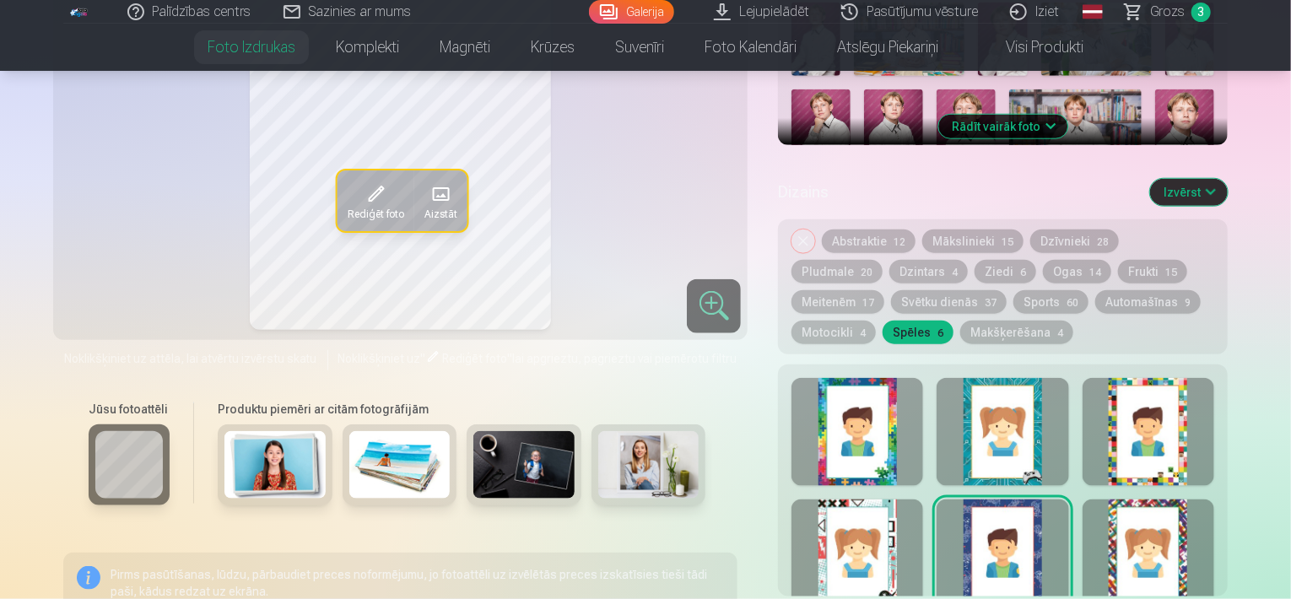
scroll to position [792, 0]
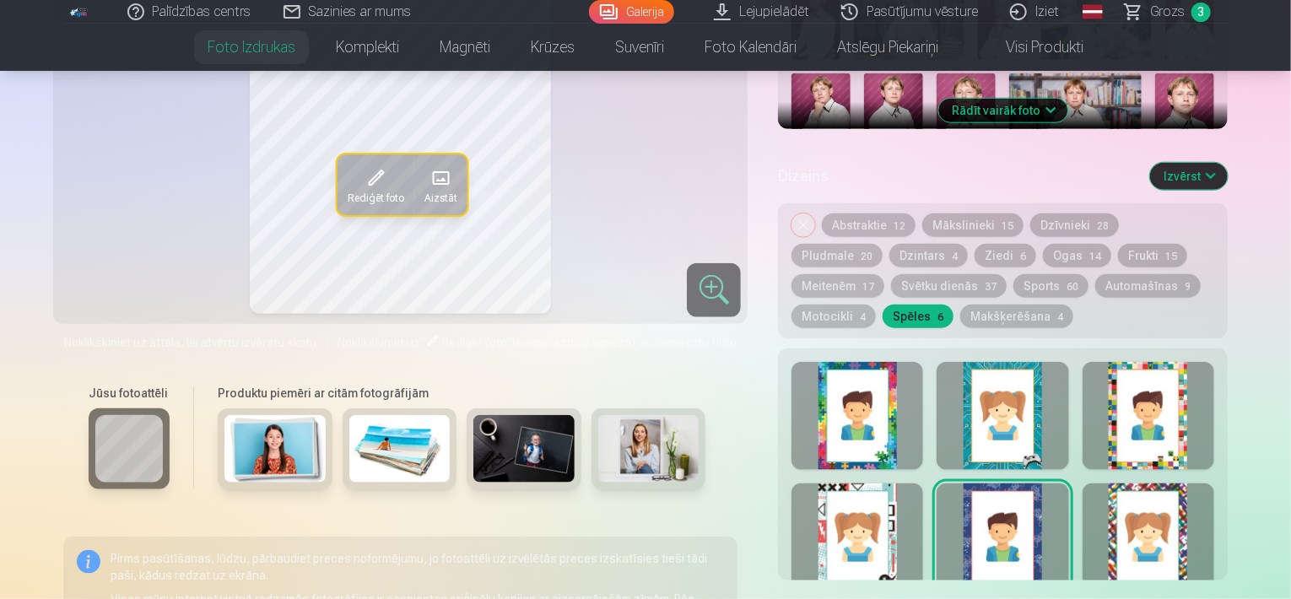
click at [891, 285] on button "Svētku dienās 37" at bounding box center [949, 286] width 116 height 24
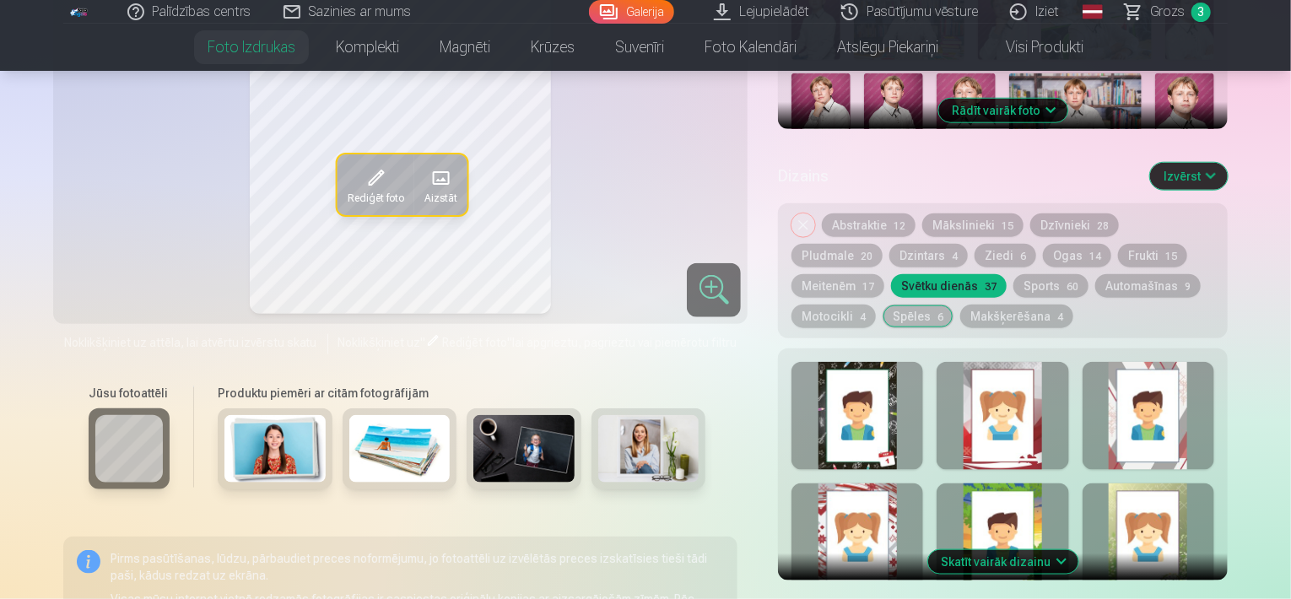
click at [975, 260] on button "Ziedi 6" at bounding box center [1006, 256] width 62 height 24
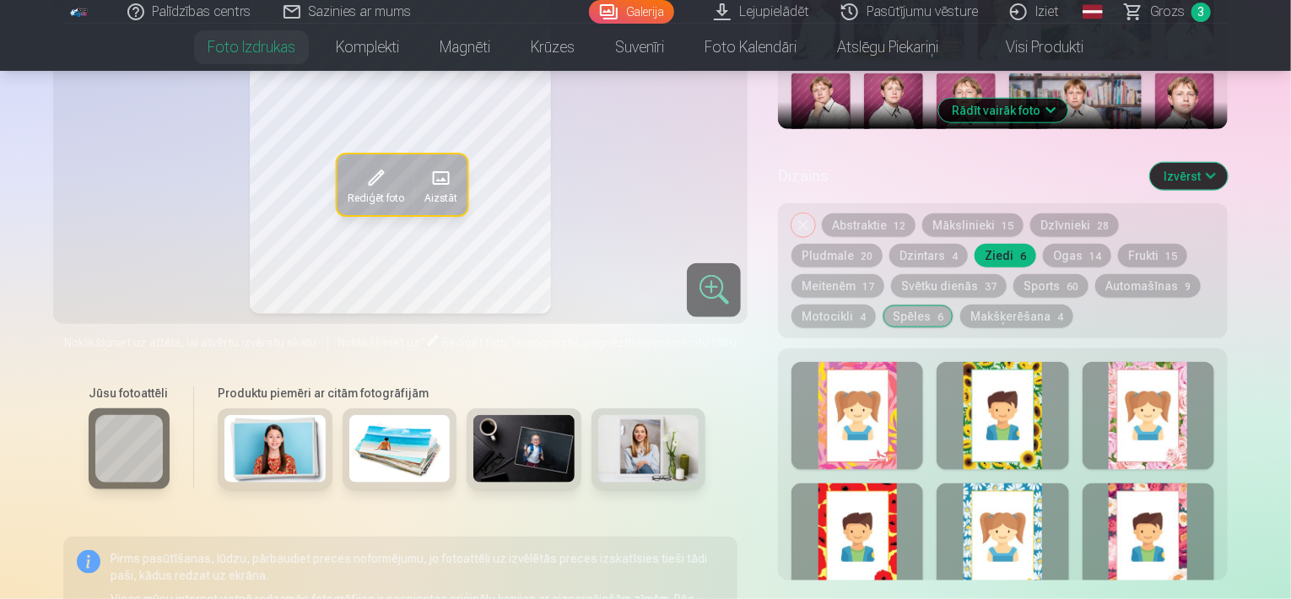
click at [1014, 404] on div at bounding box center [1003, 416] width 132 height 108
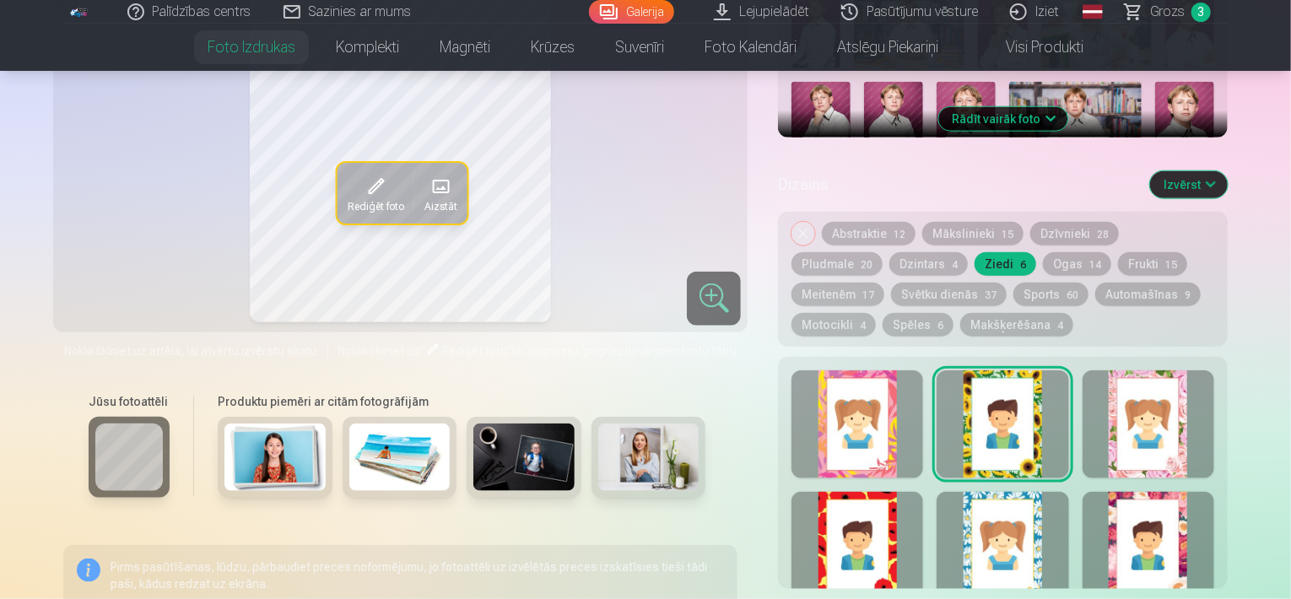
scroll to position [817, 0]
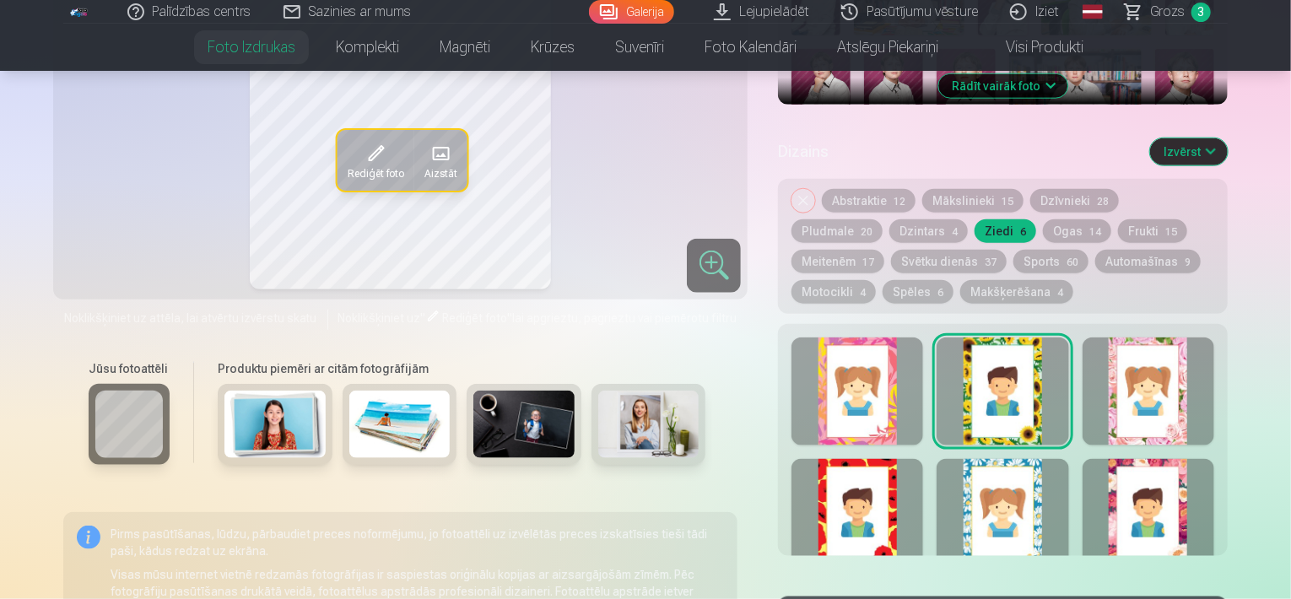
drag, startPoint x: 1290, startPoint y: 120, endPoint x: 1285, endPoint y: 136, distance: 16.8
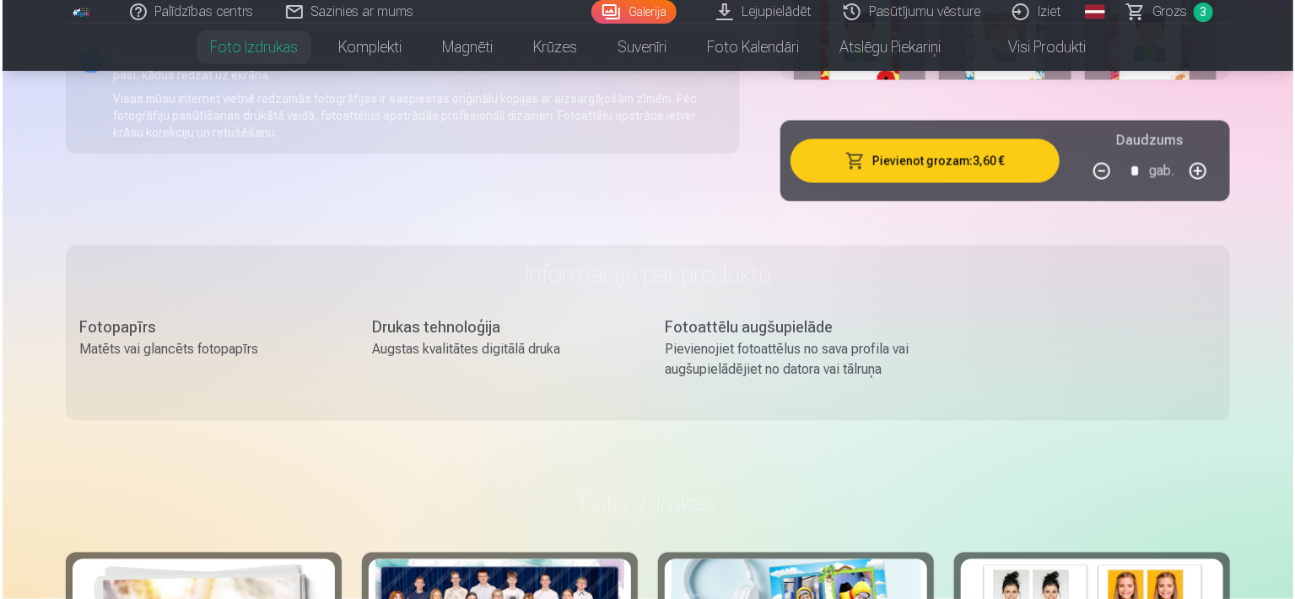
scroll to position [1202, 0]
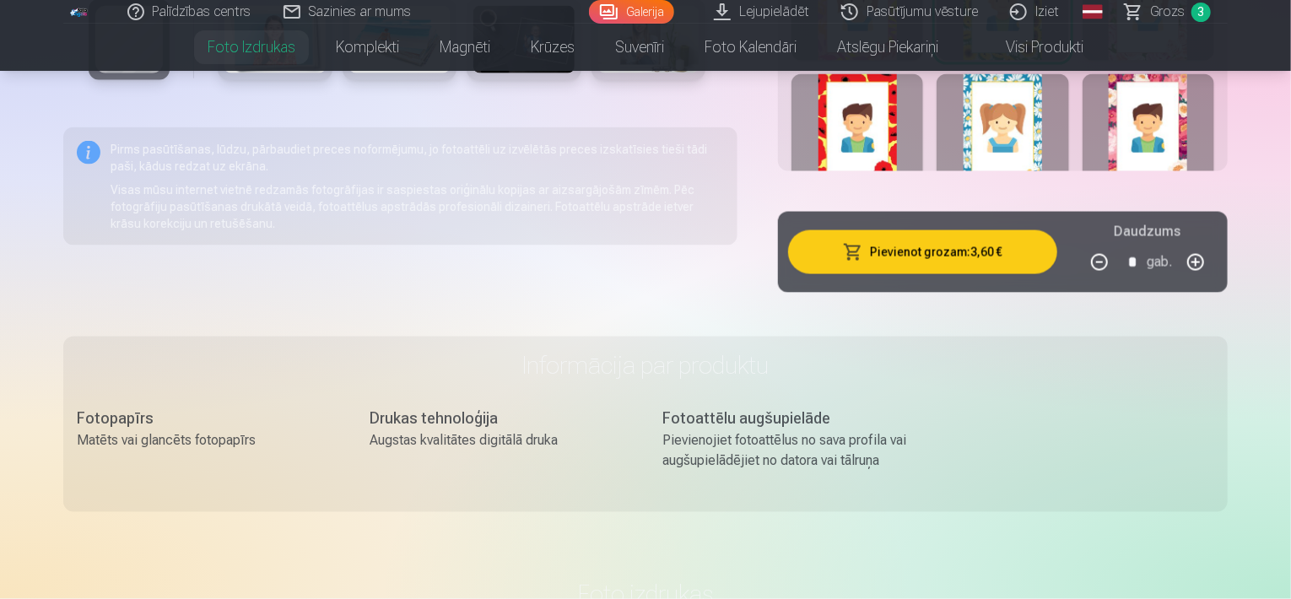
click at [949, 267] on button "Pievienot grozam : 3,60 €" at bounding box center [922, 252] width 269 height 44
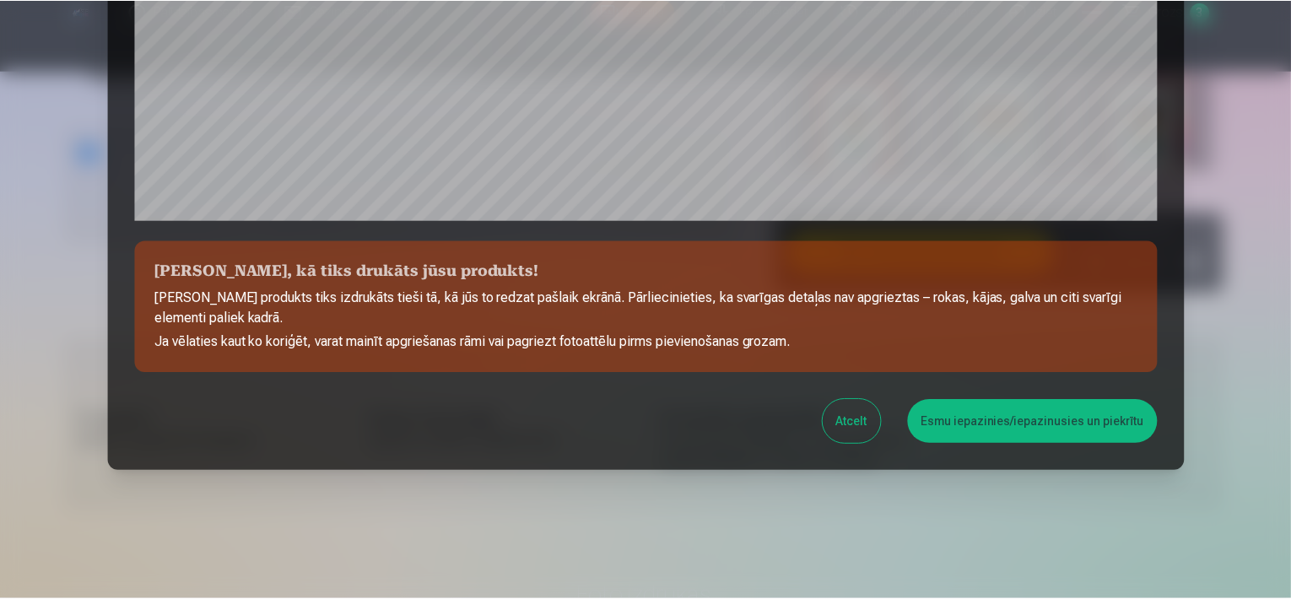
scroll to position [616, 0]
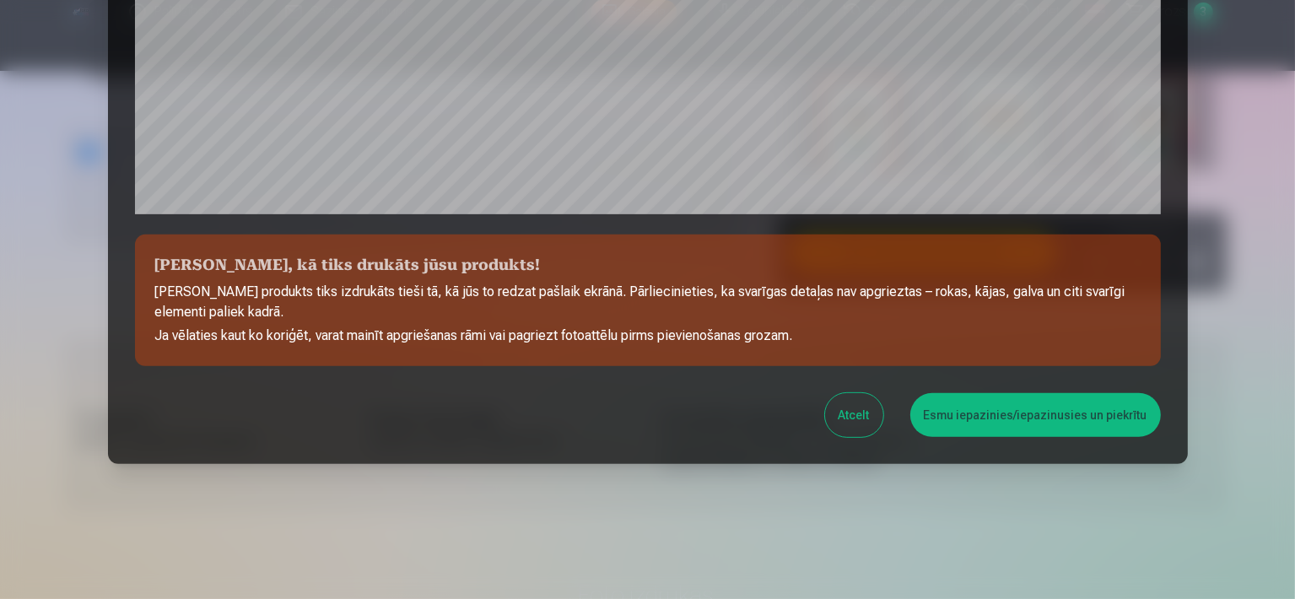
click at [982, 407] on button "Esmu iepazinies/iepazinusies un piekrītu" at bounding box center [1035, 415] width 251 height 44
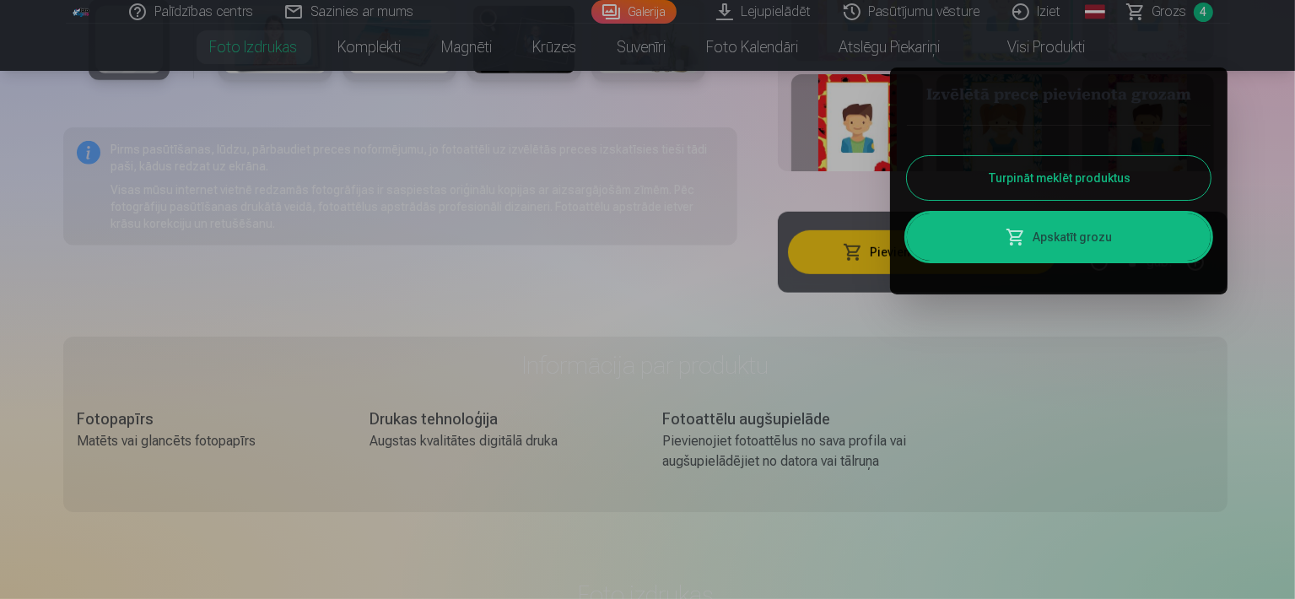
click at [1002, 166] on button "Turpināt meklēt produktus" at bounding box center [1059, 178] width 304 height 44
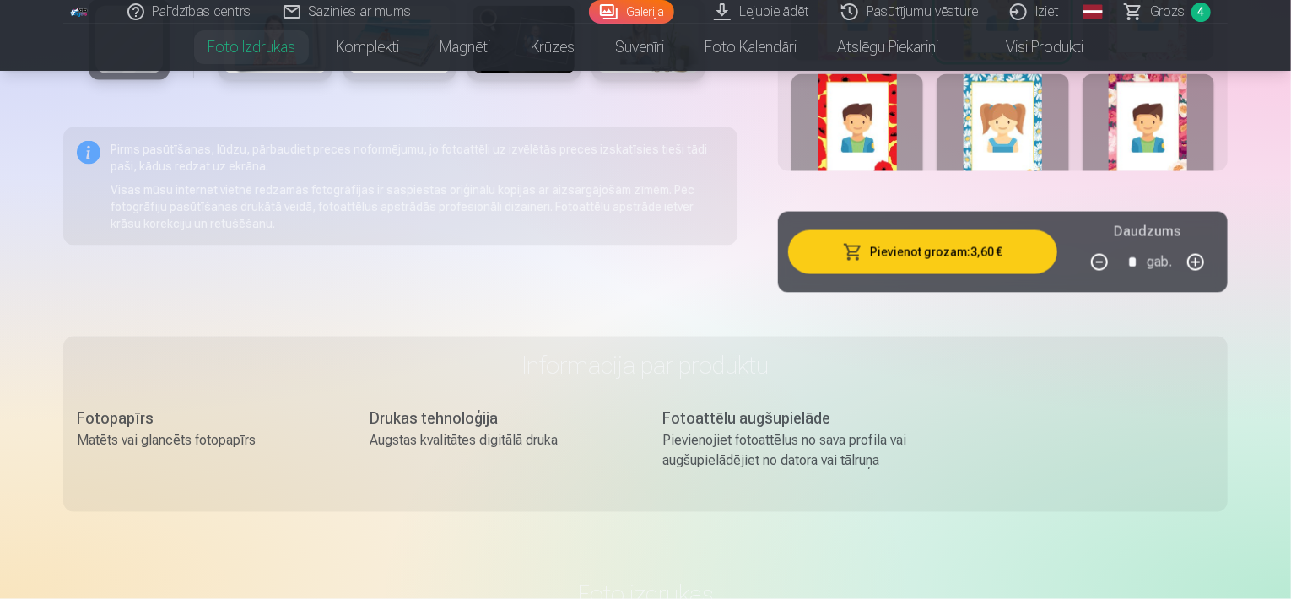
click at [1140, 12] on link "Grozs 4" at bounding box center [1169, 12] width 118 height 24
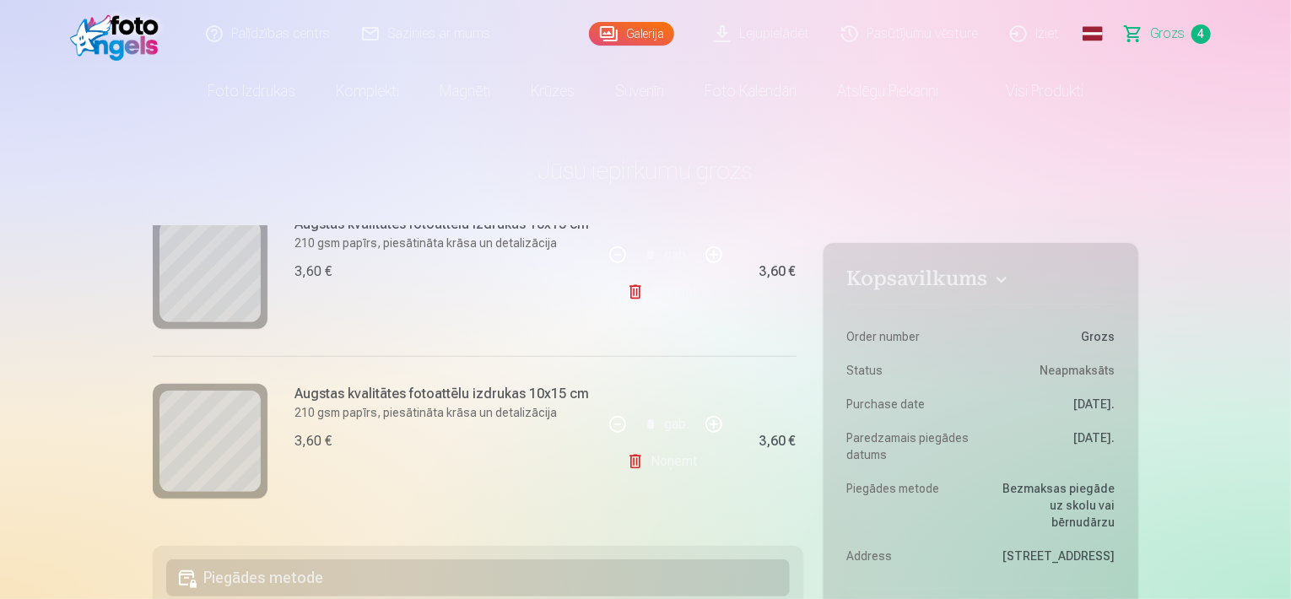
click at [1046, 68] on li "Visi produkti" at bounding box center [1031, 91] width 145 height 47
click at [1025, 99] on link "Visi produkti" at bounding box center [1031, 91] width 145 height 47
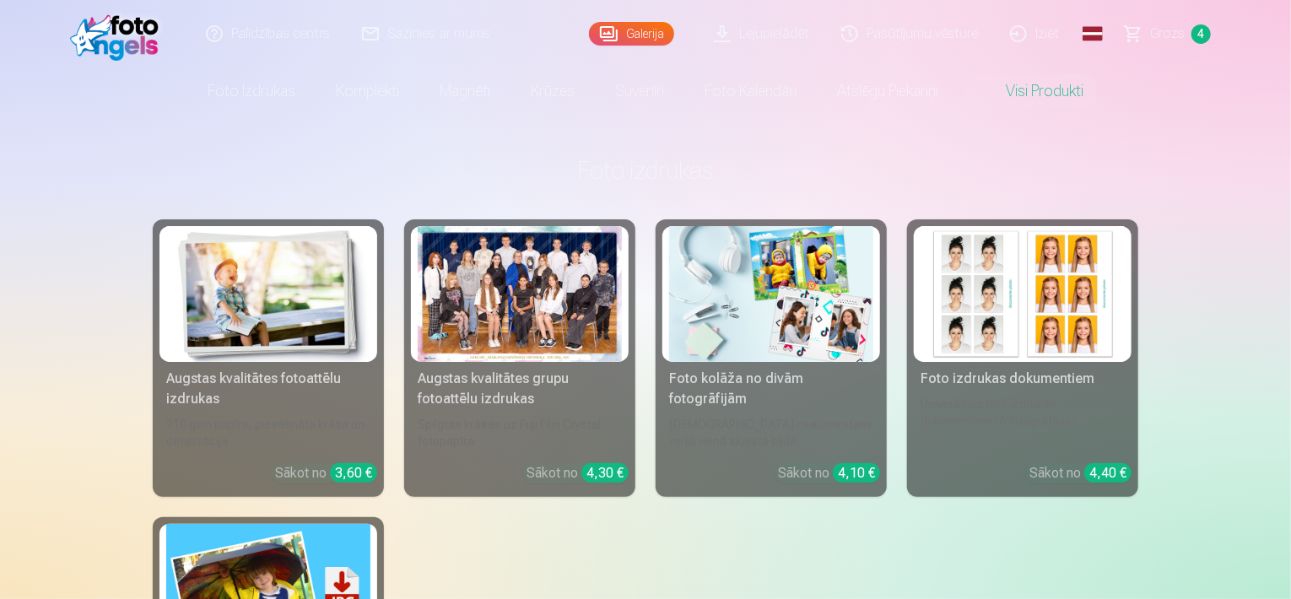
click at [580, 296] on div at bounding box center [520, 294] width 204 height 136
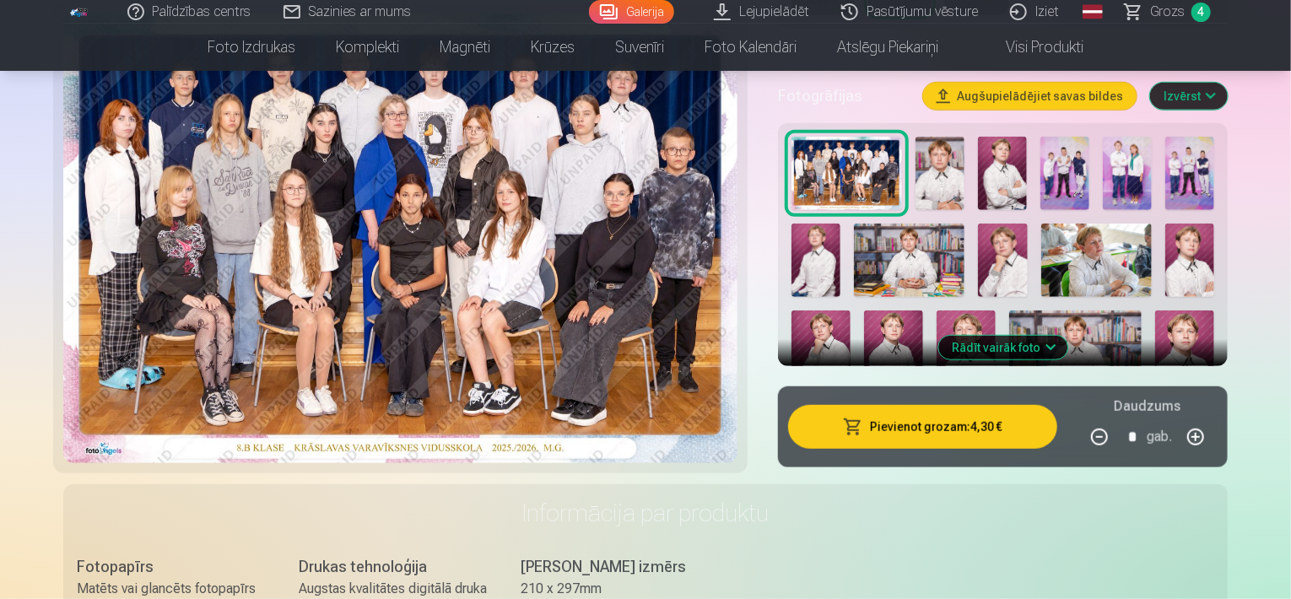
scroll to position [539, 0]
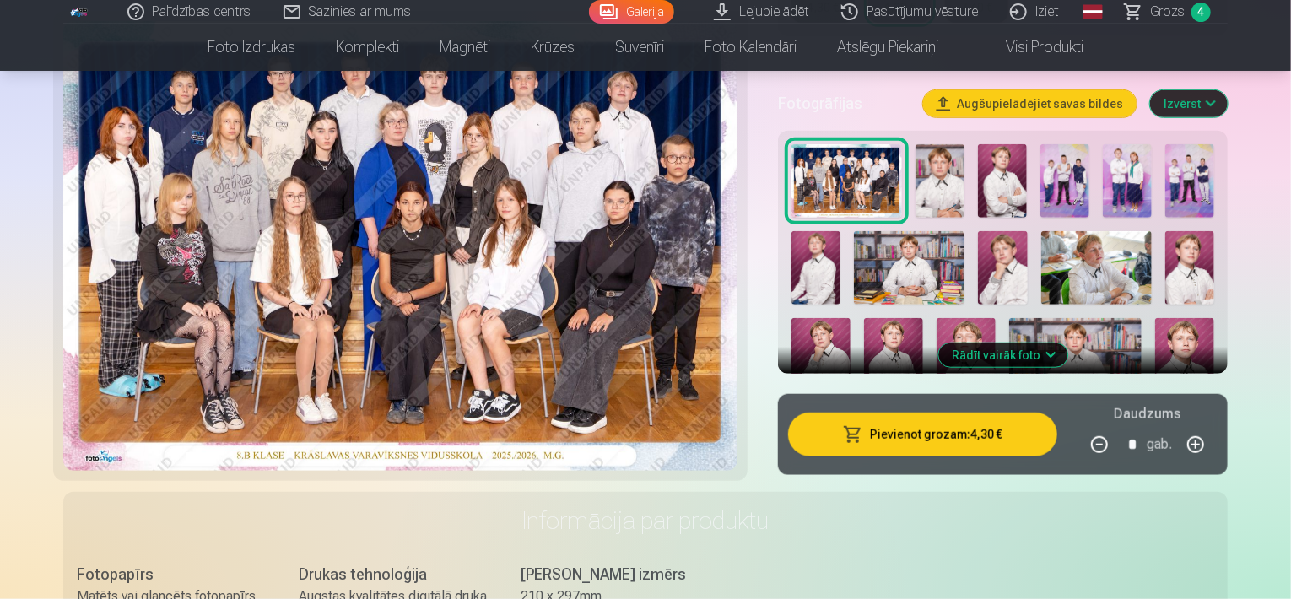
click at [1060, 264] on img at bounding box center [1096, 267] width 111 height 73
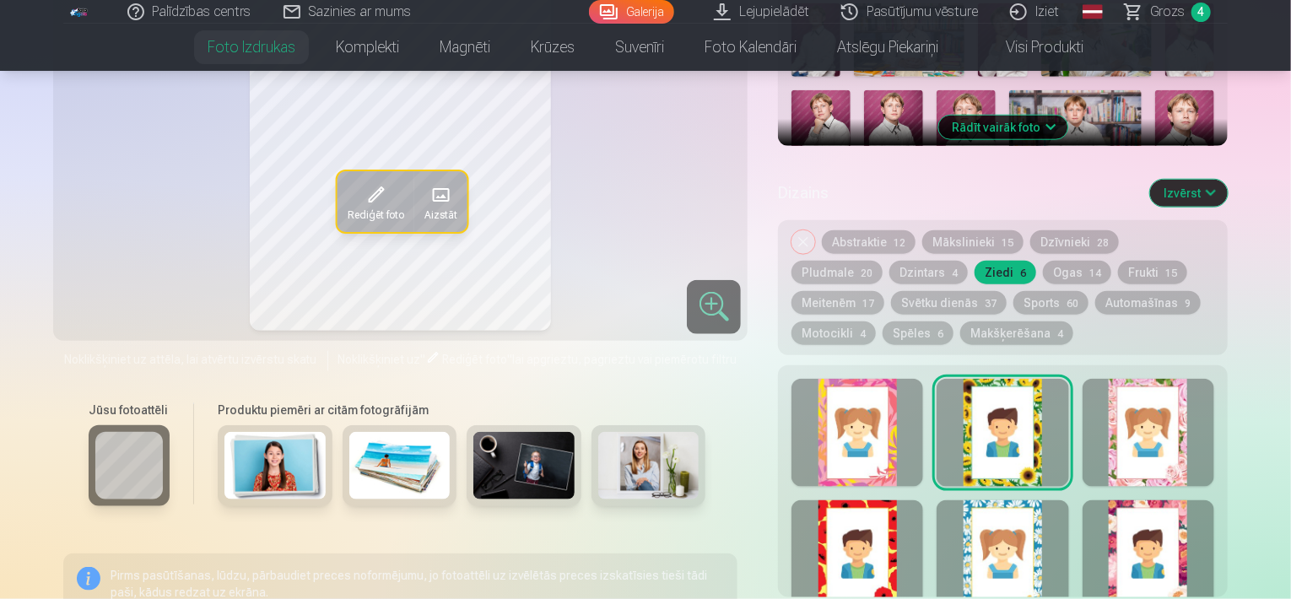
scroll to position [584, 0]
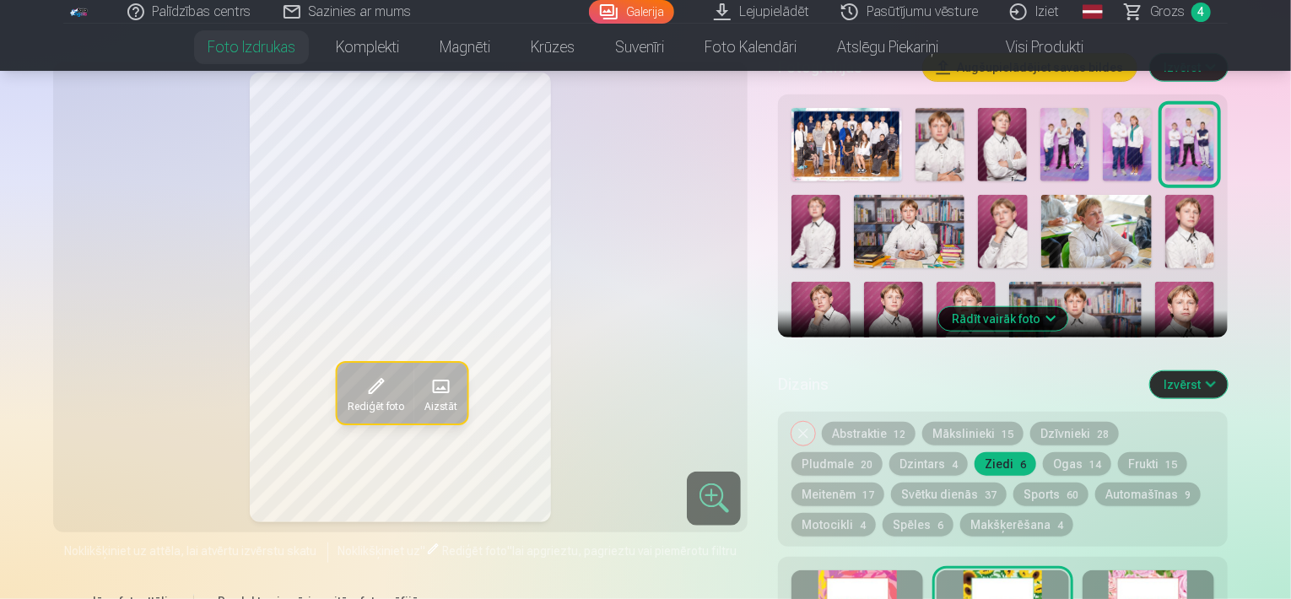
click at [1094, 223] on img at bounding box center [1096, 231] width 111 height 73
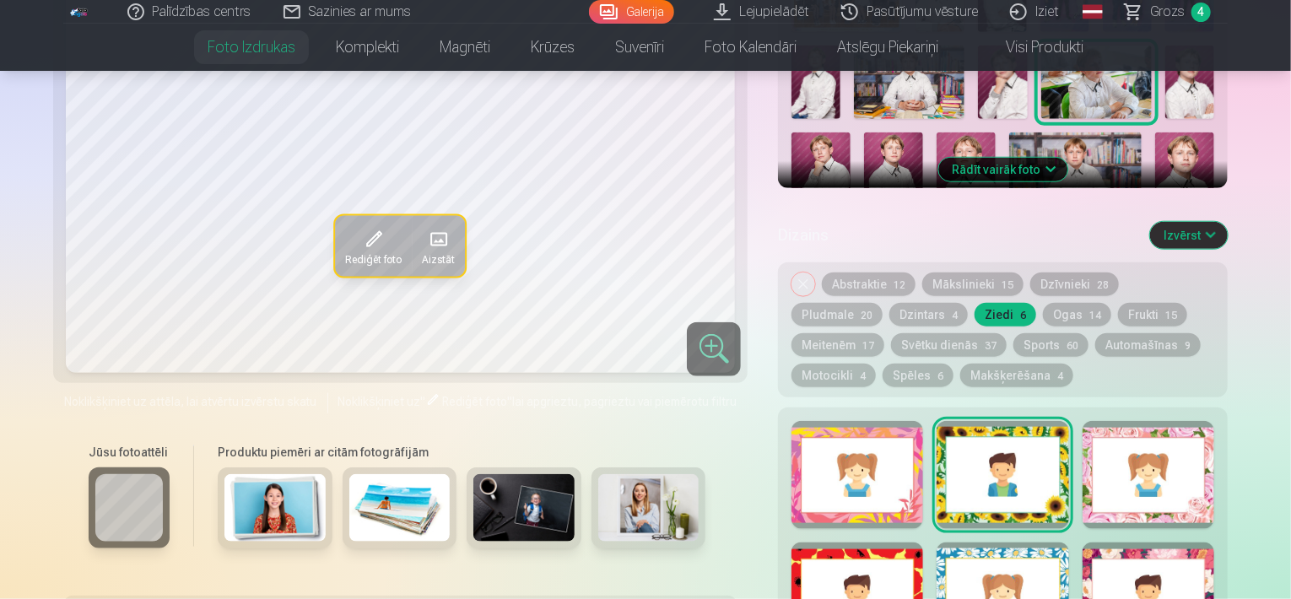
scroll to position [734, 0]
click at [889, 312] on button "Dzintars 4" at bounding box center [928, 314] width 78 height 24
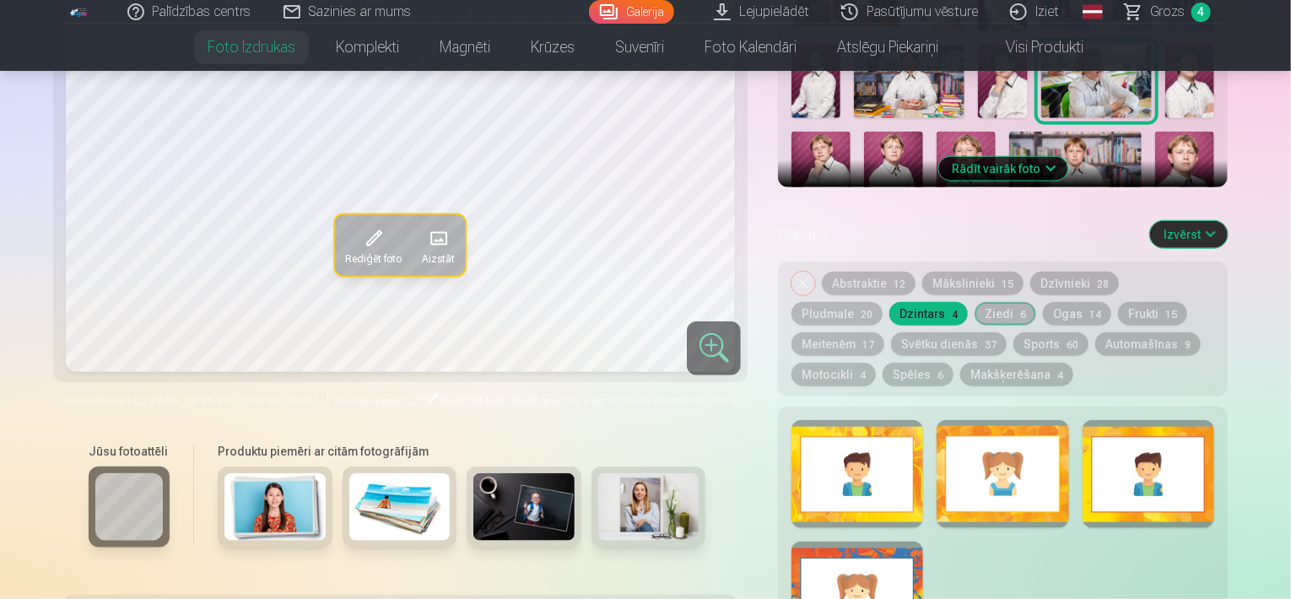
click at [845, 469] on div at bounding box center [857, 474] width 132 height 108
click at [1110, 500] on div at bounding box center [1149, 474] width 132 height 108
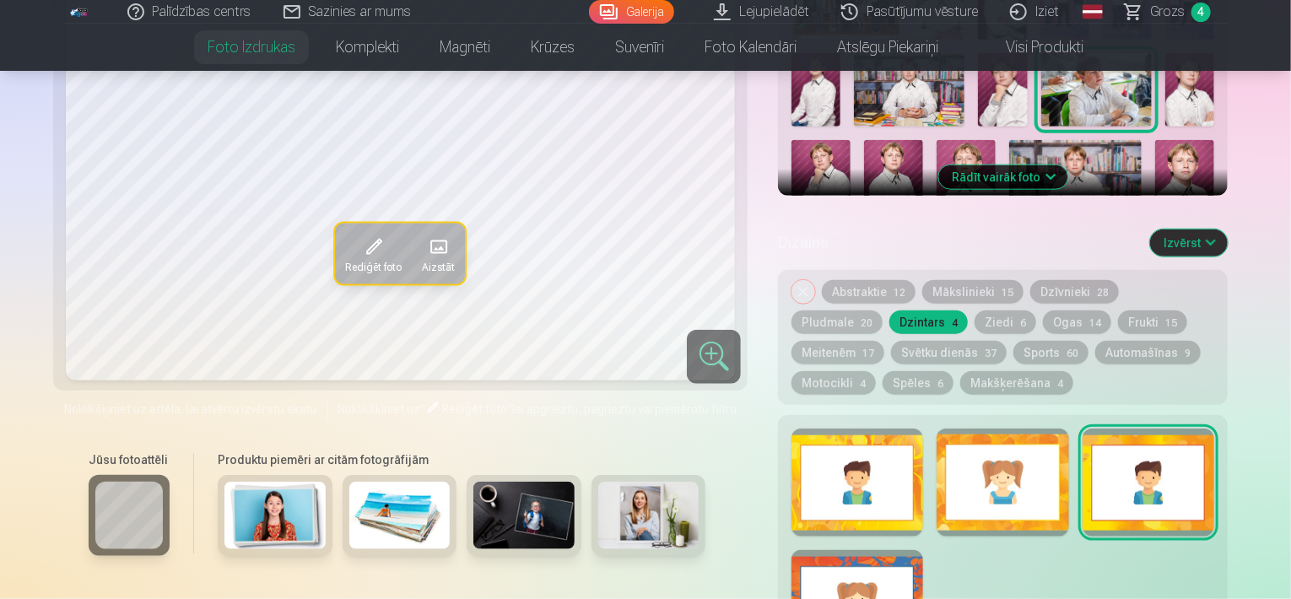
click at [814, 493] on div at bounding box center [857, 483] width 132 height 108
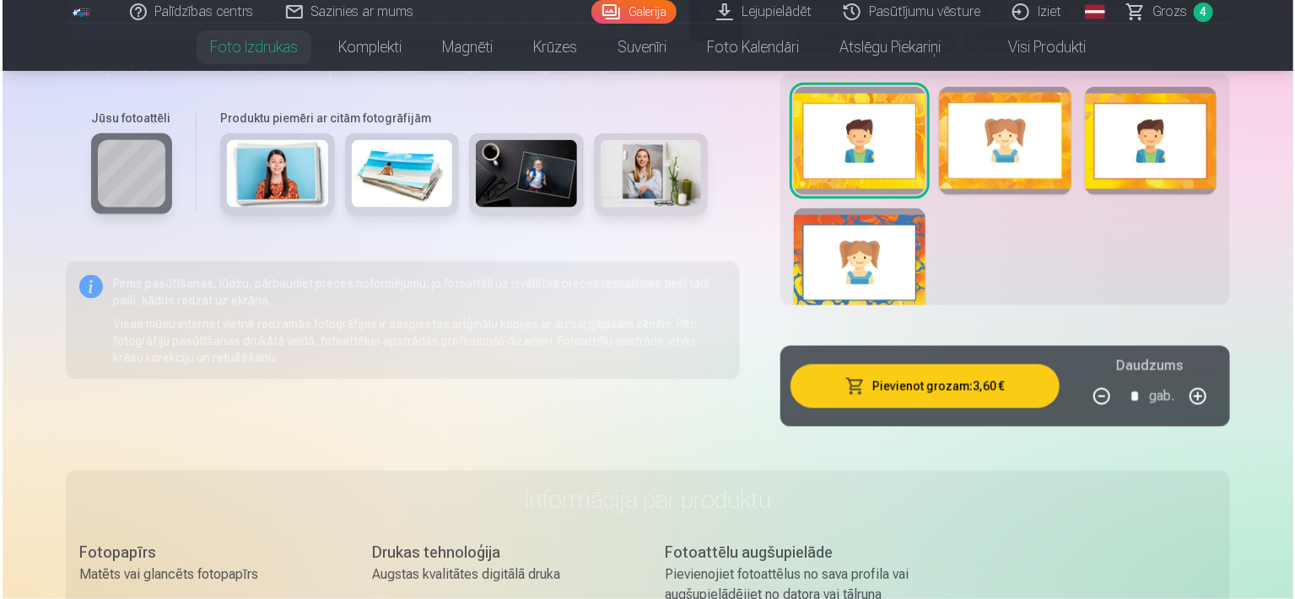
scroll to position [1168, 0]
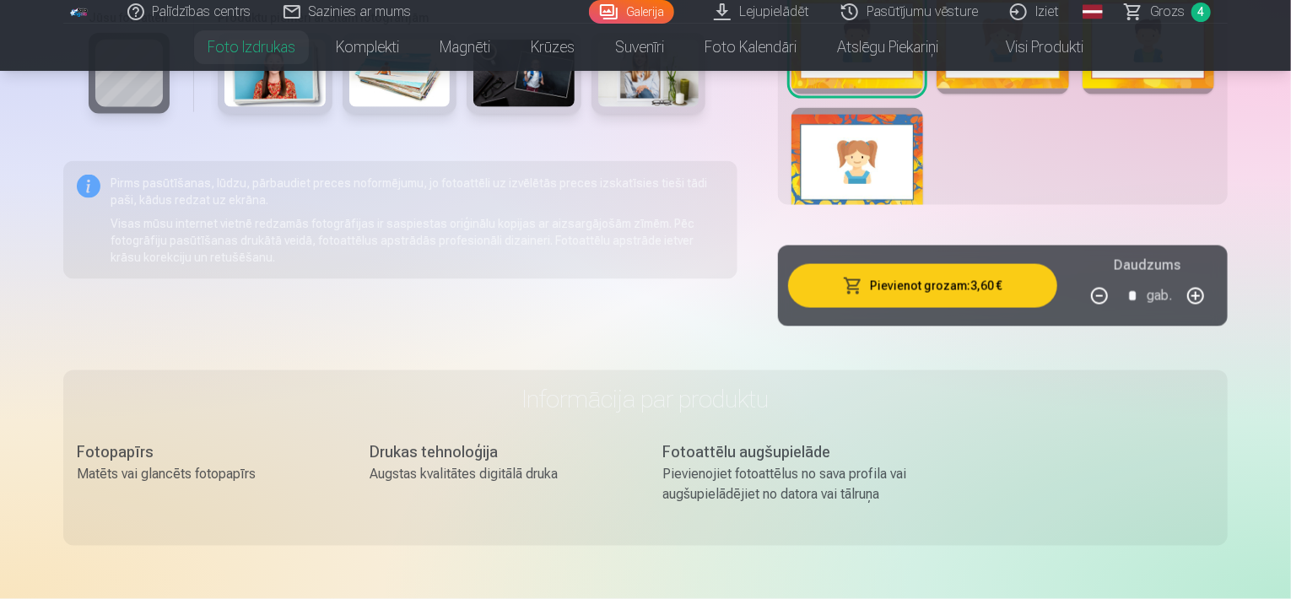
click at [1002, 286] on button "Pievienot grozam : 3,60 €" at bounding box center [922, 286] width 269 height 44
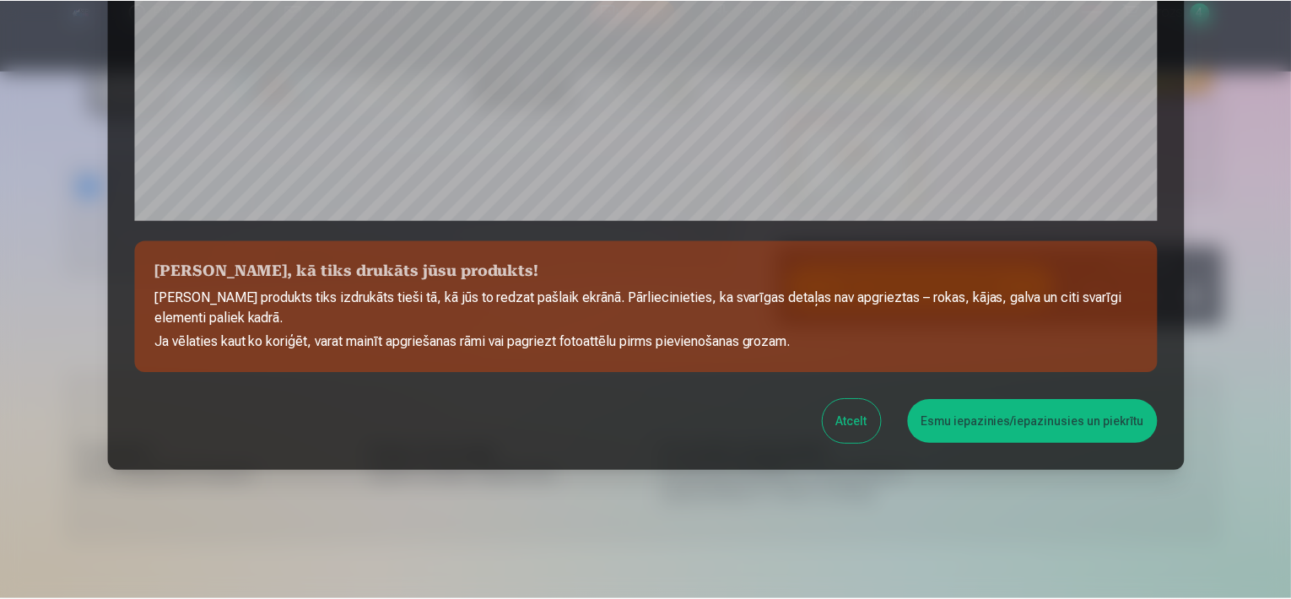
scroll to position [616, 0]
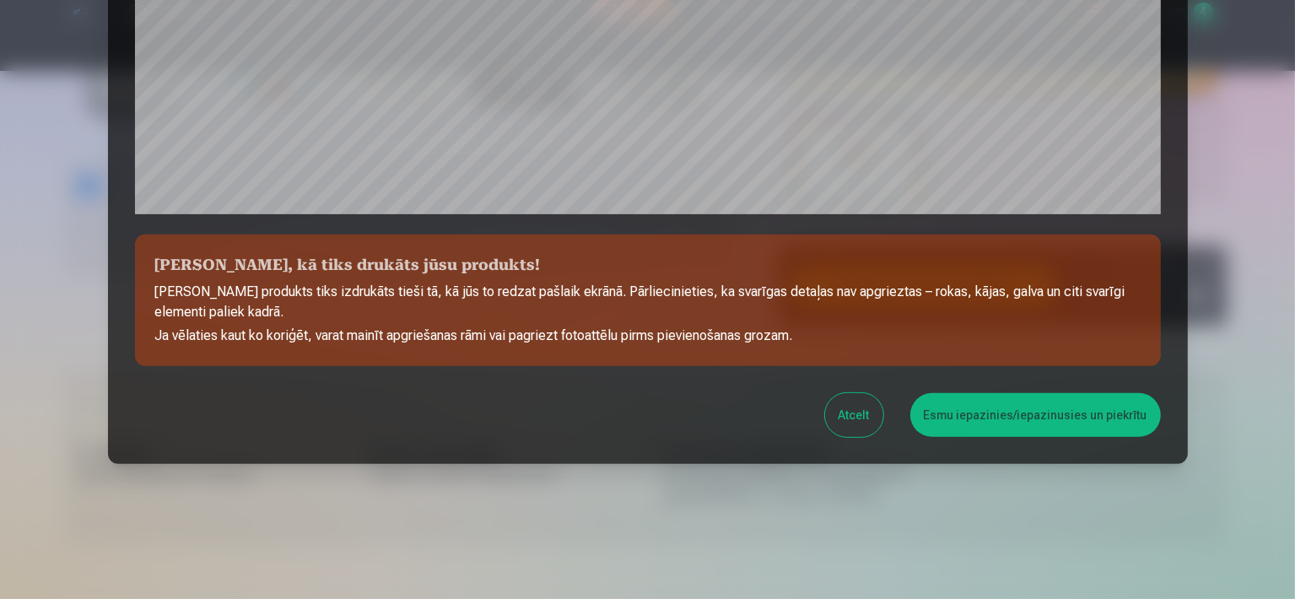
click at [1078, 416] on button "Esmu iepazinies/iepazinusies un piekrītu" at bounding box center [1035, 415] width 251 height 44
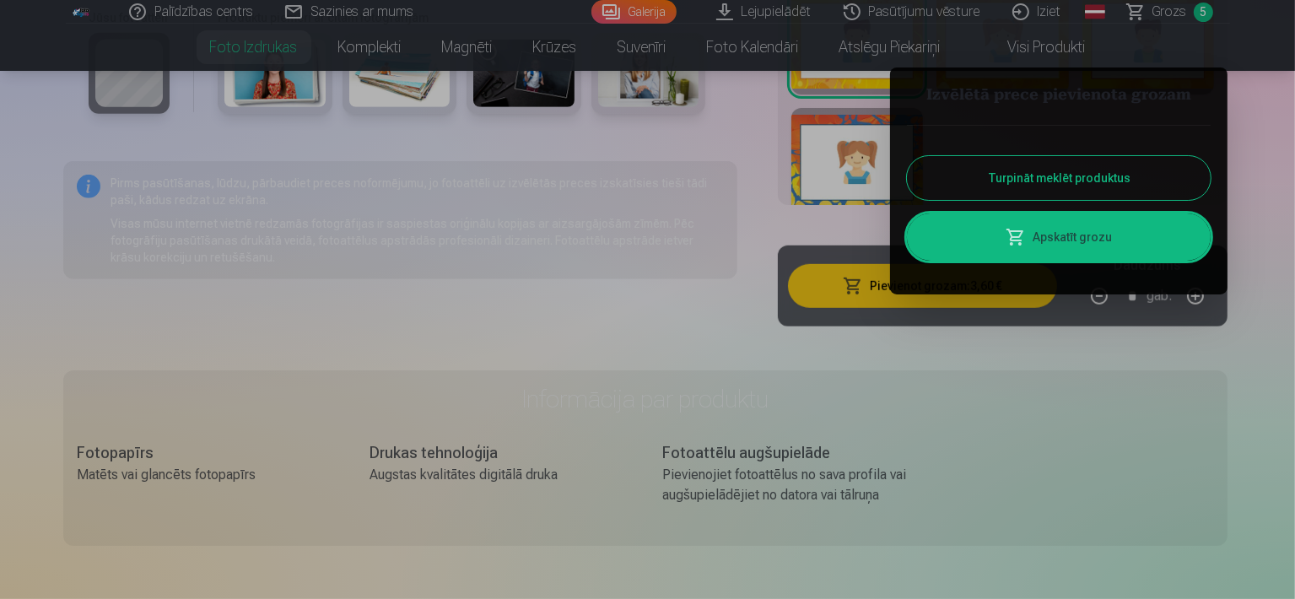
click at [1290, 165] on div at bounding box center [647, 299] width 1295 height 599
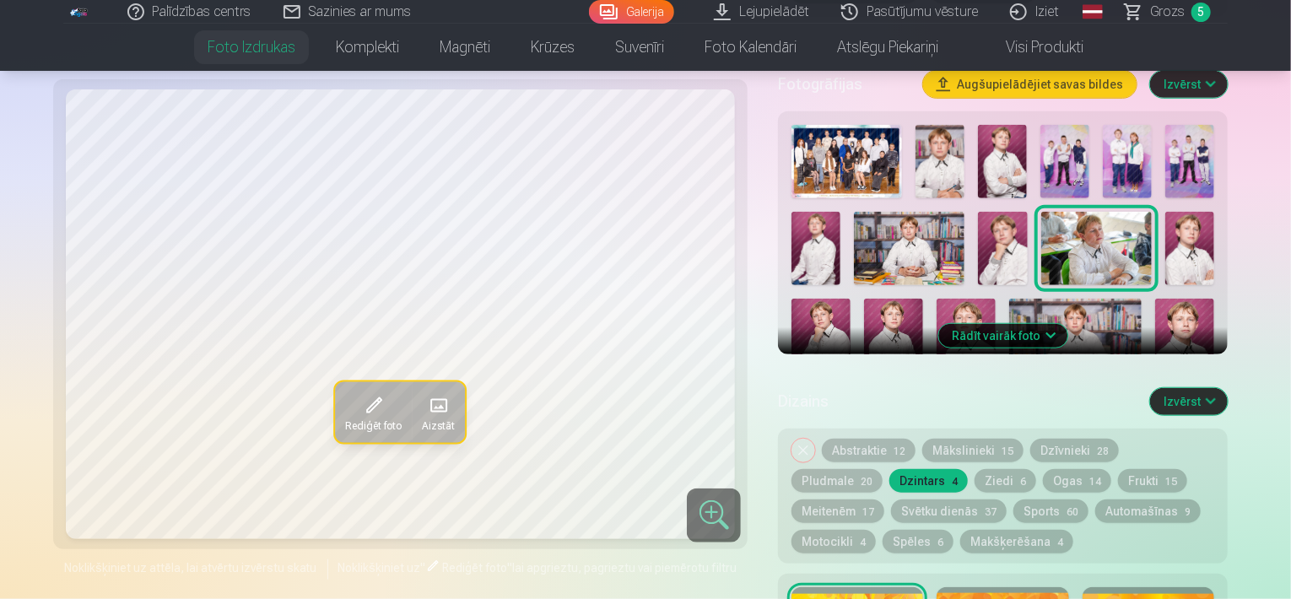
scroll to position [575, 0]
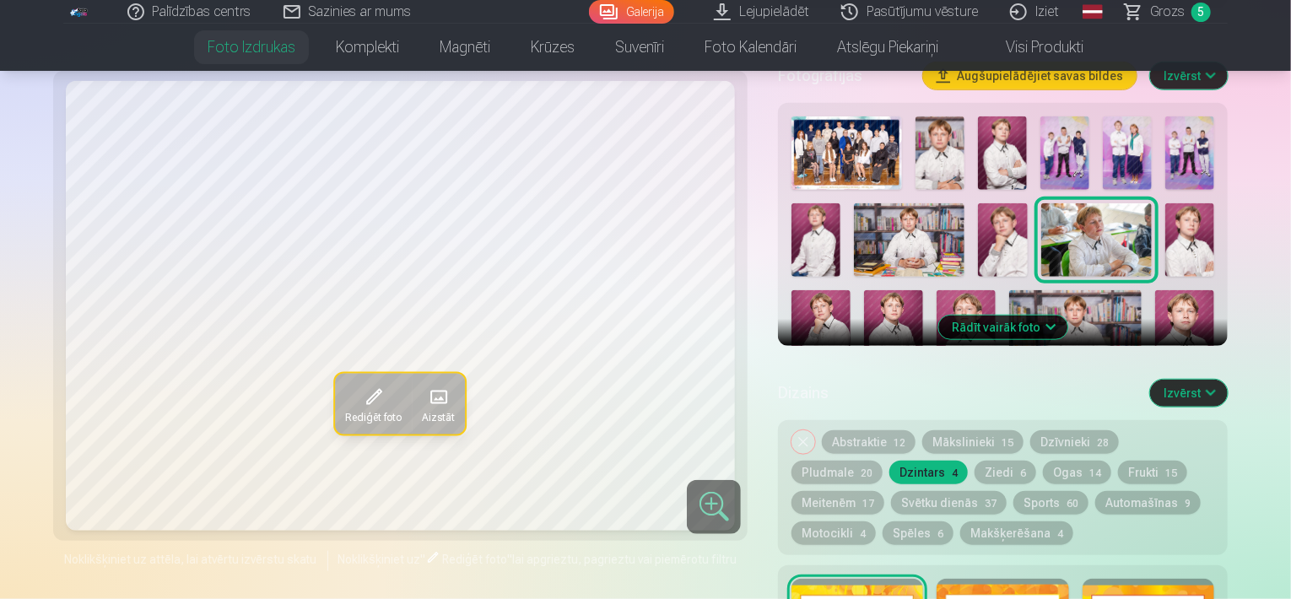
click at [887, 219] on img at bounding box center [909, 239] width 111 height 73
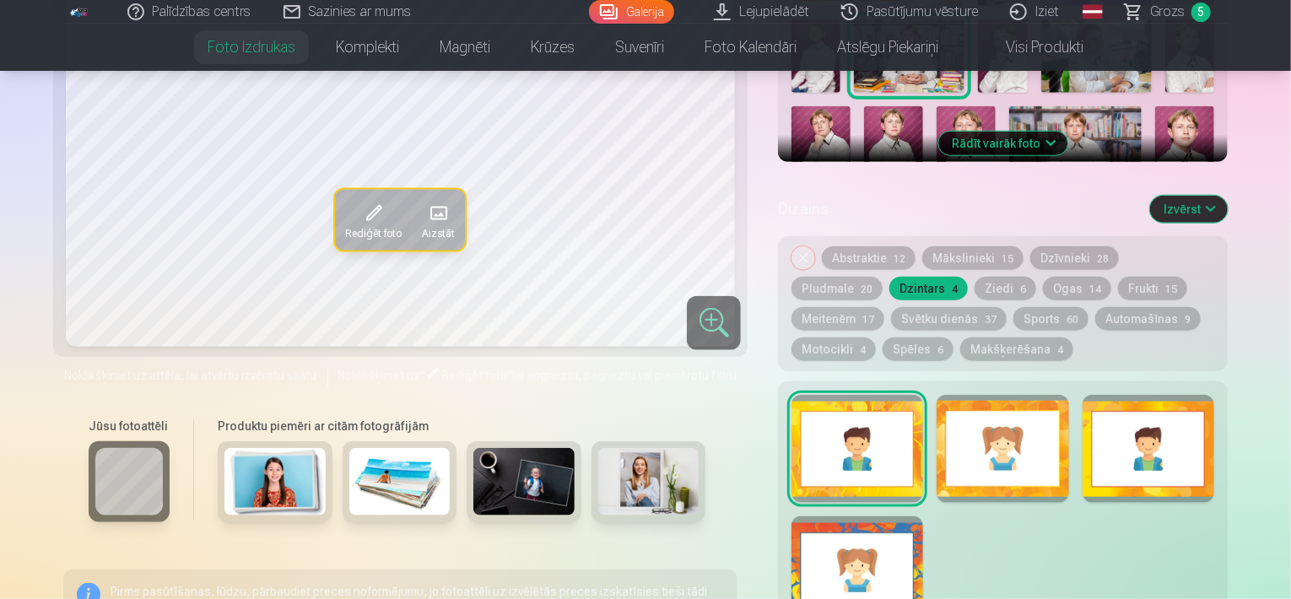
scroll to position [750, 0]
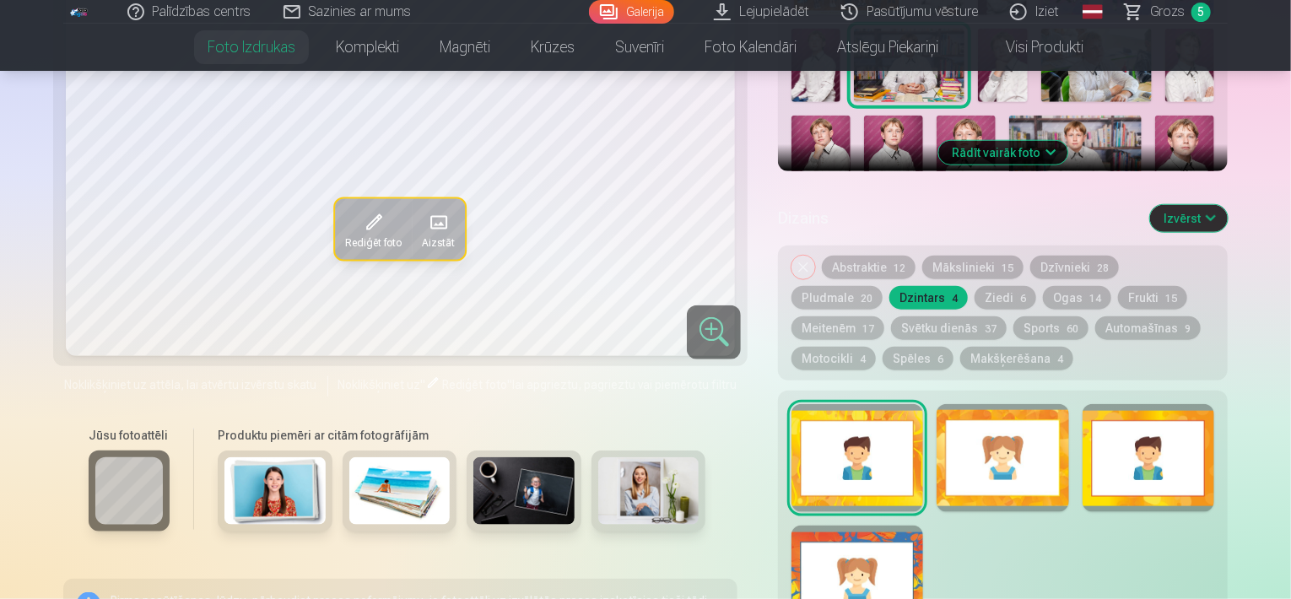
click at [1084, 134] on img at bounding box center [1075, 160] width 132 height 89
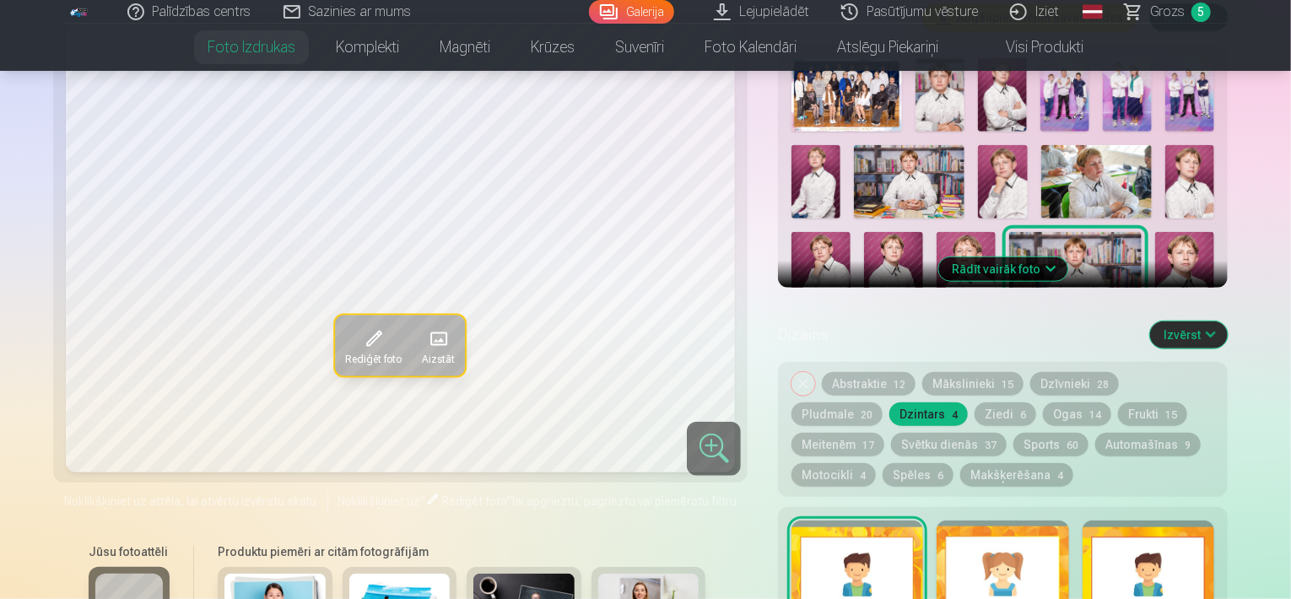
scroll to position [617, 0]
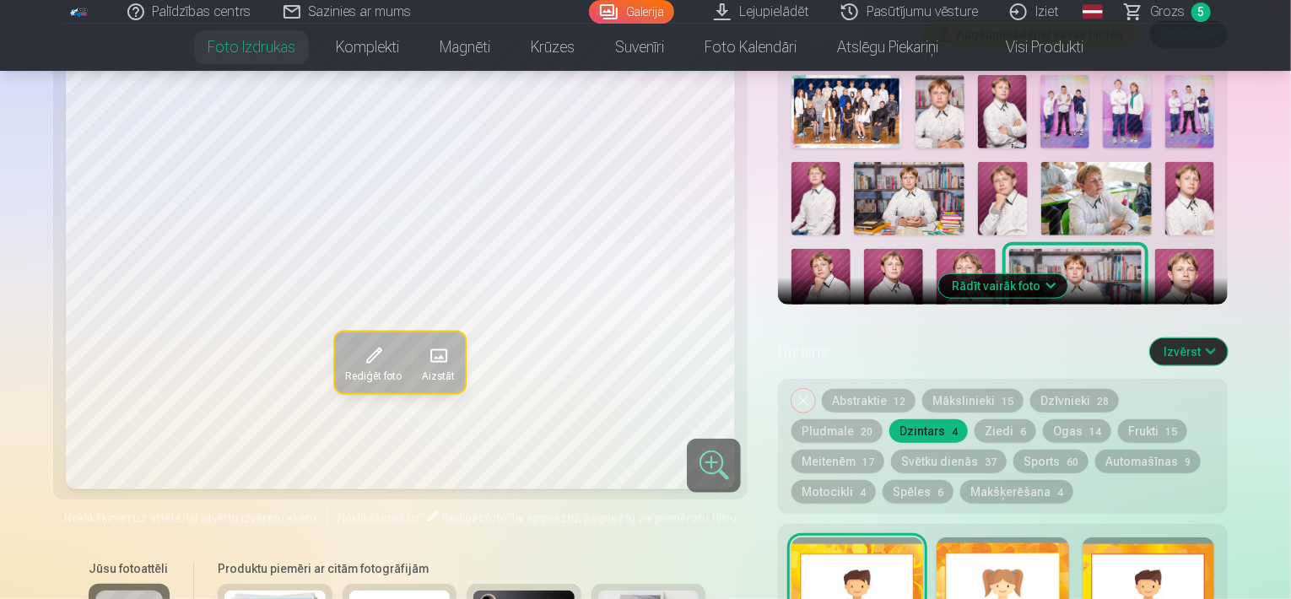
click at [929, 212] on img at bounding box center [909, 198] width 111 height 73
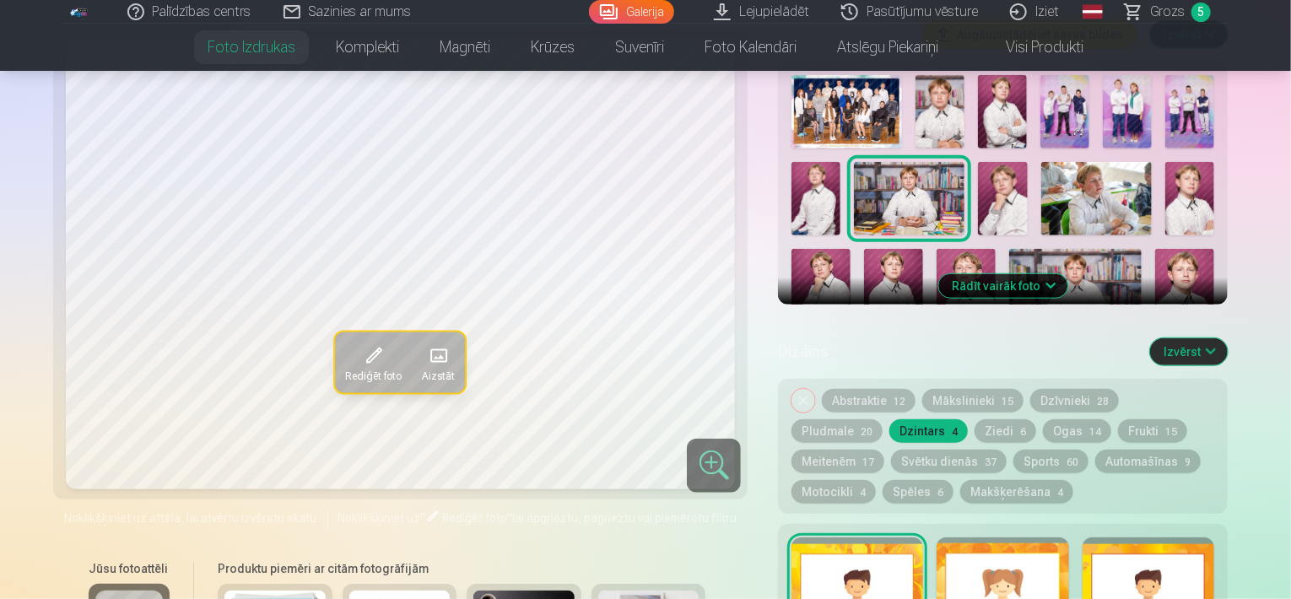
click at [1080, 255] on img at bounding box center [1075, 293] width 132 height 89
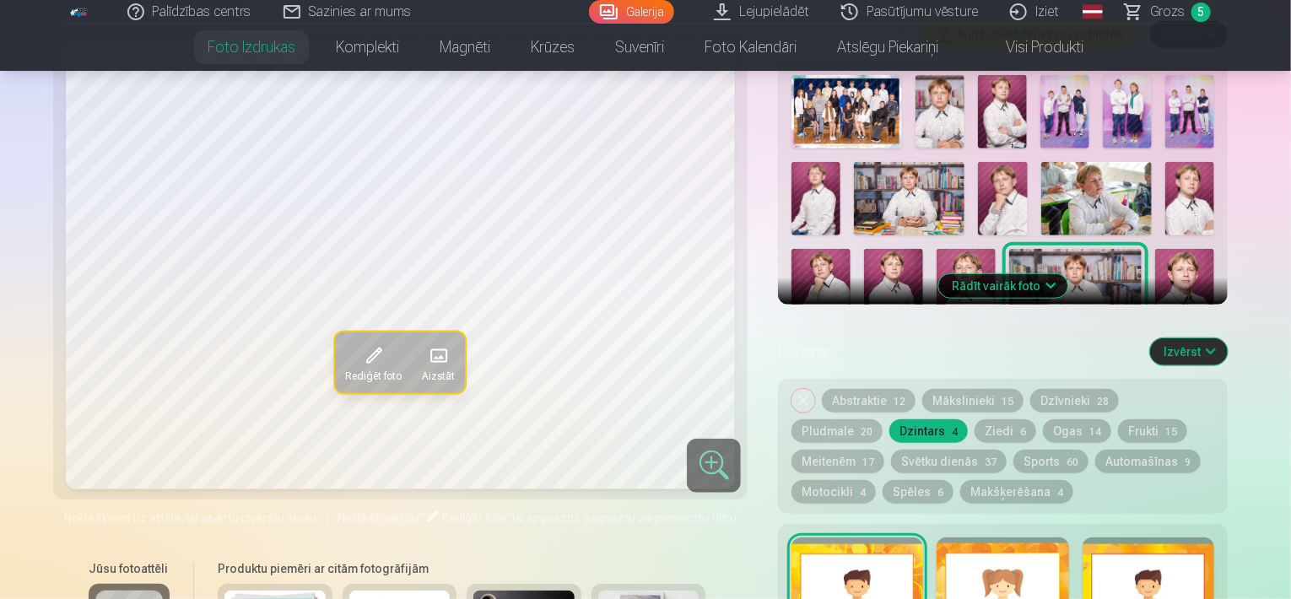
click at [880, 183] on img at bounding box center [909, 198] width 111 height 73
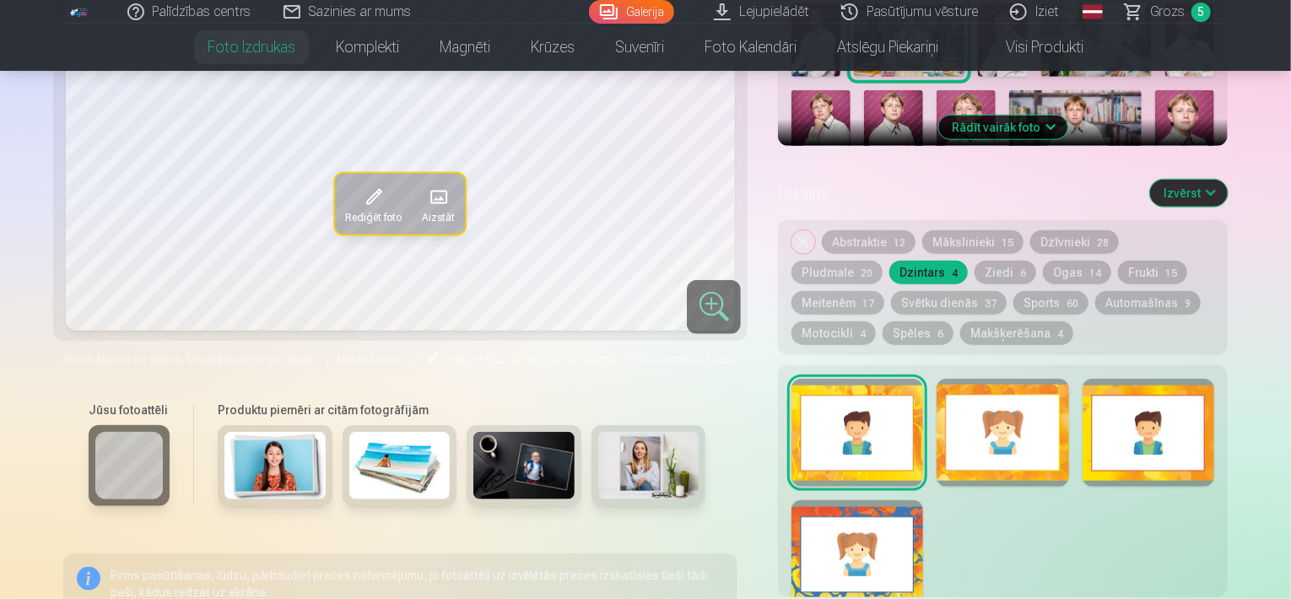
scroll to position [726, 0]
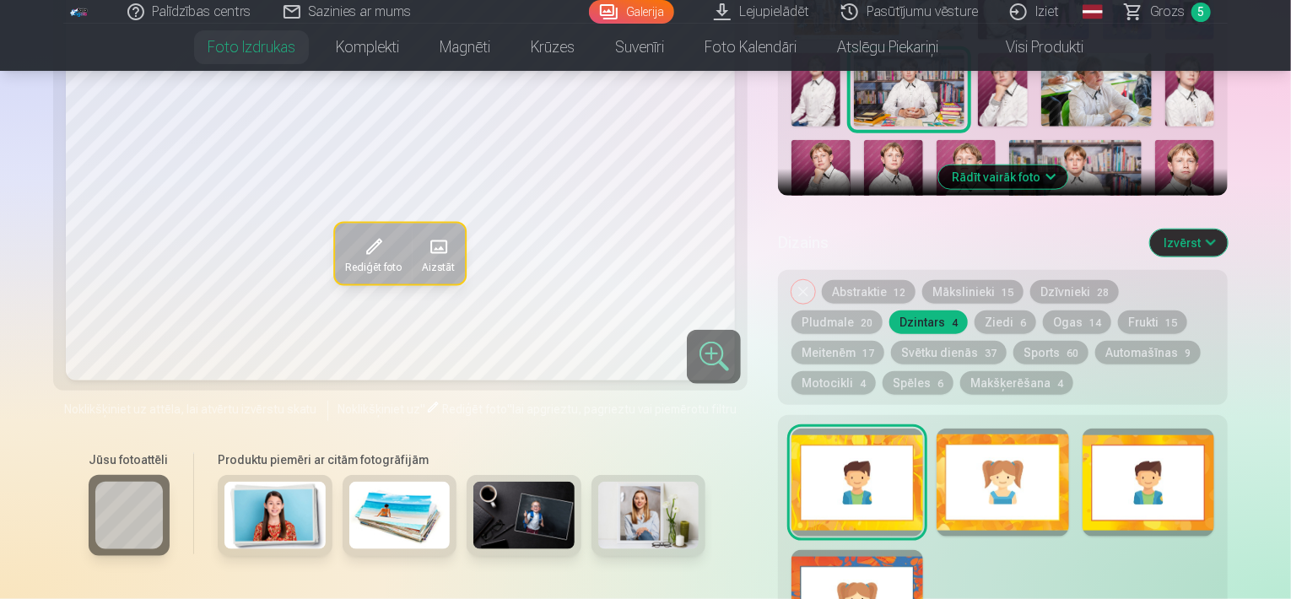
click at [1050, 284] on button "Dzīvnieki 28" at bounding box center [1074, 292] width 89 height 24
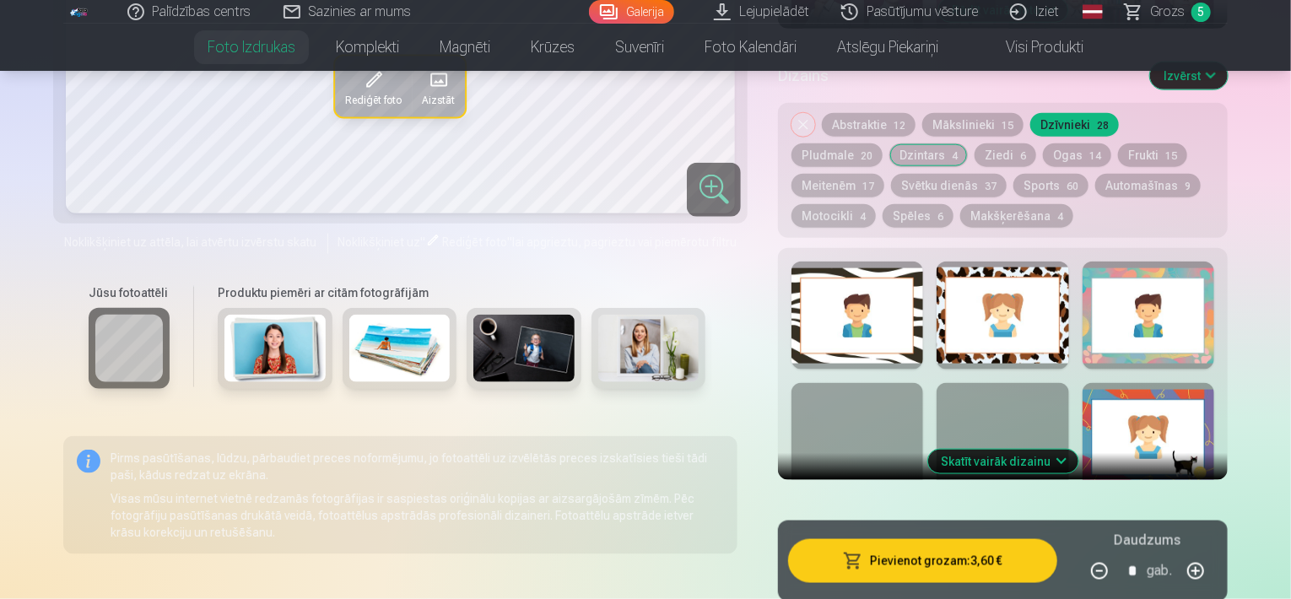
scroll to position [859, 0]
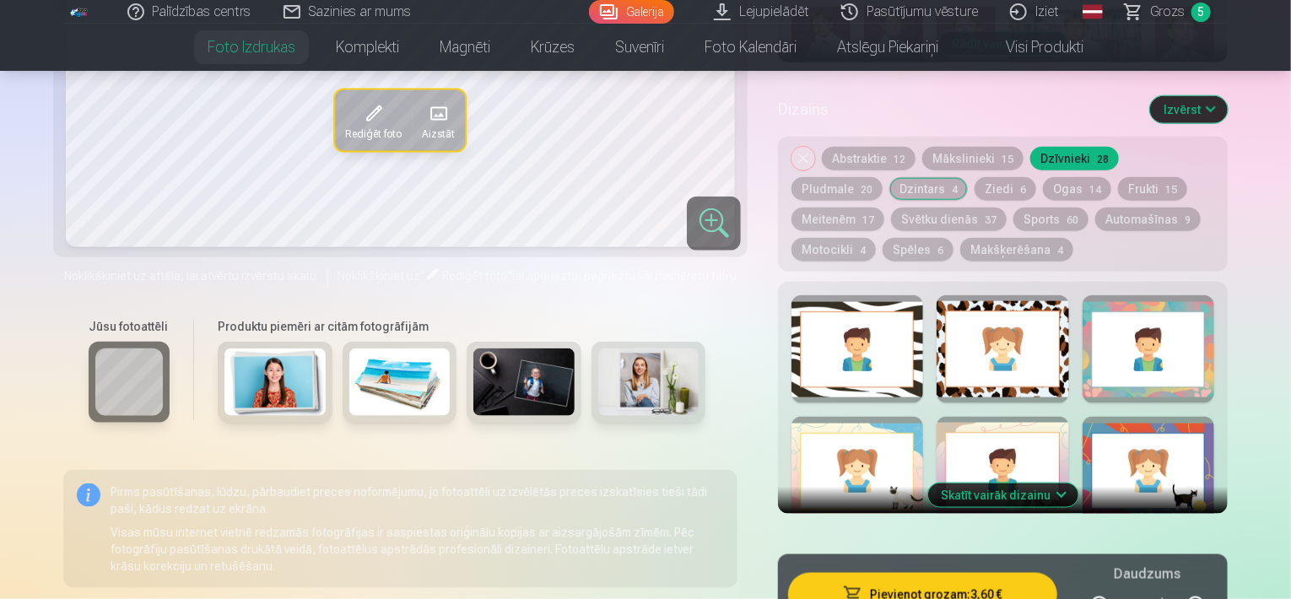
click at [984, 494] on button "Skatīt vairāk dizainu" at bounding box center [1003, 495] width 150 height 24
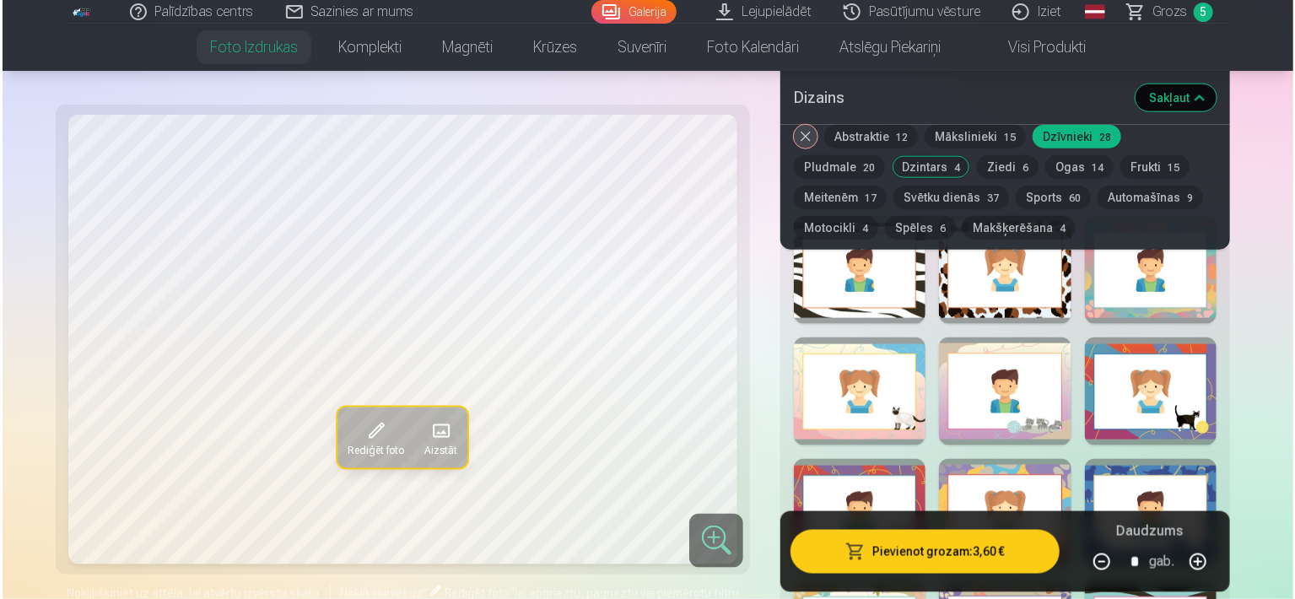
scroll to position [958, 0]
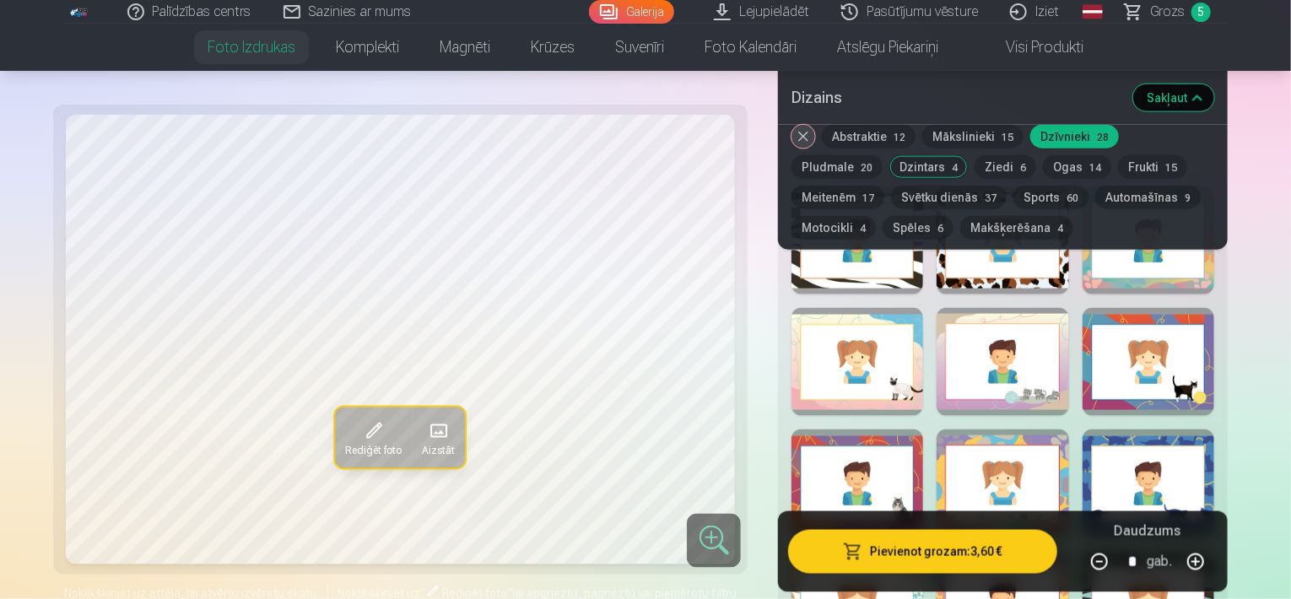
click at [884, 450] on div at bounding box center [857, 483] width 132 height 108
click at [894, 561] on button "Pievienot grozam : 3,60 €" at bounding box center [922, 552] width 269 height 44
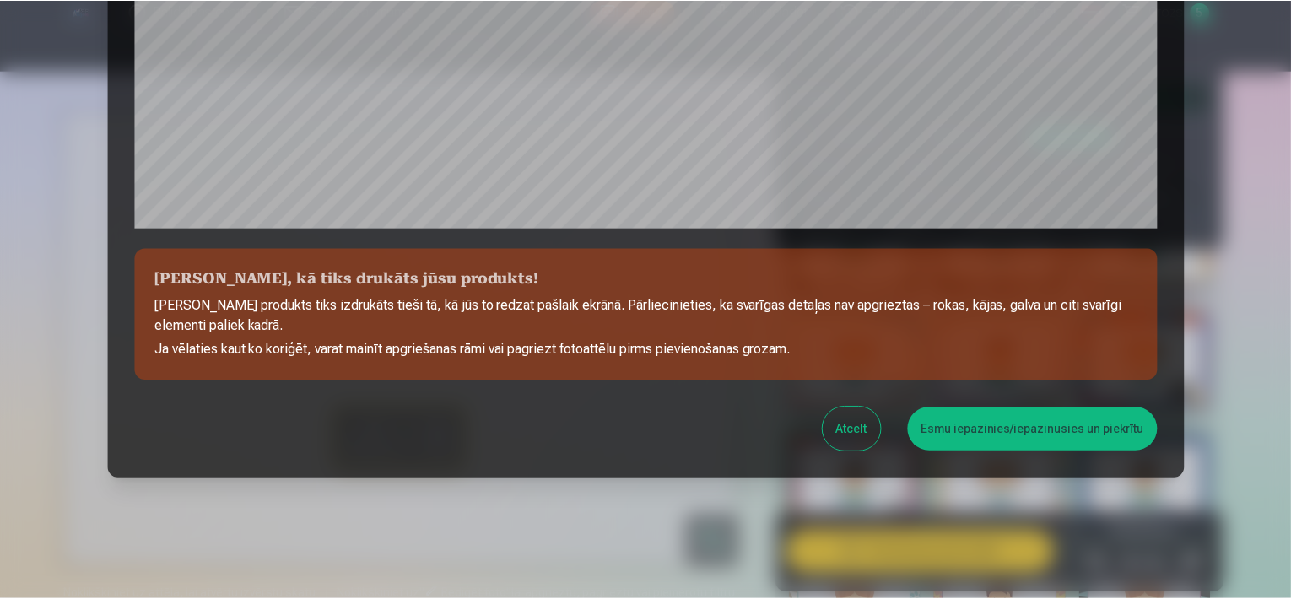
scroll to position [616, 0]
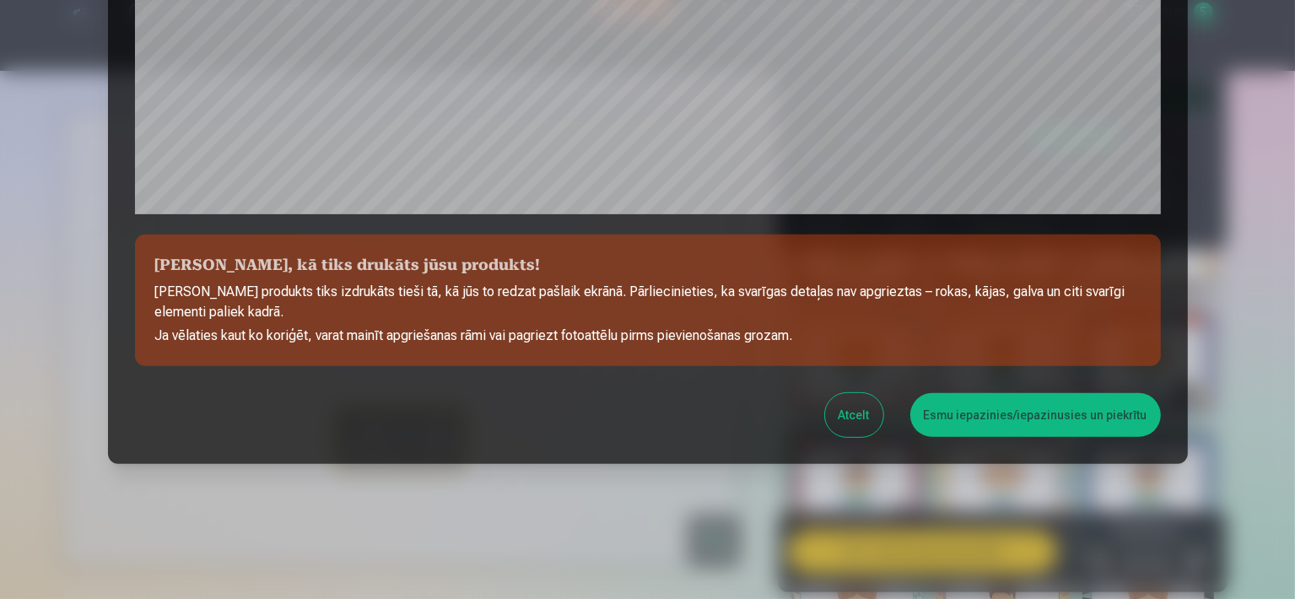
click at [943, 413] on button "Esmu iepazinies/iepazinusies un piekrītu" at bounding box center [1035, 415] width 251 height 44
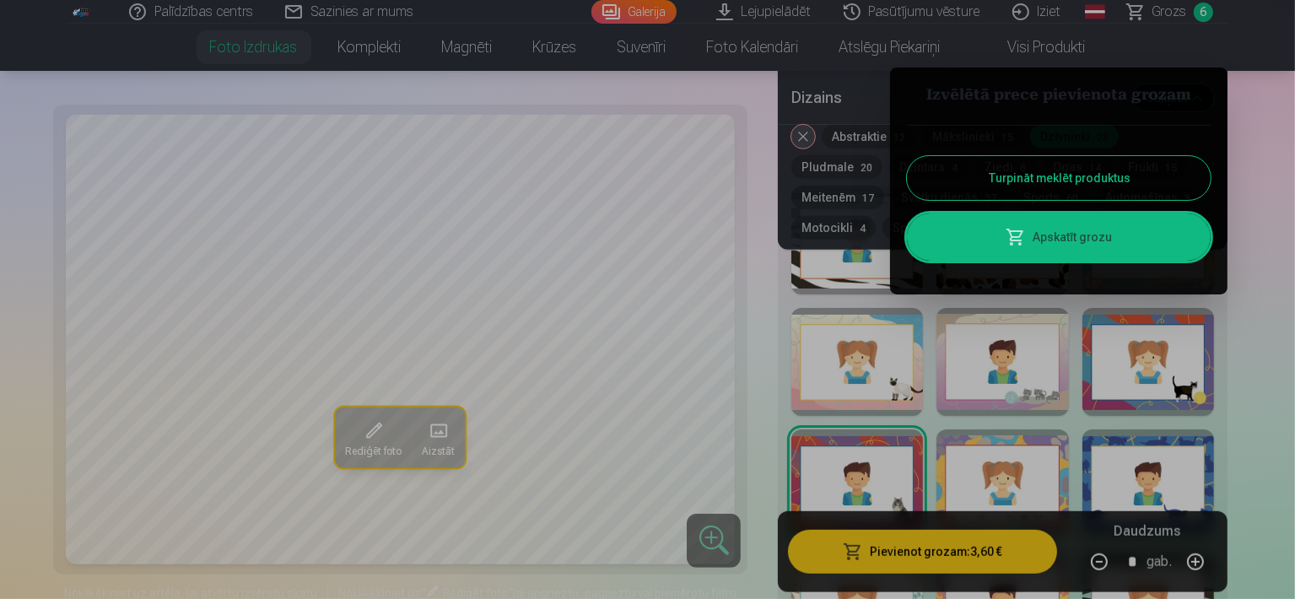
click at [951, 184] on button "Turpināt meklēt produktus" at bounding box center [1059, 178] width 304 height 44
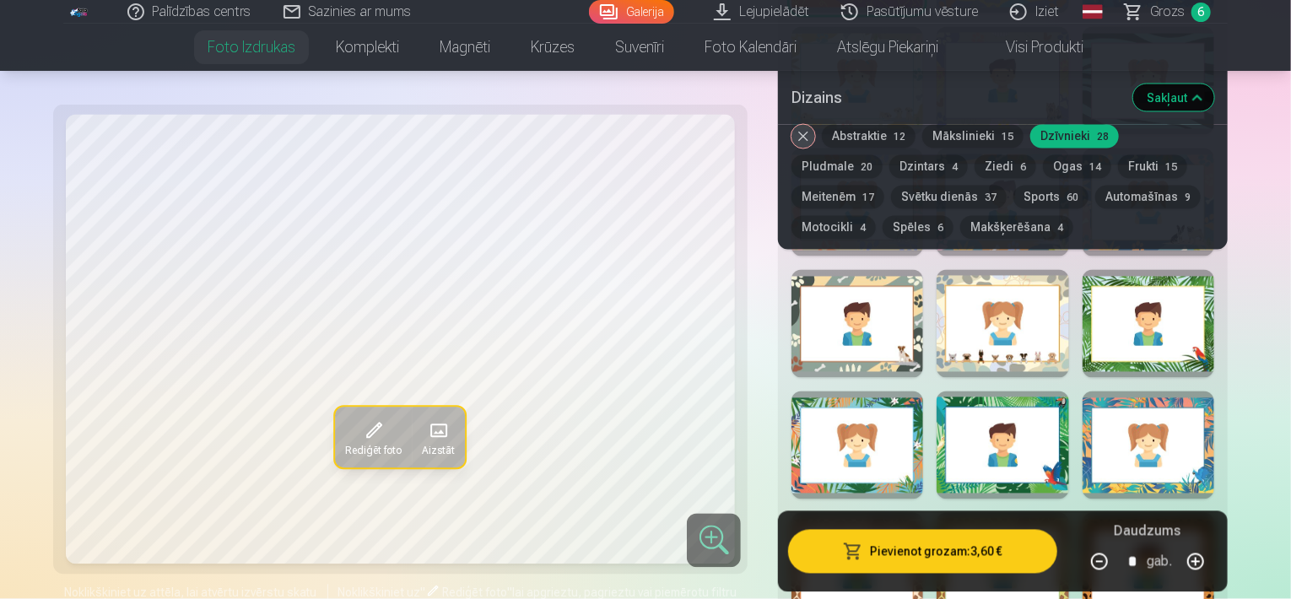
scroll to position [2005, 0]
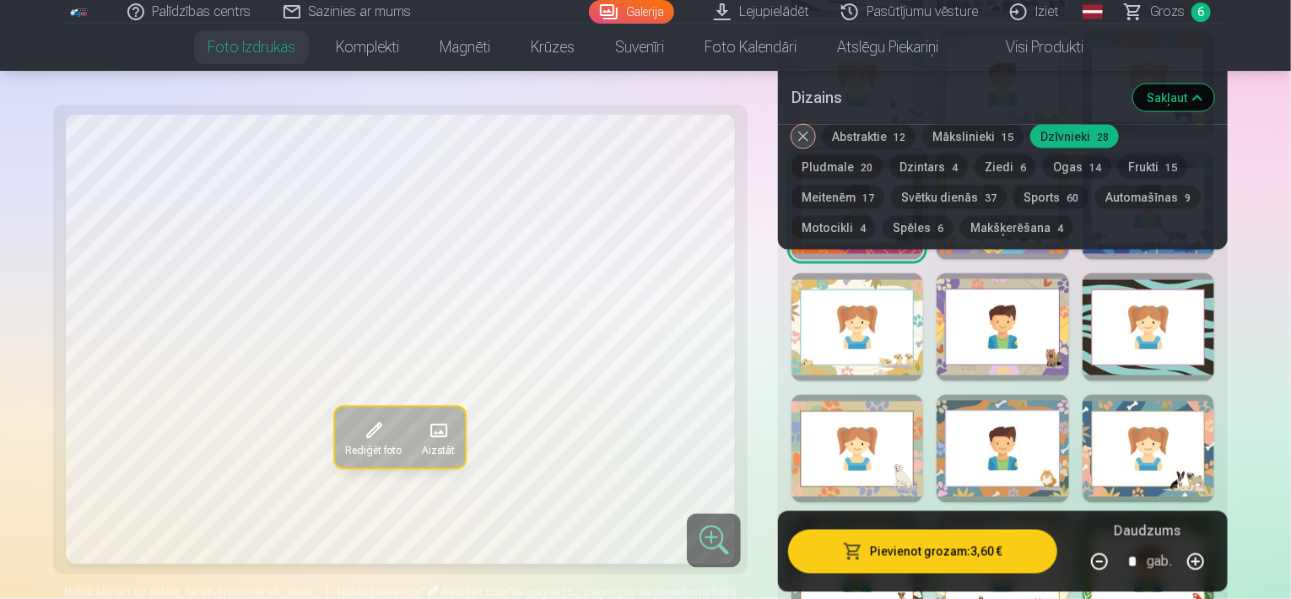
click at [1155, 107] on button "Sakļaut" at bounding box center [1173, 97] width 81 height 27
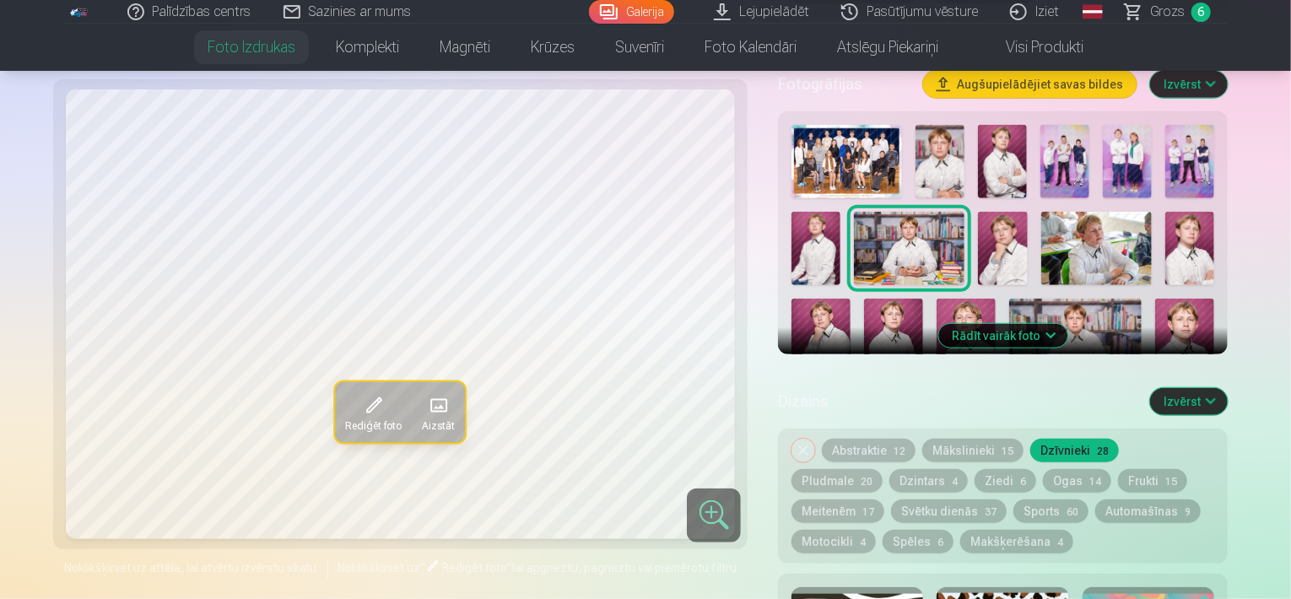
scroll to position [550, 0]
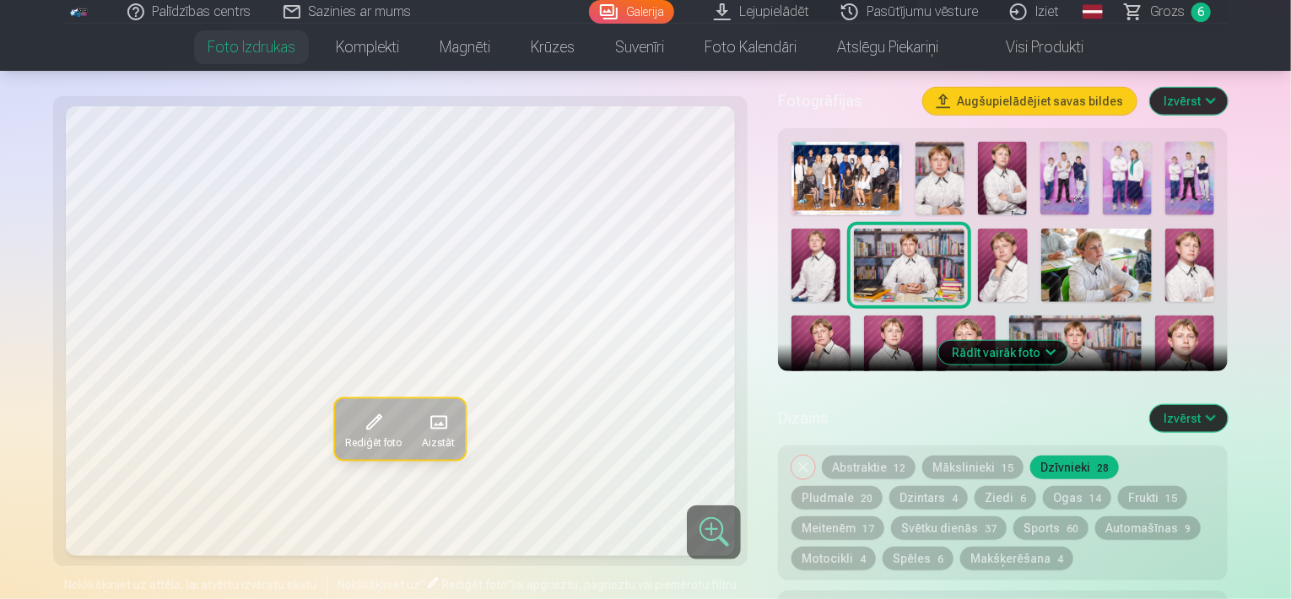
click at [1005, 356] on button "Rādīt vairāk foto" at bounding box center [1002, 353] width 129 height 24
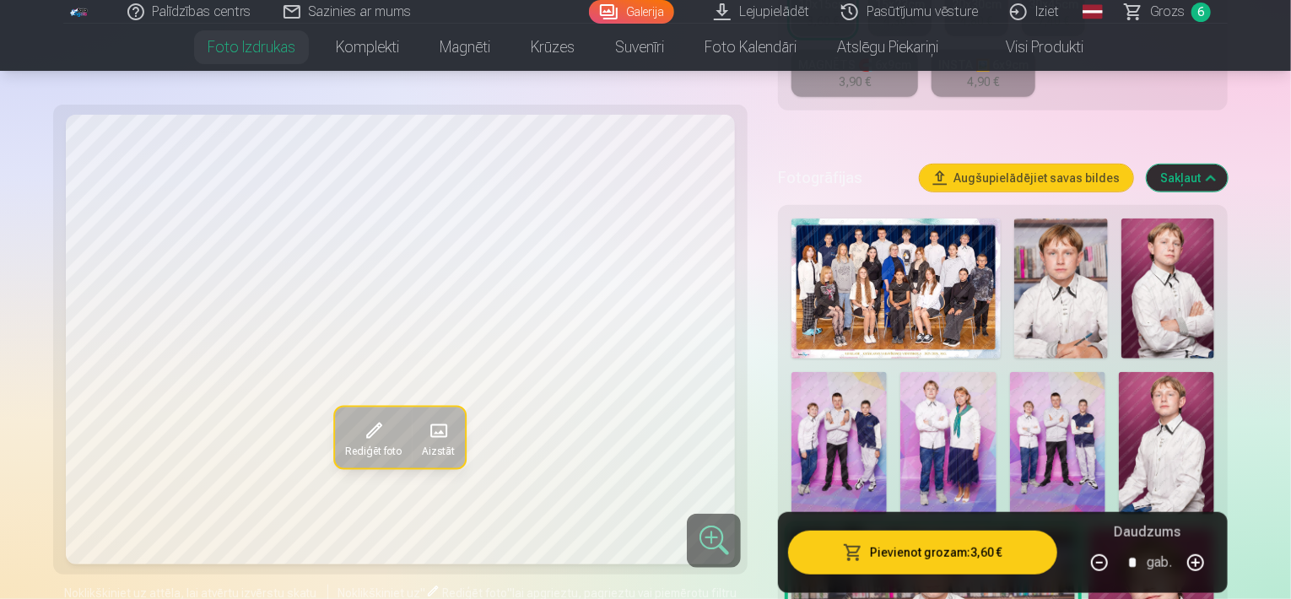
scroll to position [454, 0]
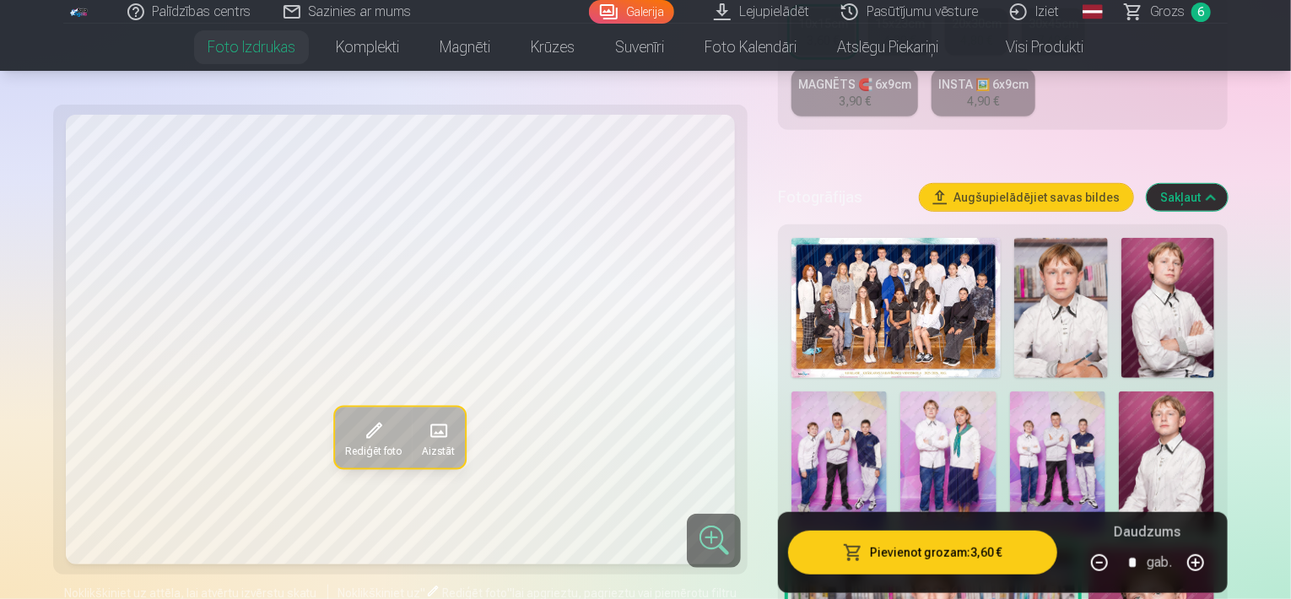
click at [1169, 307] on img at bounding box center [1167, 308] width 93 height 140
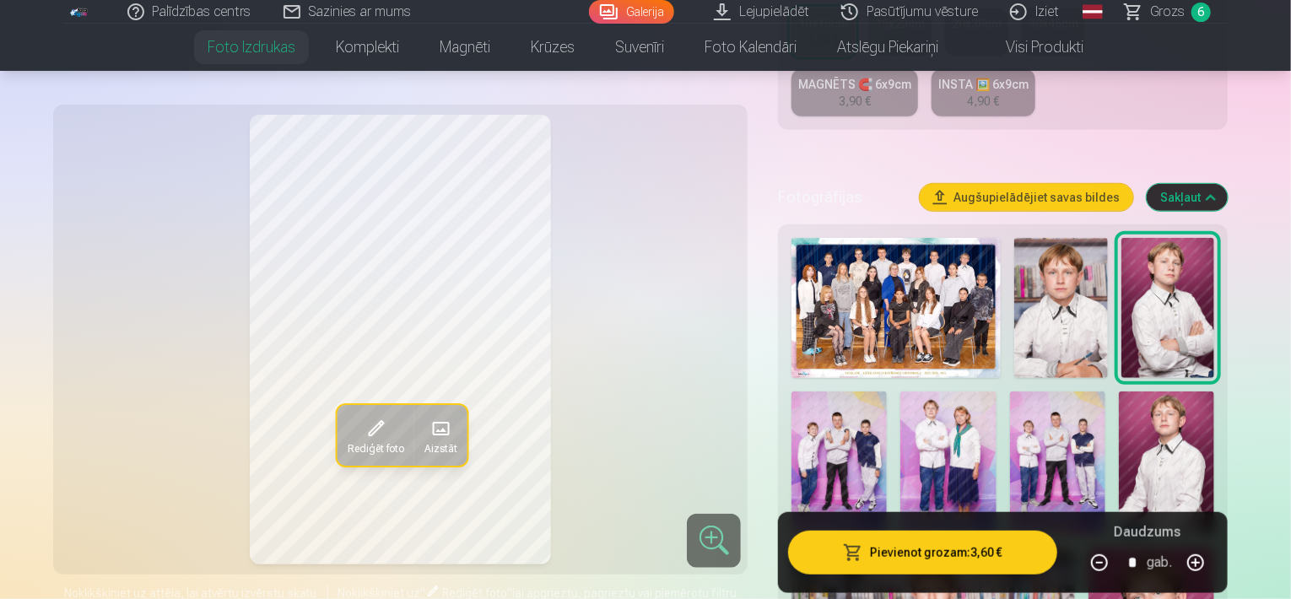
click at [1025, 308] on img at bounding box center [1060, 308] width 93 height 140
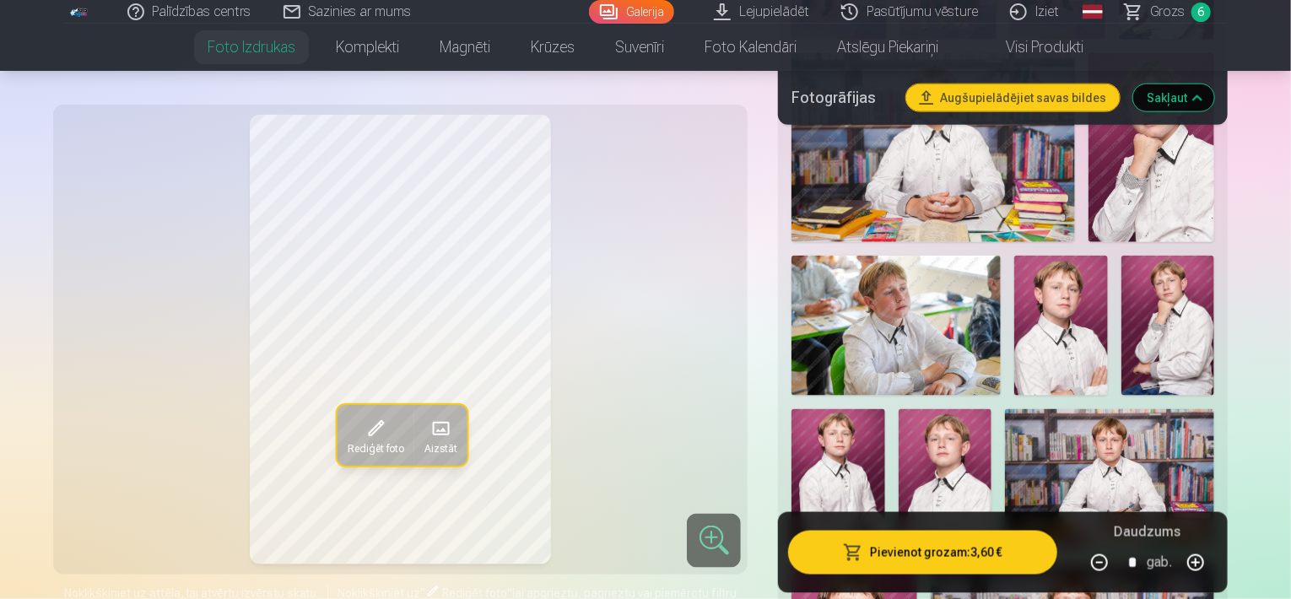
scroll to position [996, 0]
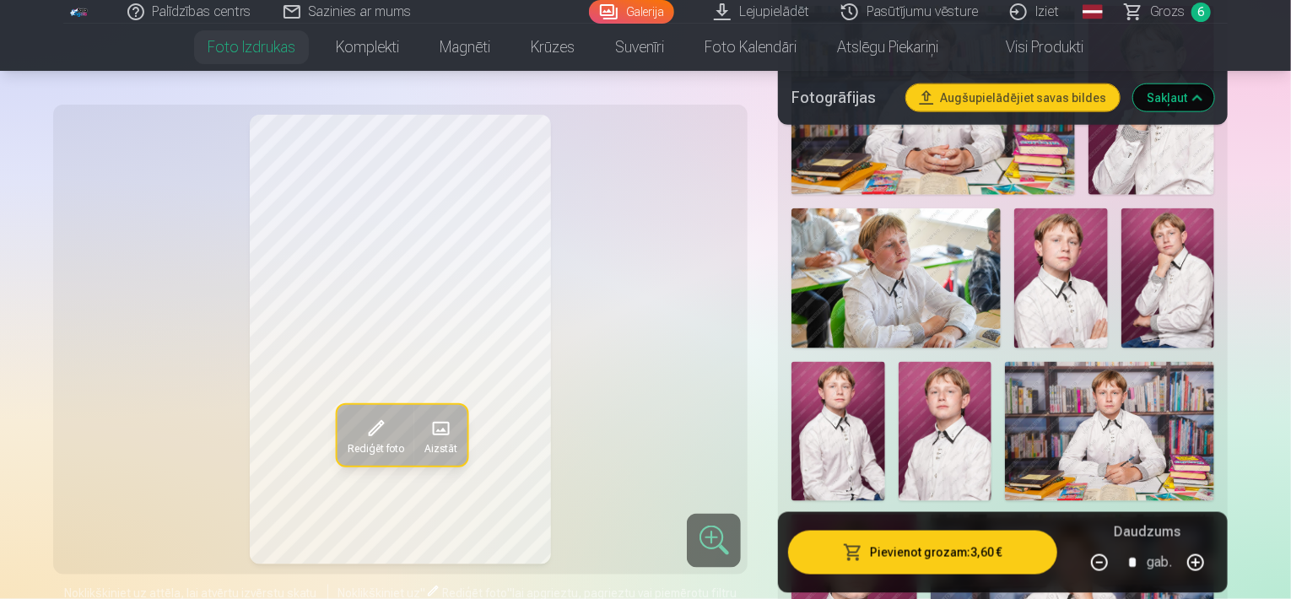
click at [816, 421] on img at bounding box center [837, 432] width 93 height 140
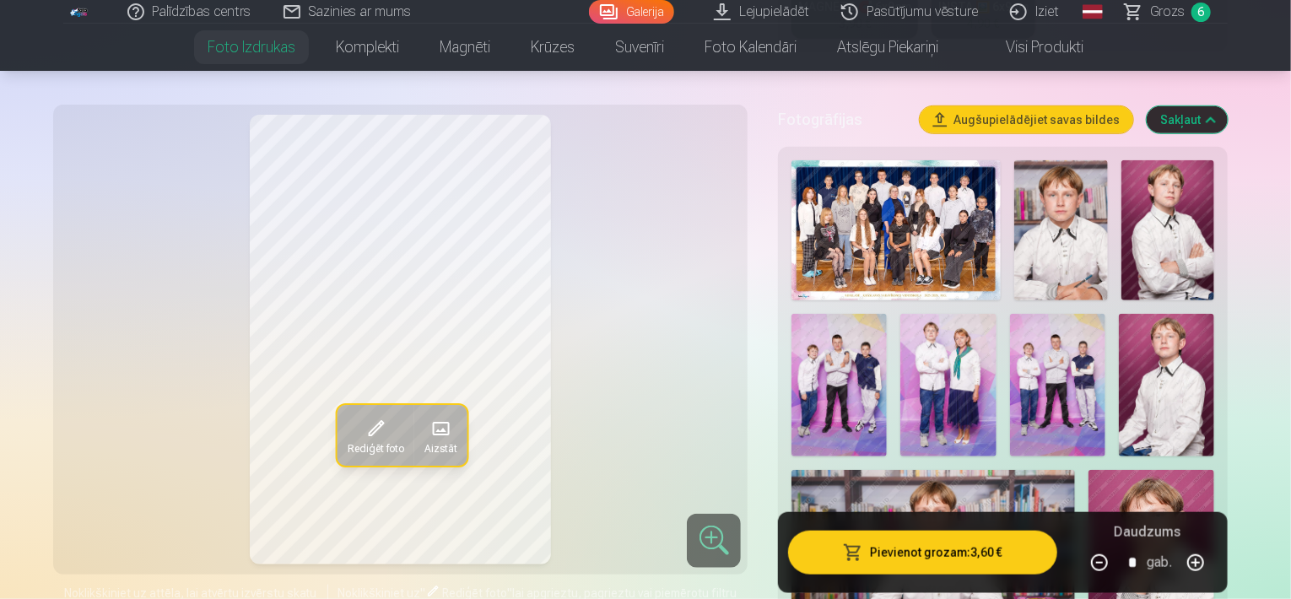
scroll to position [551, 0]
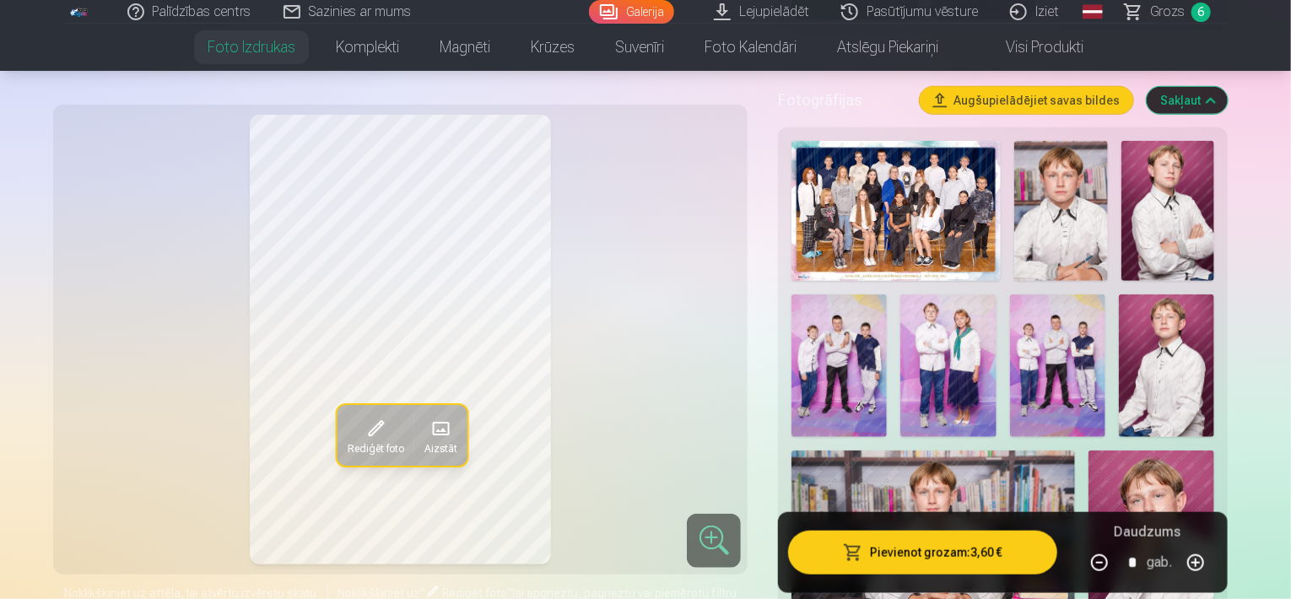
click at [1097, 180] on img at bounding box center [1060, 211] width 93 height 140
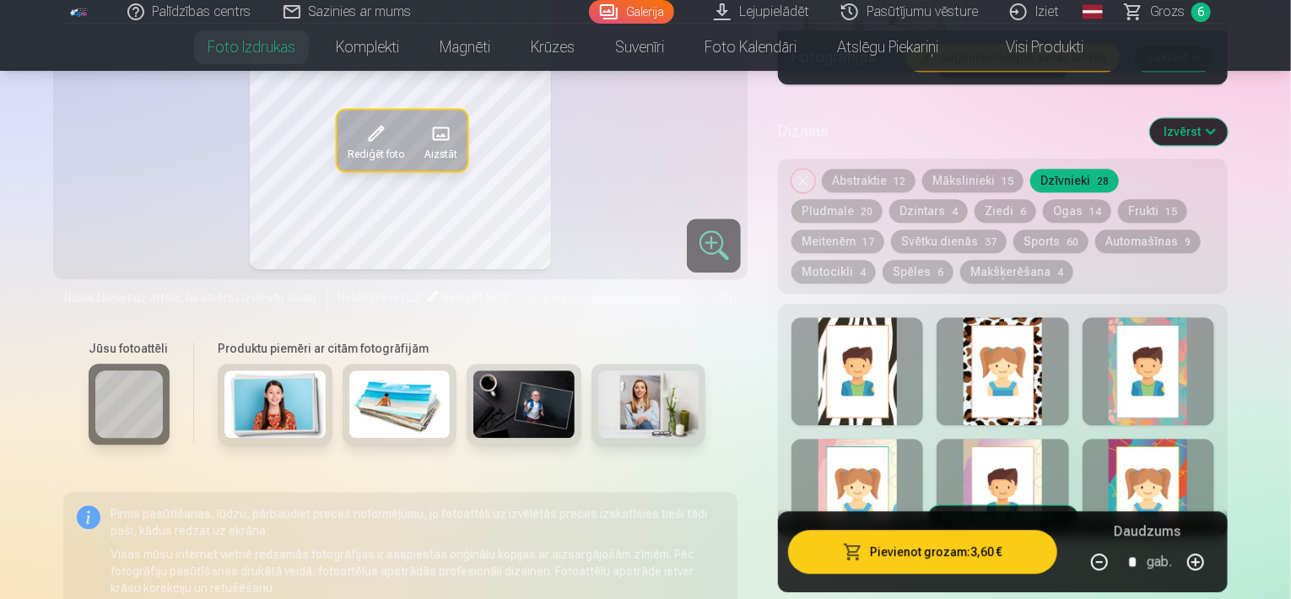
scroll to position [1856, 0]
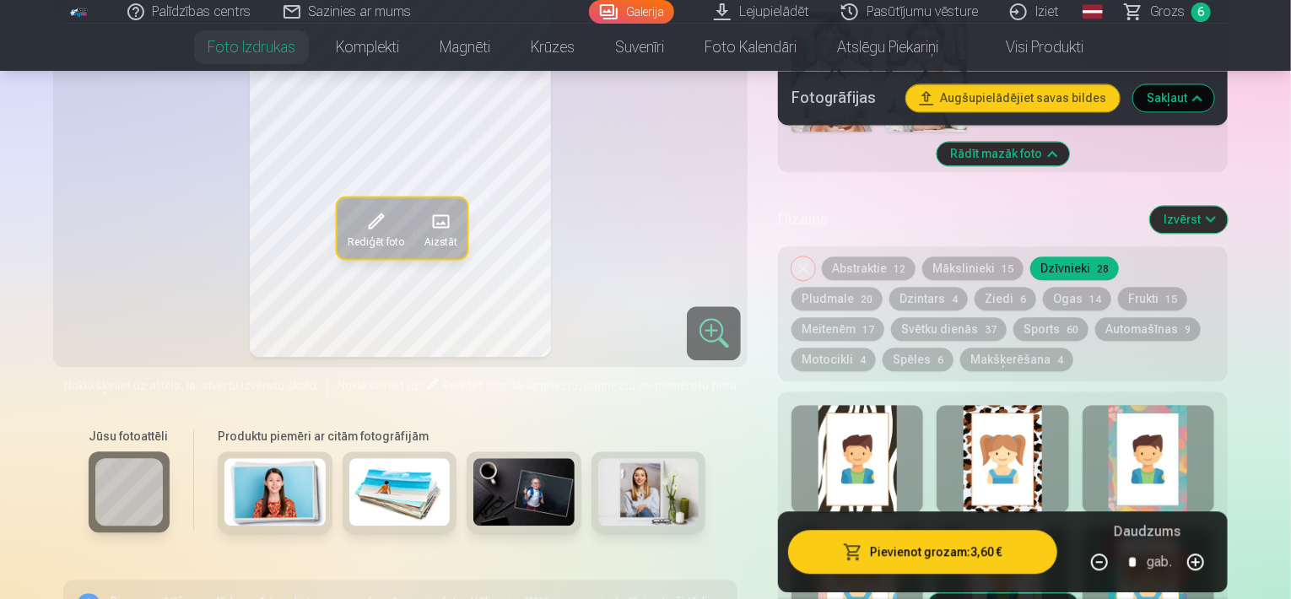
click at [937, 316] on div "Noņemiet dizainu Abstraktie 12 Mākslinieki 15 Dzīvnieki 28 Pludmale 20 Dzintars…" at bounding box center [1003, 313] width 450 height 135
click at [1013, 325] on button "Sports 60" at bounding box center [1050, 329] width 75 height 24
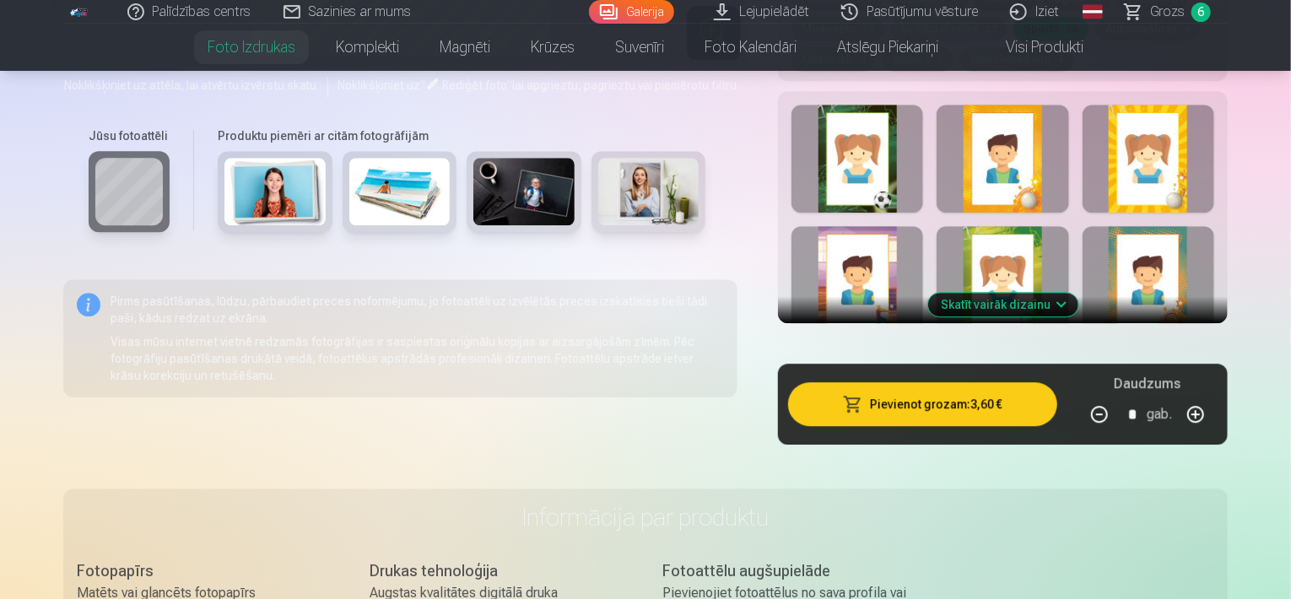
scroll to position [2147, 0]
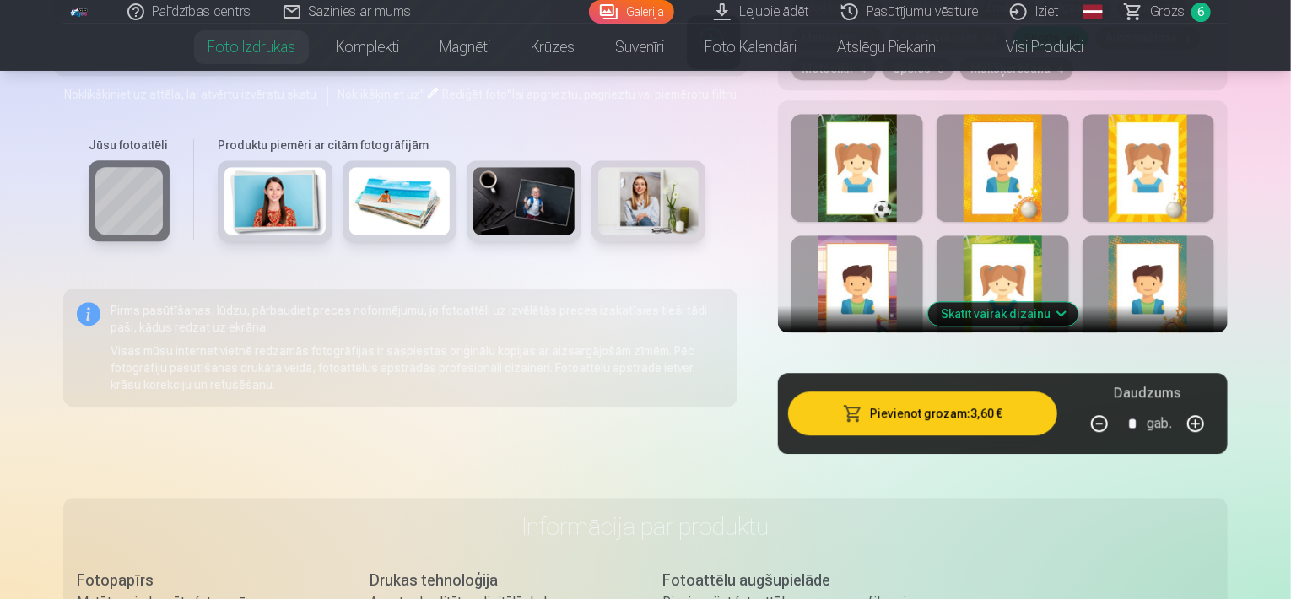
click at [1046, 307] on button "Skatīt vairāk dizainu" at bounding box center [1003, 314] width 150 height 24
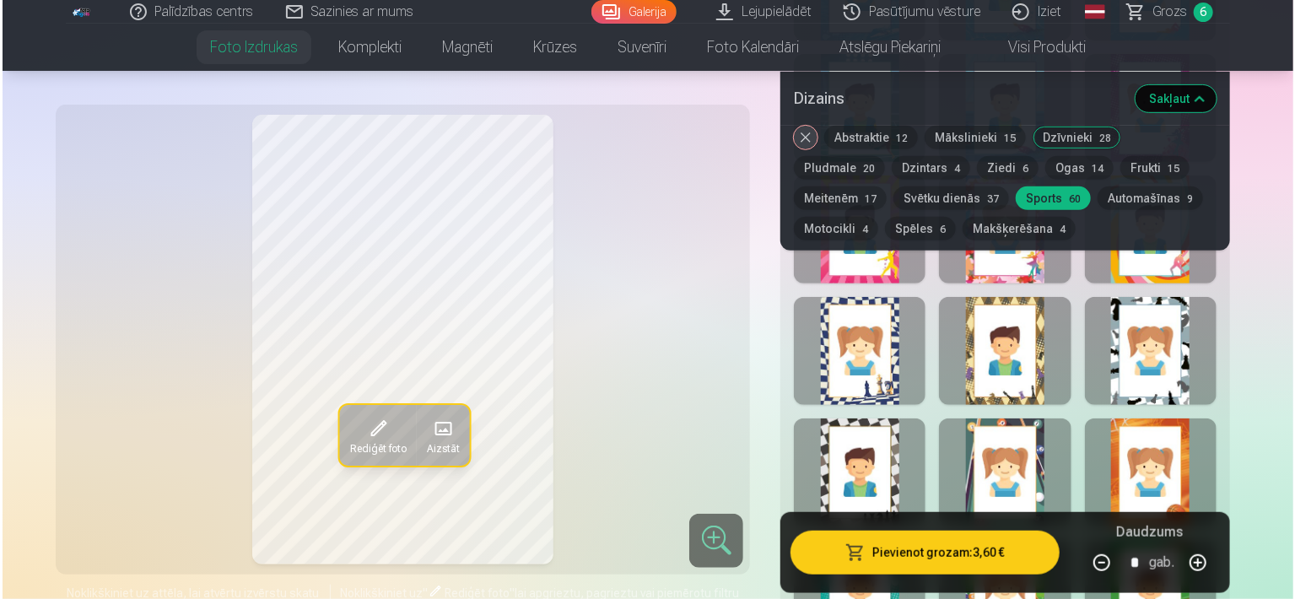
scroll to position [3448, 0]
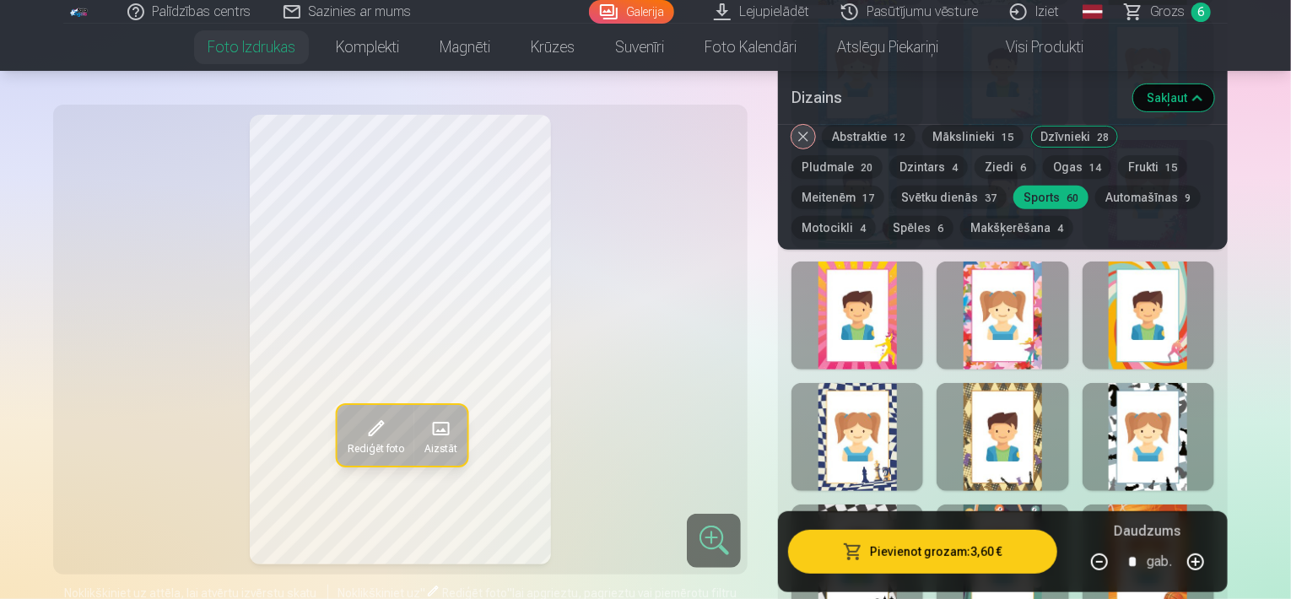
click at [843, 507] on div at bounding box center [857, 559] width 132 height 108
click at [965, 541] on button "Pievienot grozam : 3,60 €" at bounding box center [922, 552] width 269 height 44
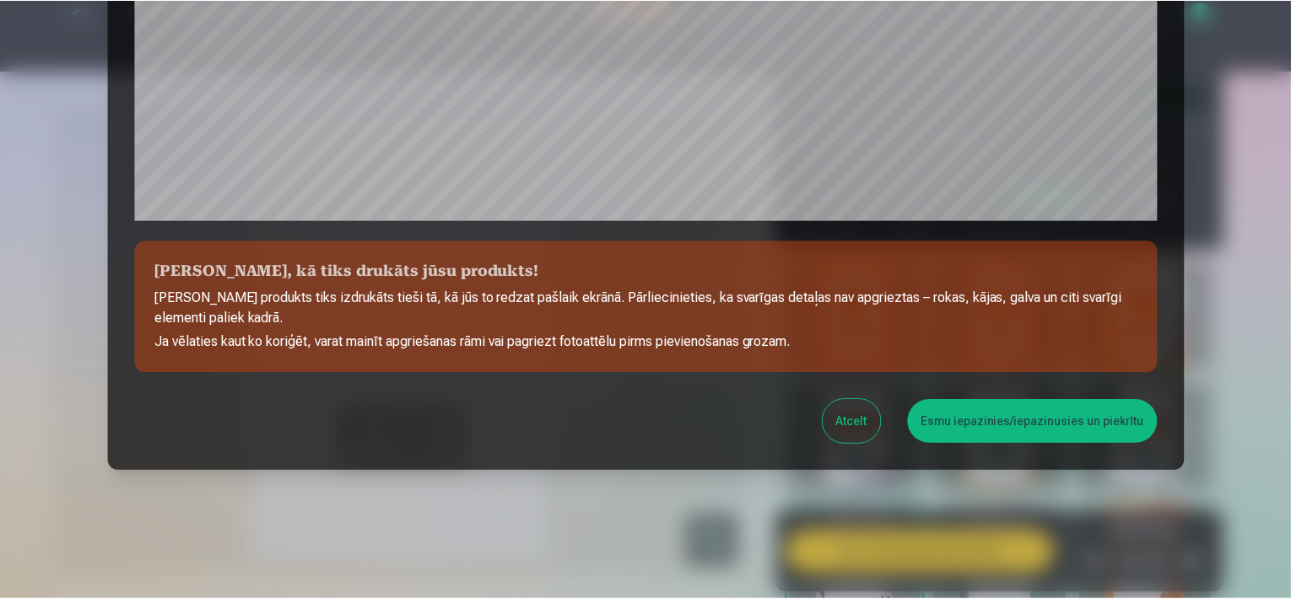
scroll to position [616, 0]
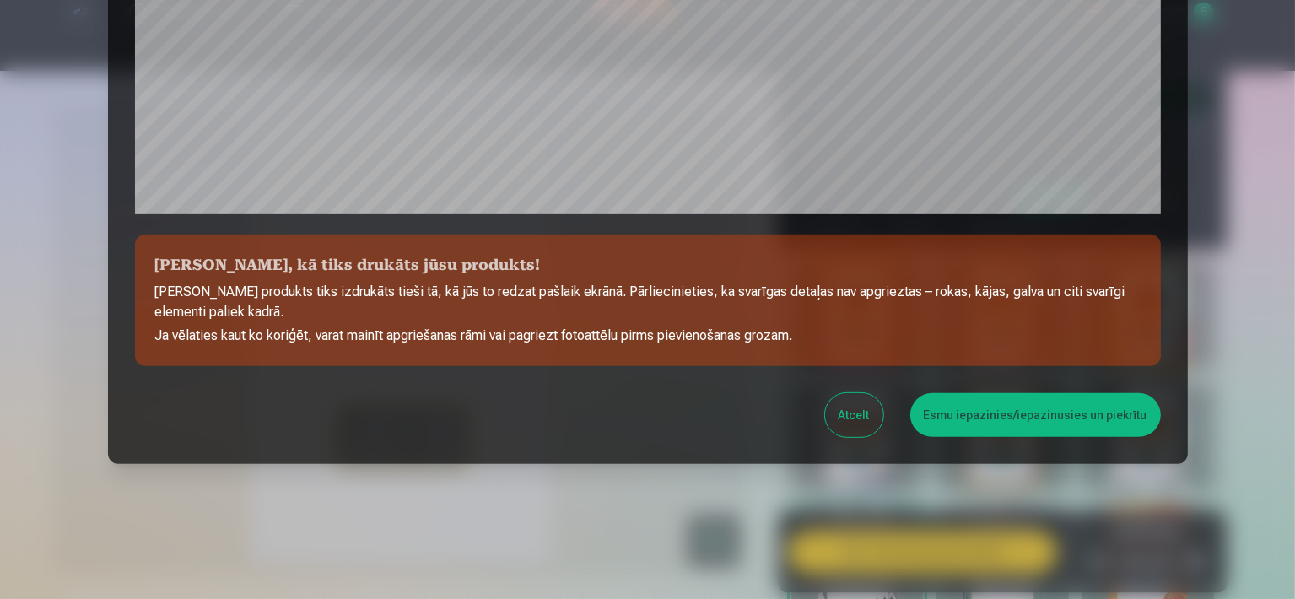
click at [1005, 406] on button "Esmu iepazinies/iepazinusies un piekrītu" at bounding box center [1035, 415] width 251 height 44
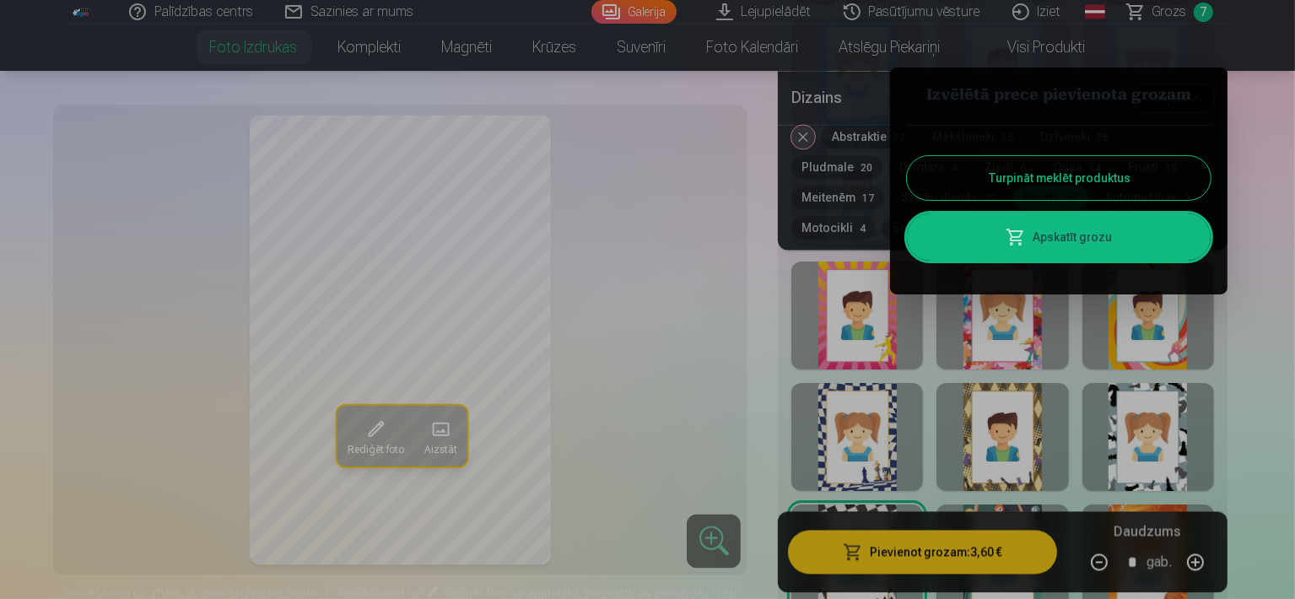
click at [1022, 220] on link "Apskatīt grozu" at bounding box center [1059, 236] width 304 height 47
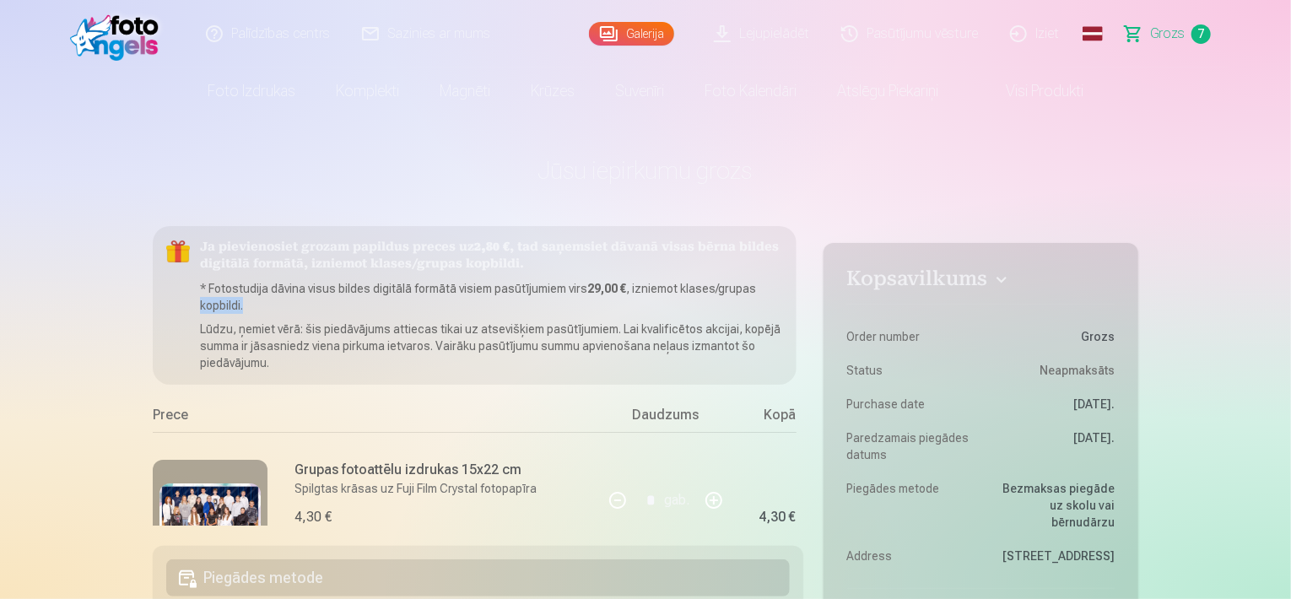
scroll to position [0, 41]
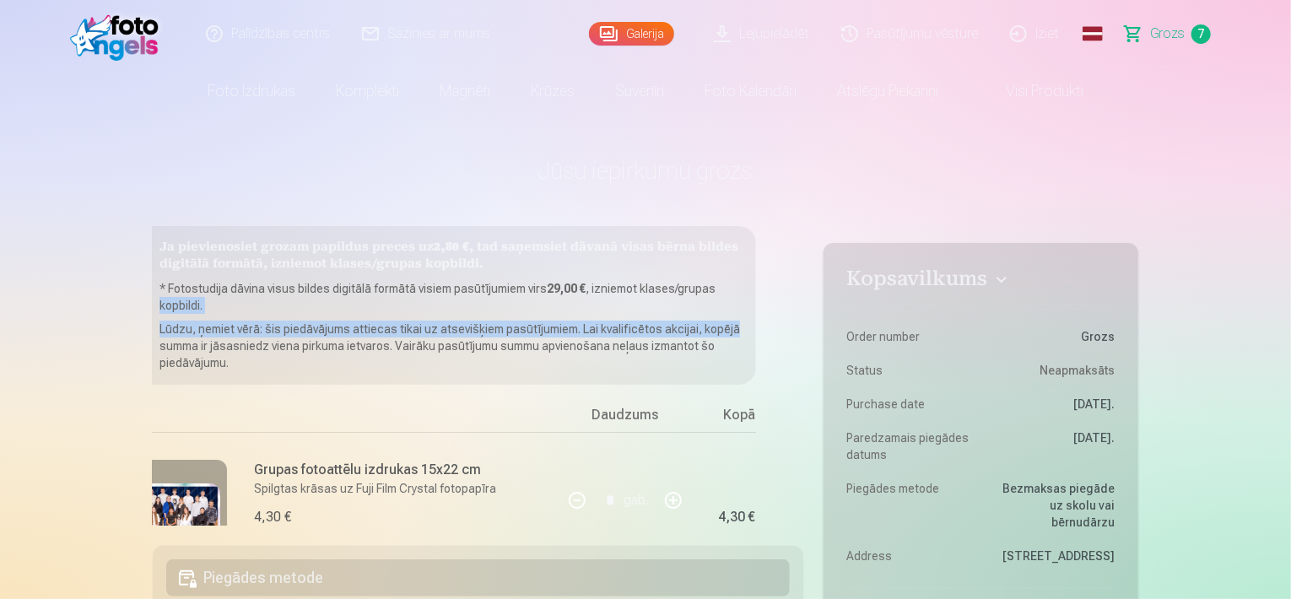
drag, startPoint x: 802, startPoint y: 288, endPoint x: 802, endPoint y: 323, distance: 35.4
click at [802, 323] on div "Ja pievienosiet grozam papildus preces uz 2,80 € , tad saņemsiet dāvanā visas b…" at bounding box center [478, 376] width 651 height 300
click at [791, 307] on div "Ja pievienosiet grozam papildus preces uz 2,80 € , tad saņemsiet dāvanā visas b…" at bounding box center [478, 376] width 651 height 300
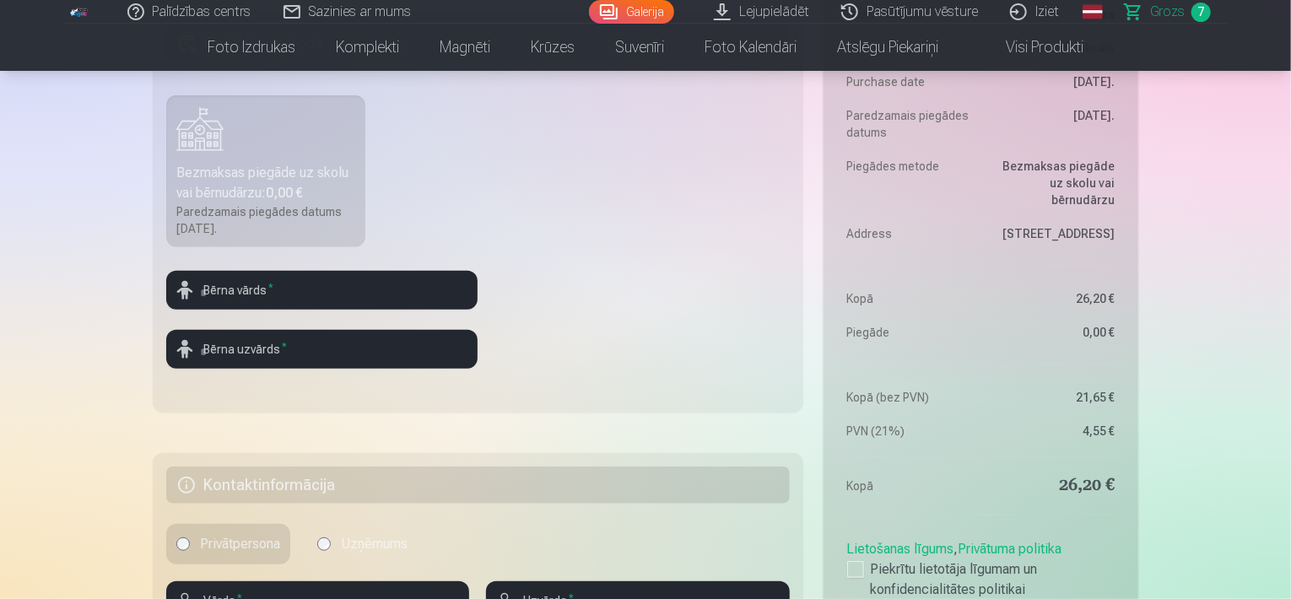
scroll to position [543, 0]
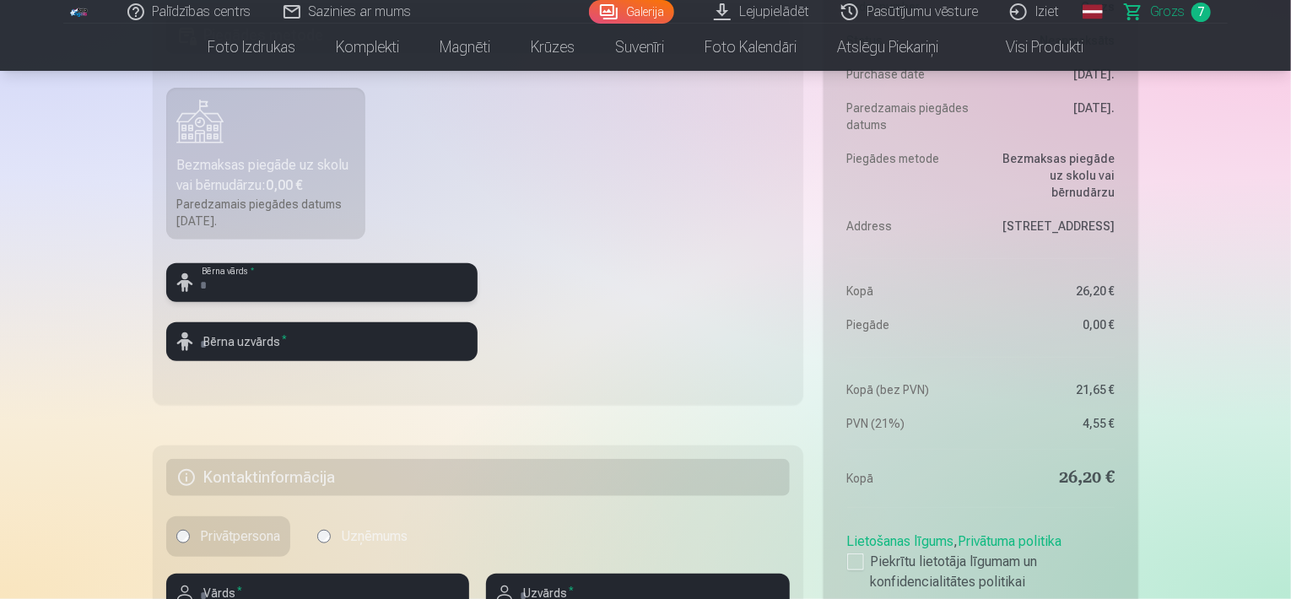
click at [392, 289] on input "text" at bounding box center [321, 282] width 311 height 39
type input "*********"
click at [309, 345] on input "text" at bounding box center [321, 341] width 311 height 39
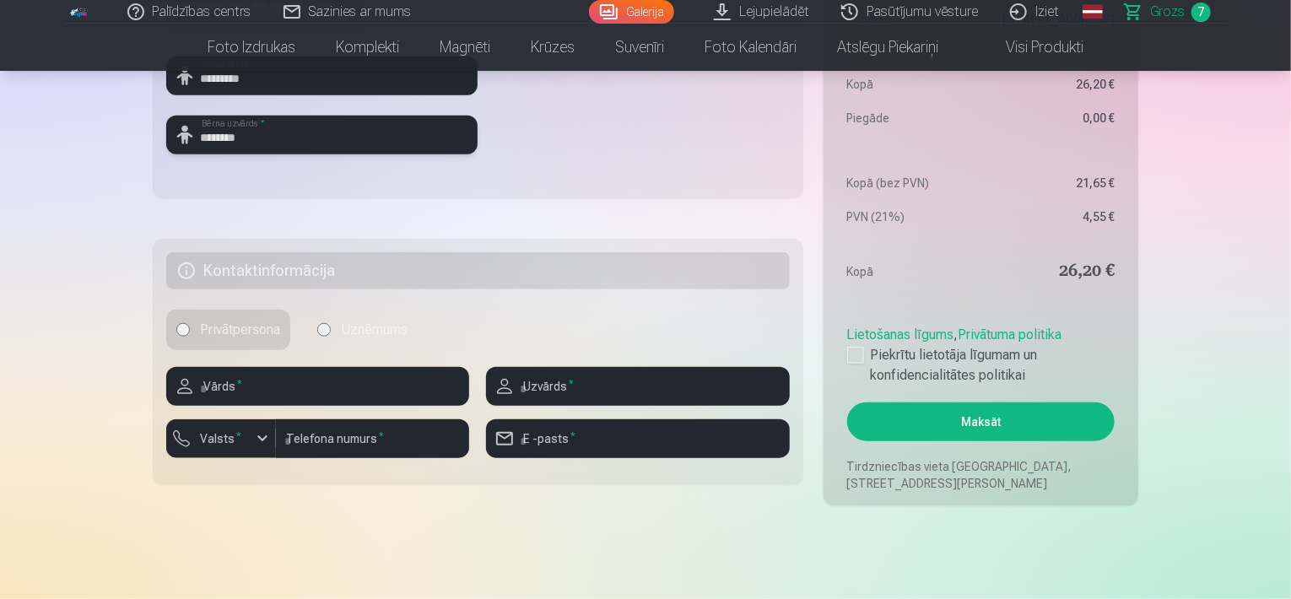
scroll to position [733, 0]
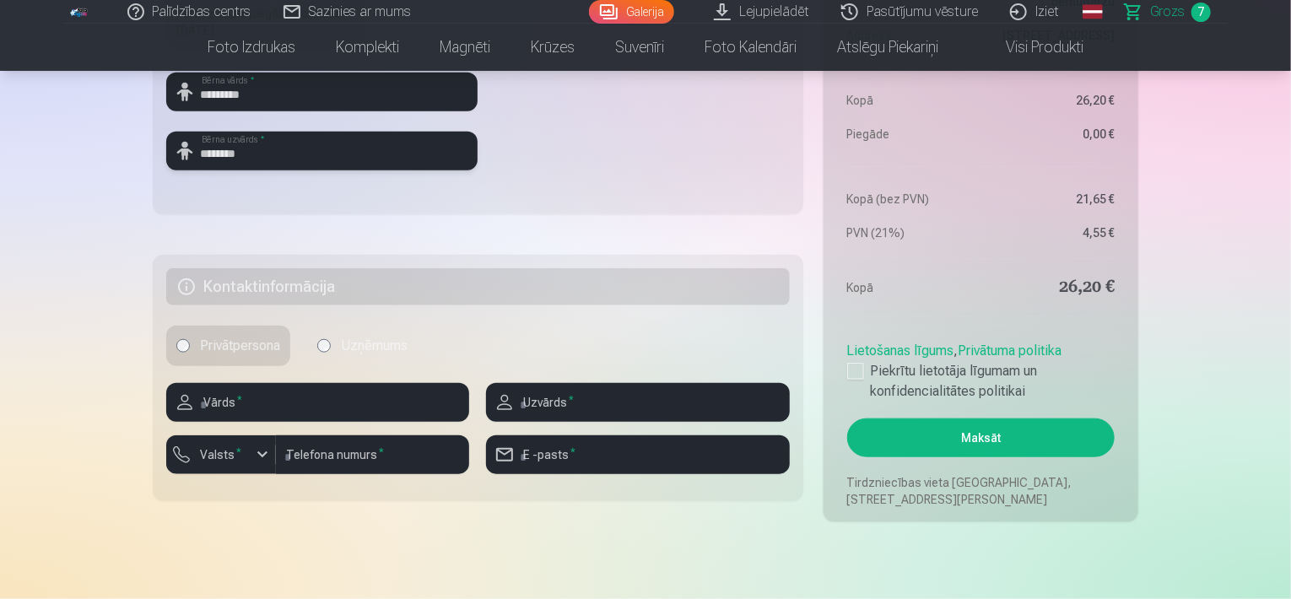
type input "********"
click at [359, 397] on input "text" at bounding box center [317, 402] width 303 height 39
click at [226, 406] on input "*******" at bounding box center [317, 402] width 303 height 39
click at [248, 406] on input "*******" at bounding box center [317, 402] width 303 height 39
type input "*******"
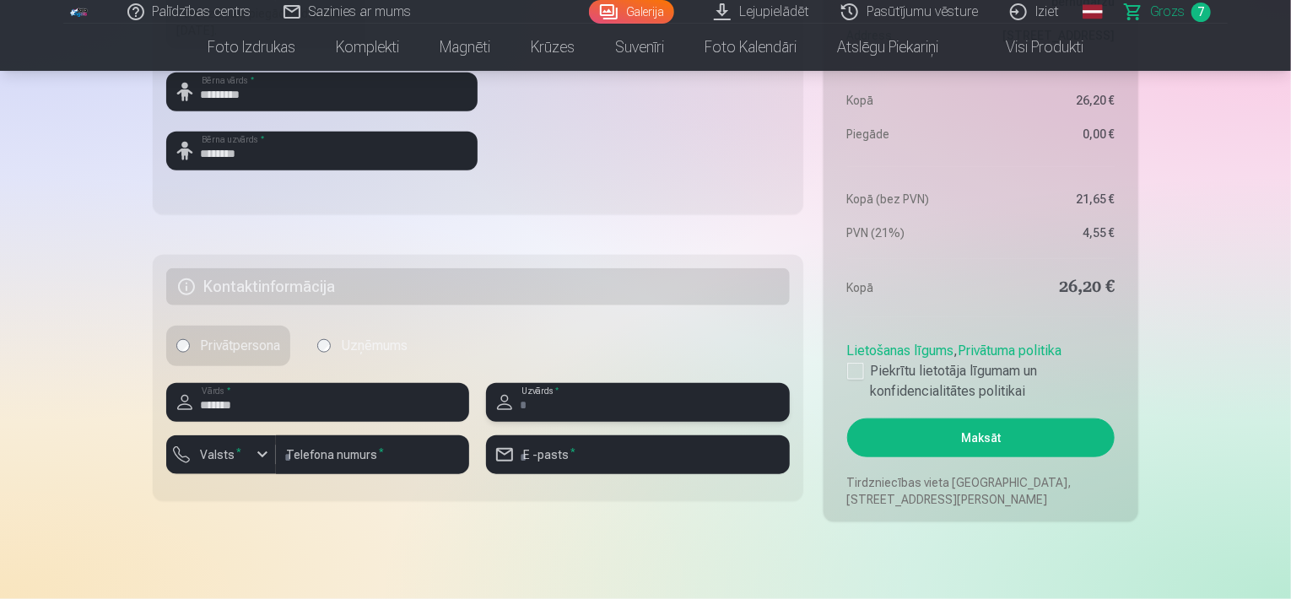
click at [597, 403] on input "text" at bounding box center [637, 402] width 303 height 39
type input "********"
click at [408, 460] on input "number" at bounding box center [372, 454] width 193 height 39
click at [262, 453] on div "button" at bounding box center [262, 455] width 20 height 20
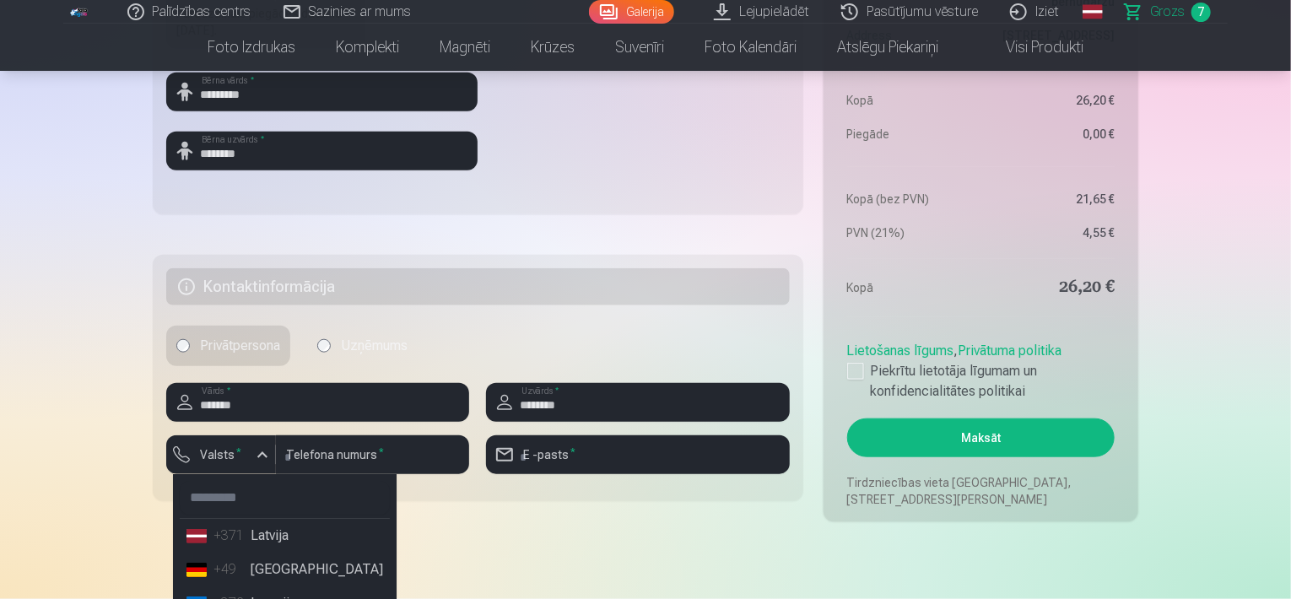
click at [306, 544] on li "+371 Latvija" at bounding box center [285, 536] width 210 height 34
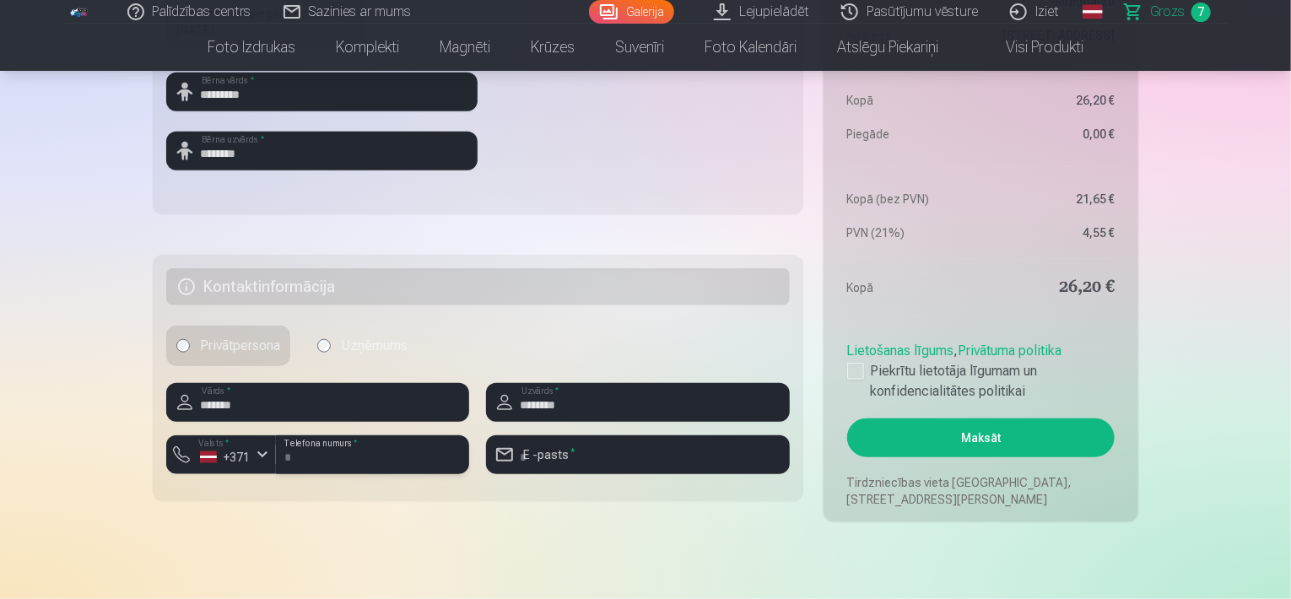
click at [330, 446] on input "number" at bounding box center [372, 454] width 193 height 39
type input "********"
click at [580, 458] on input "email" at bounding box center [637, 454] width 303 height 39
type input "**********"
click at [862, 370] on div at bounding box center [855, 371] width 17 height 17
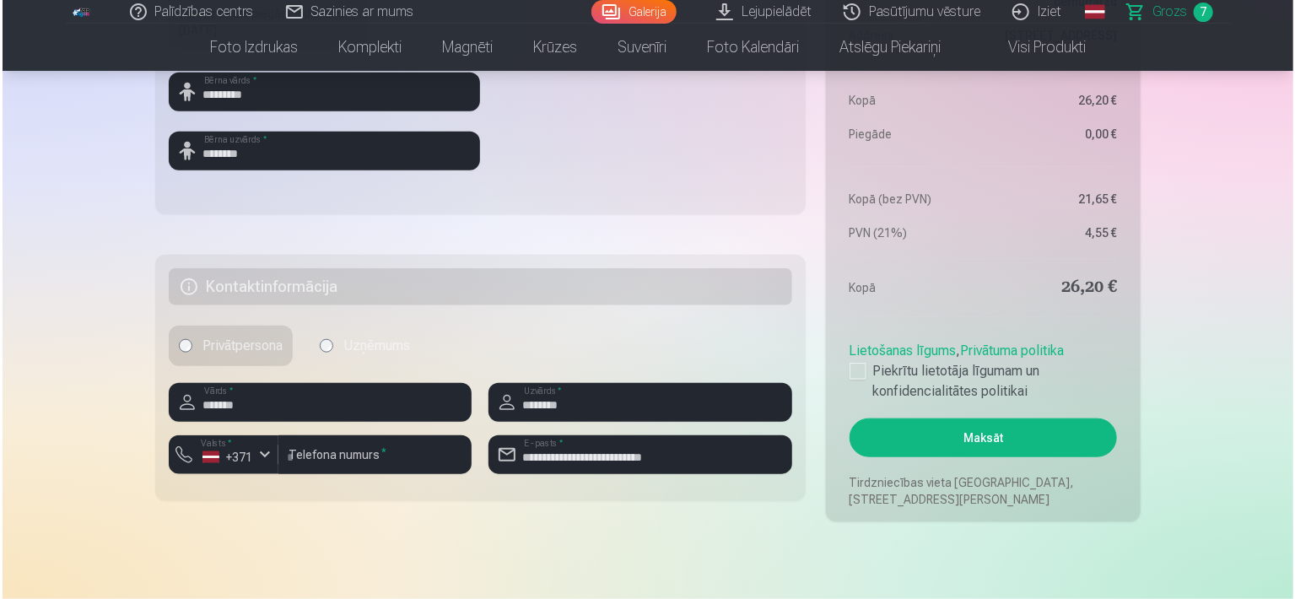
scroll to position [878, 0]
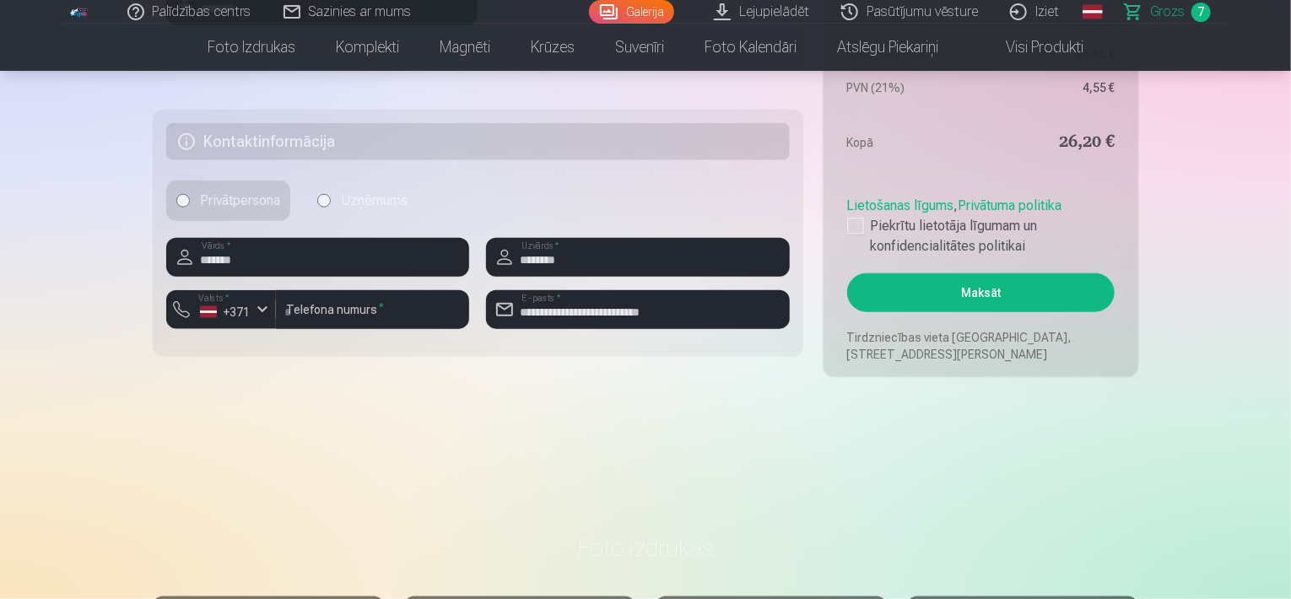
click at [940, 278] on button "Maksāt" at bounding box center [980, 292] width 267 height 39
